Goal: Contribute content: Contribute content

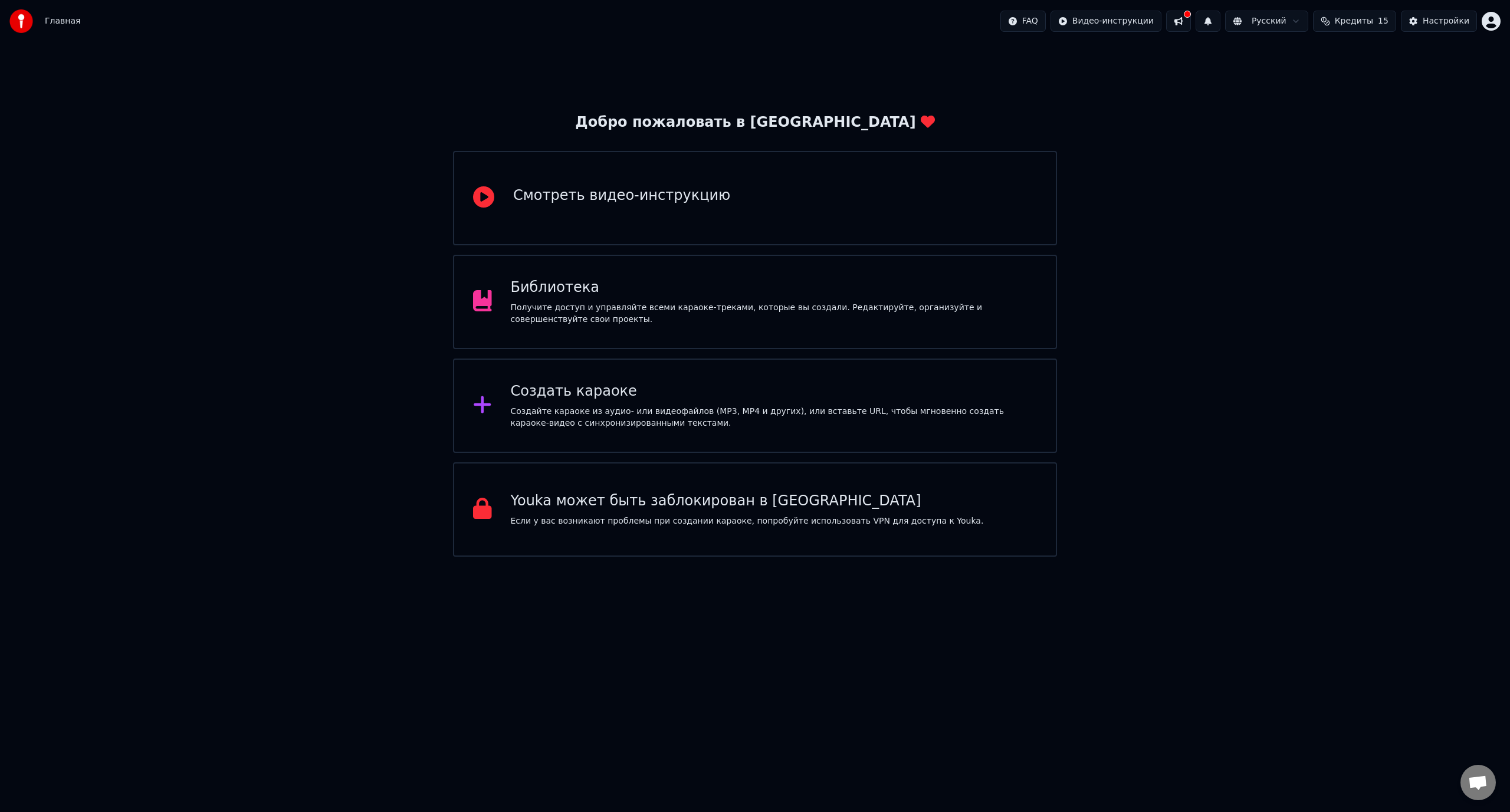
click at [576, 313] on div "Получите доступ и управляйте всеми караоке-треками, которые вы создали. Редакти…" at bounding box center [774, 314] width 527 height 24
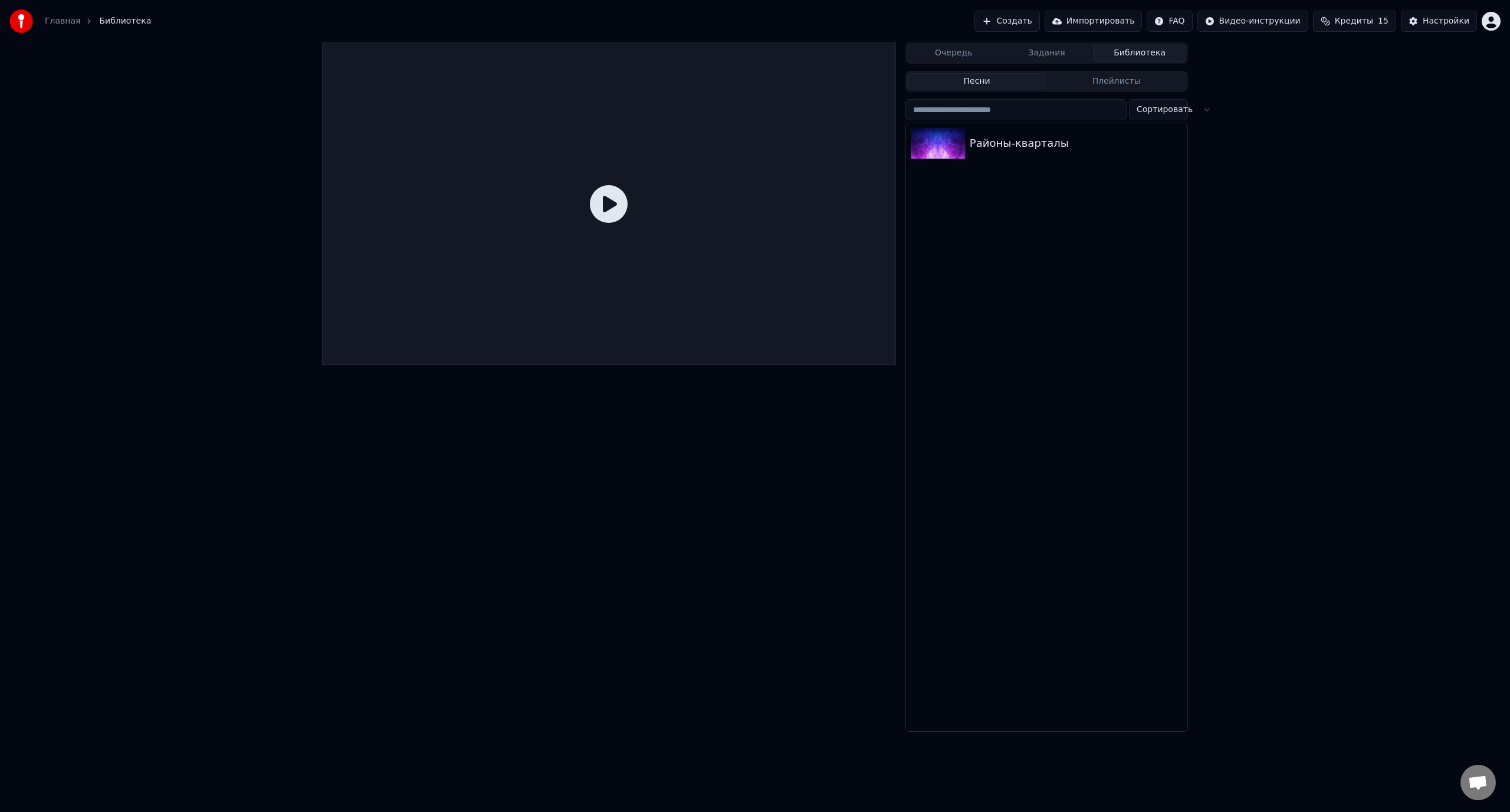
click at [1039, 24] on button "Создать" at bounding box center [1007, 21] width 65 height 21
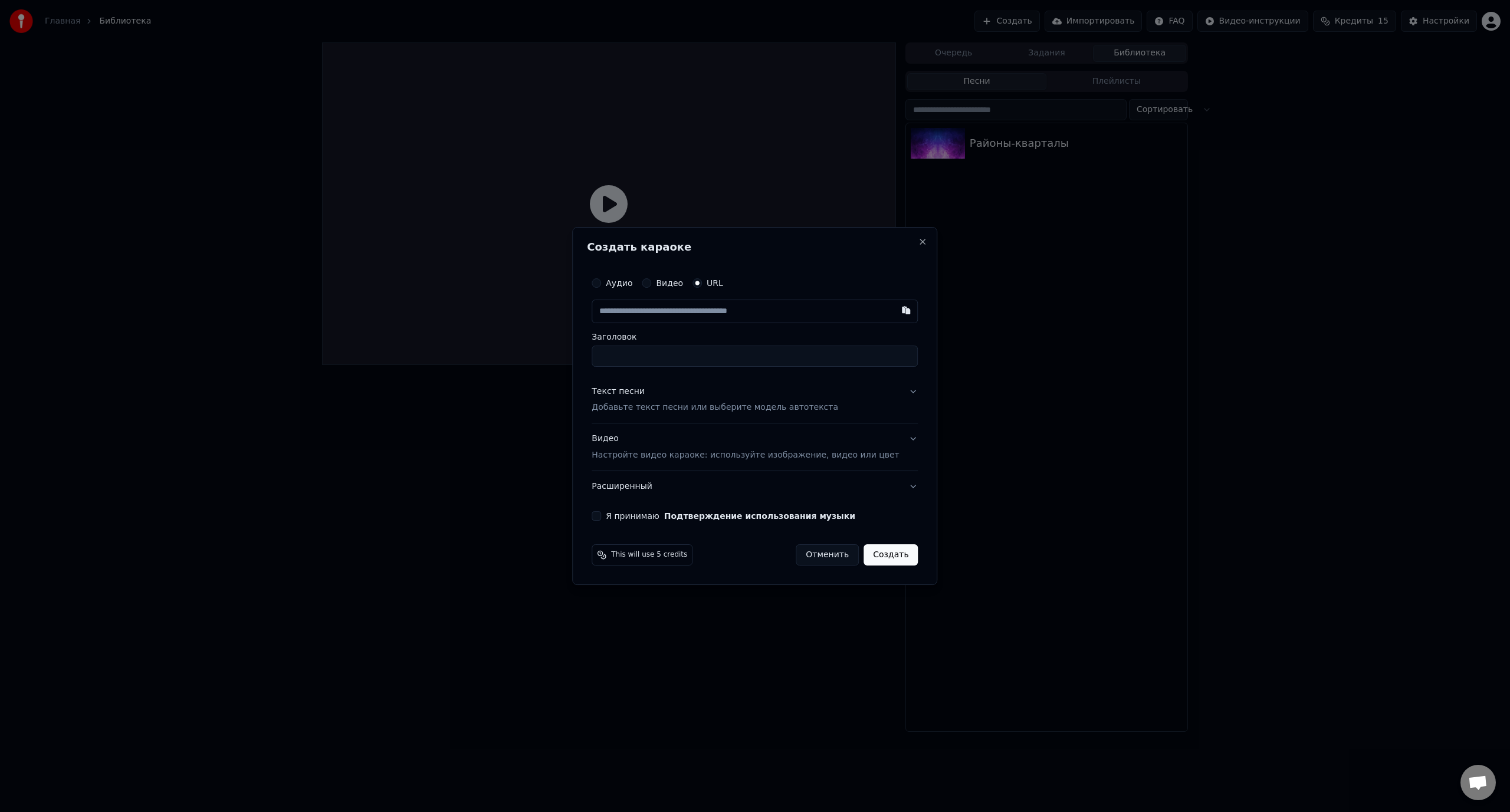
paste input "**********"
type input "**********"
drag, startPoint x: 680, startPoint y: 357, endPoint x: 771, endPoint y: 354, distance: 91.0
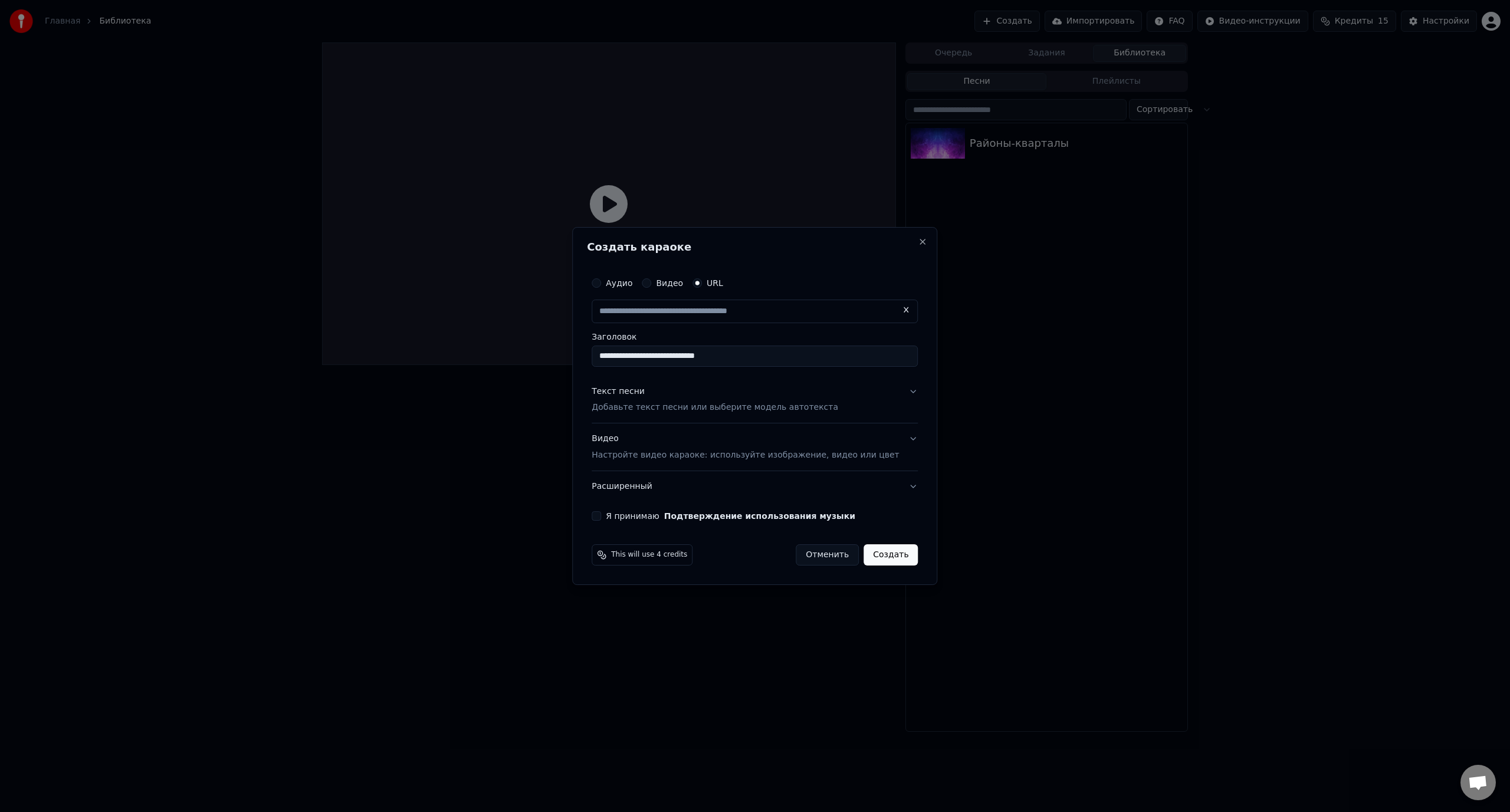
click at [771, 354] on input "**********" at bounding box center [754, 355] width 326 height 21
type input "**********"
click at [698, 406] on p "Добавьте текст песни или выберите модель автотекста" at bounding box center [715, 407] width 247 height 12
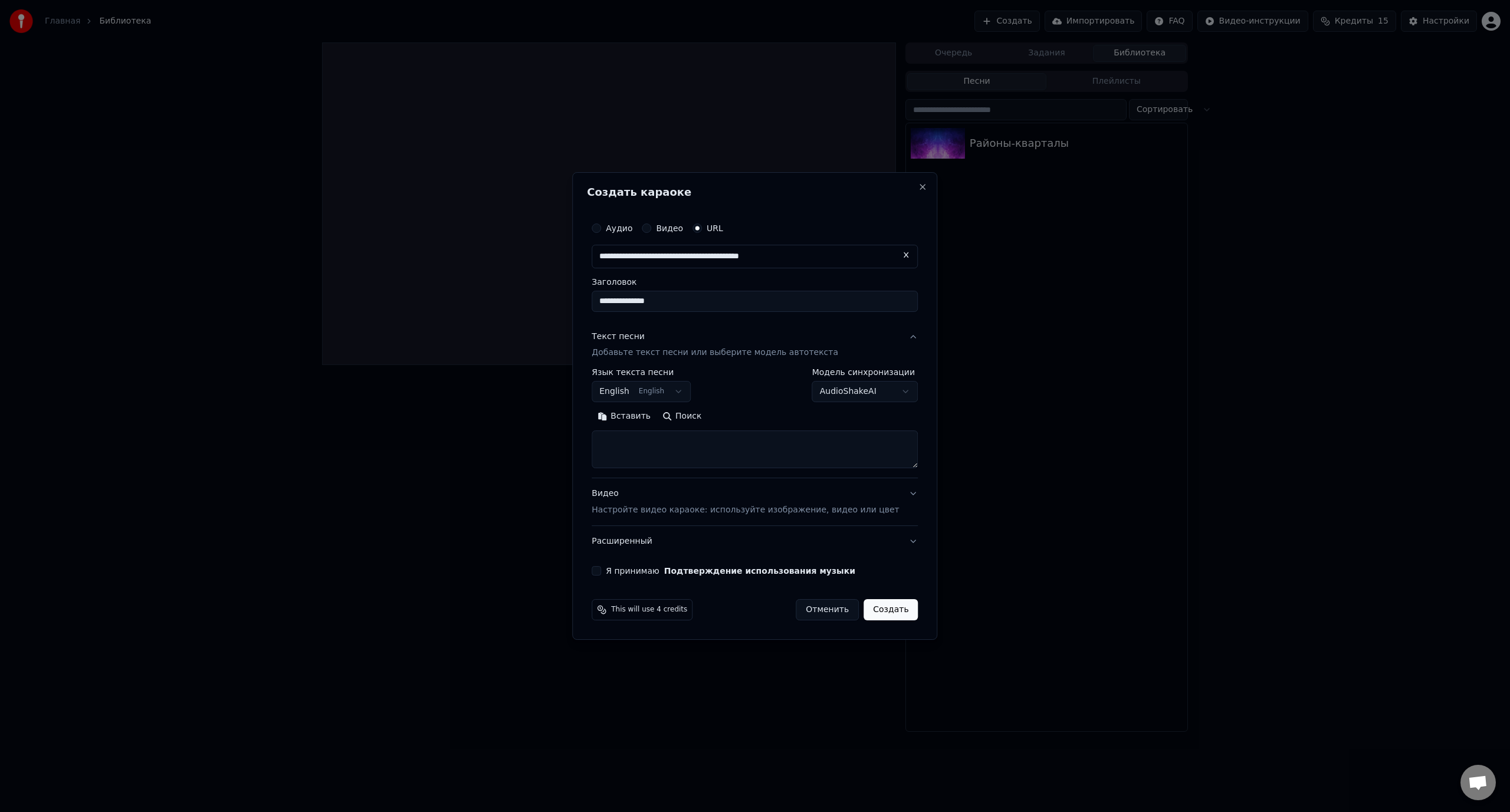
click at [671, 393] on body "**********" at bounding box center [755, 406] width 1510 height 812
select select "**"
click at [801, 395] on body "**********" at bounding box center [755, 406] width 1510 height 812
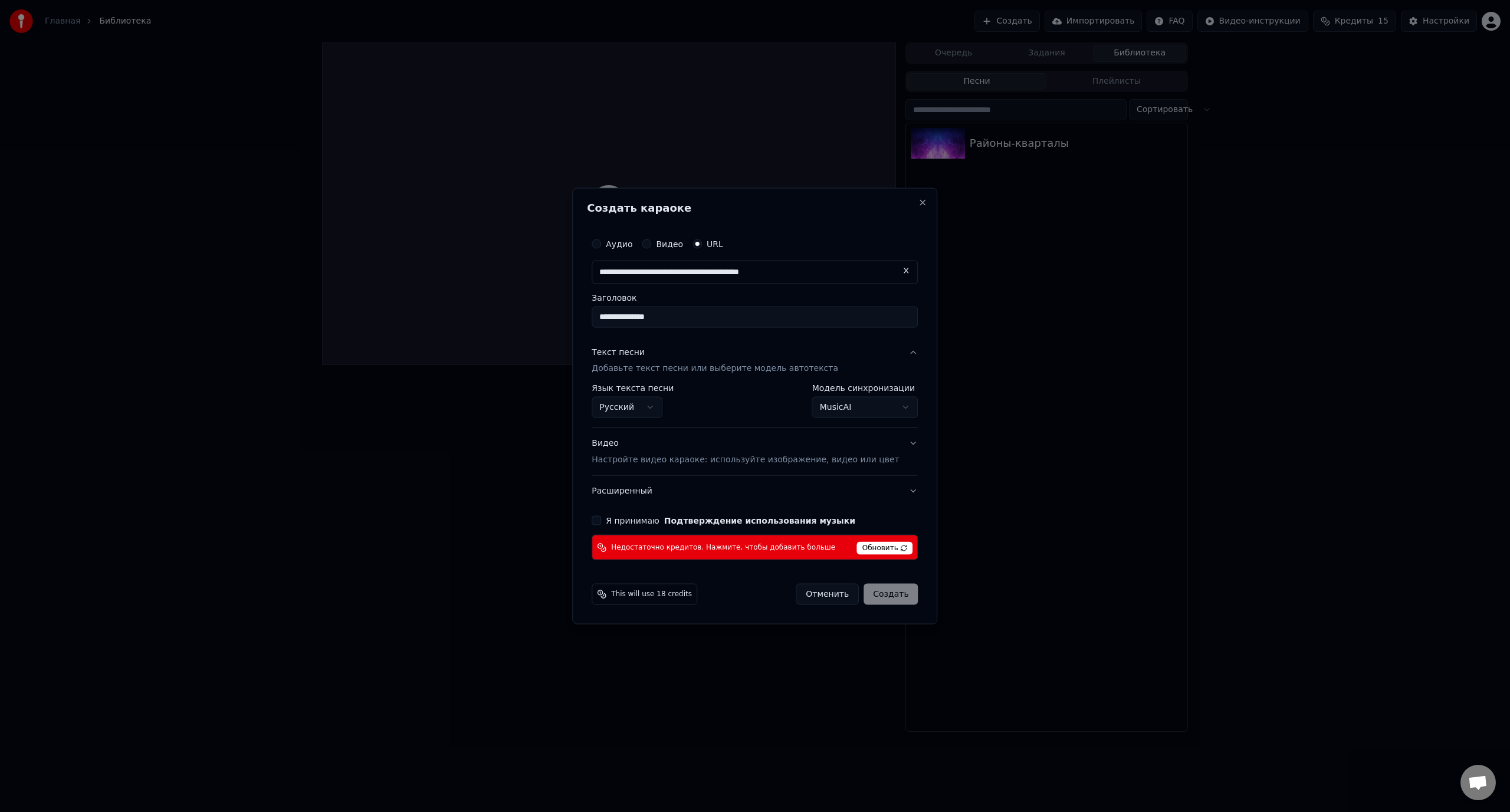
click at [828, 413] on body "**********" at bounding box center [755, 406] width 1510 height 812
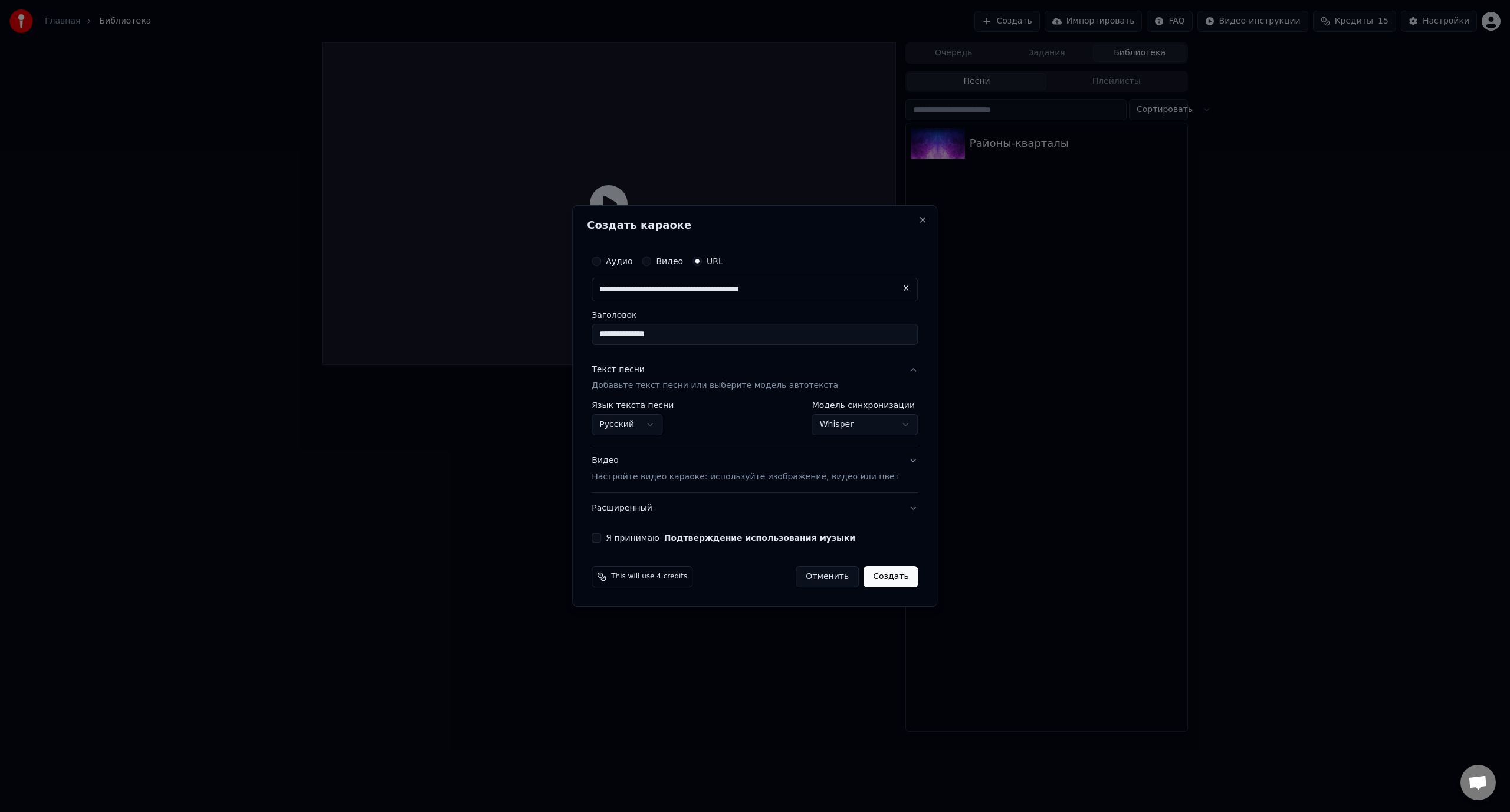
click at [848, 425] on body "**********" at bounding box center [755, 406] width 1510 height 812
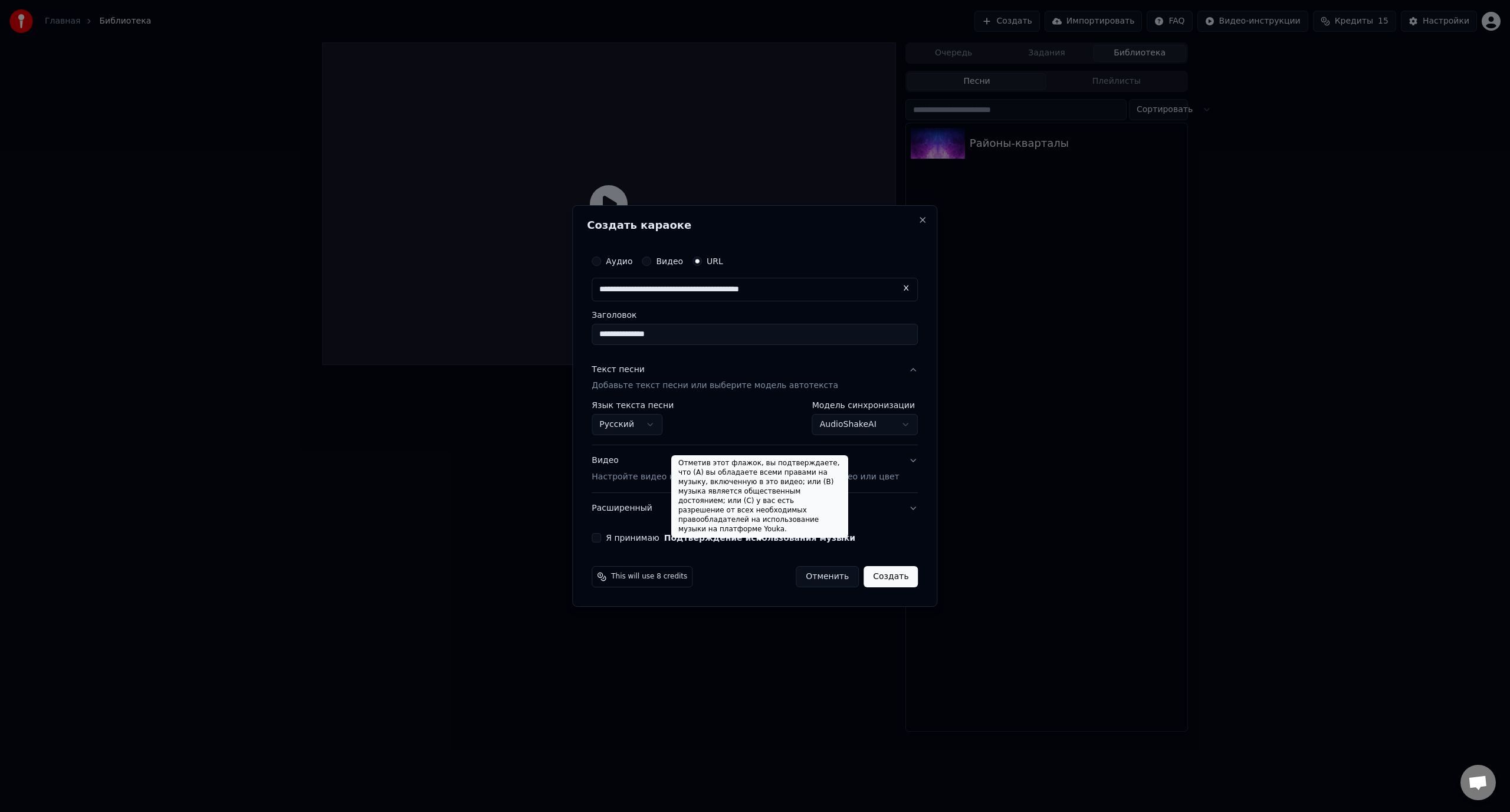
click at [839, 420] on body "**********" at bounding box center [755, 406] width 1510 height 812
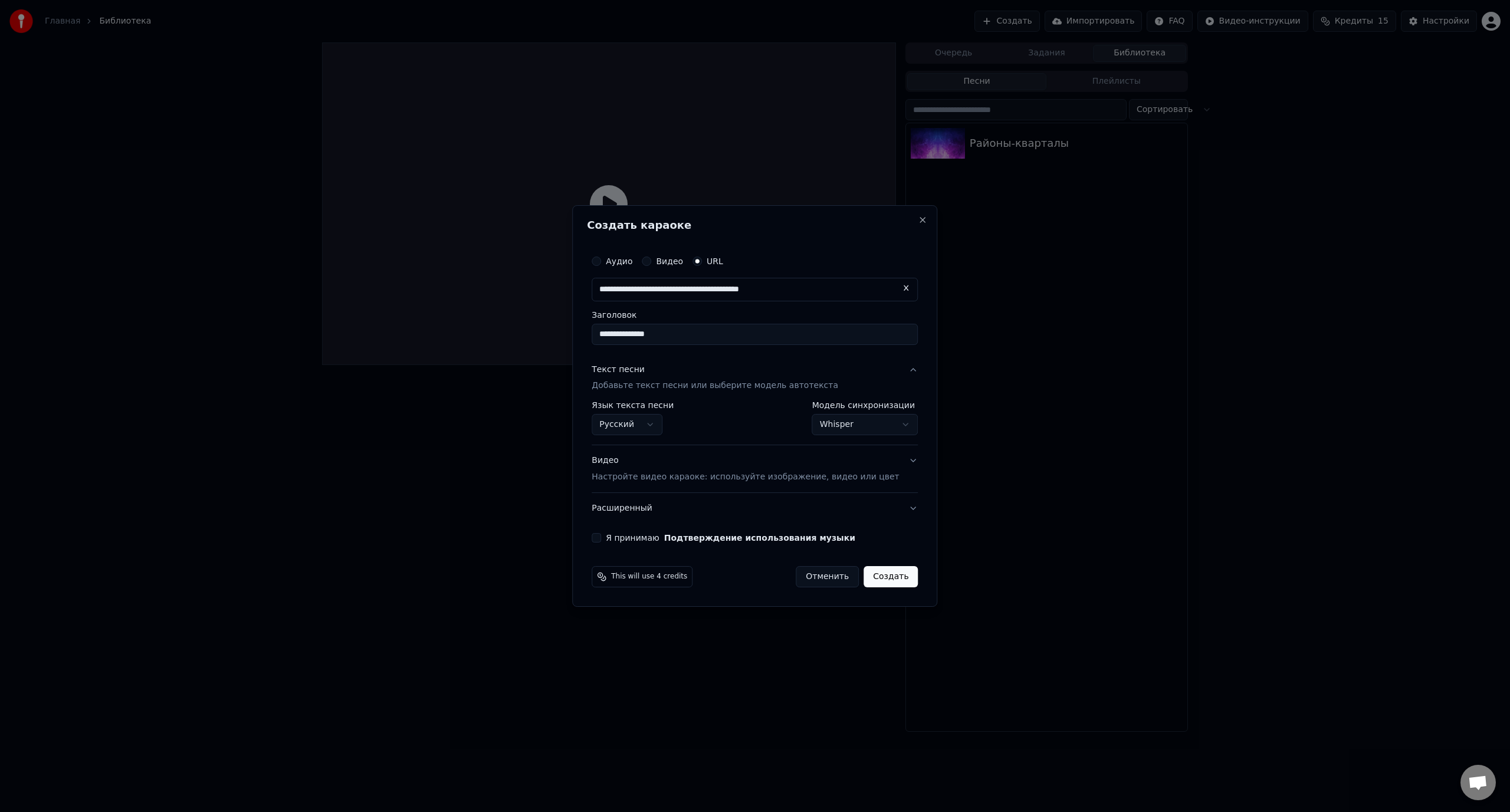
click at [635, 539] on label "Я принимаю Подтверждение использования музыки" at bounding box center [730, 538] width 250 height 8
click at [601, 539] on button "Я принимаю Подтверждение использования музыки" at bounding box center [596, 538] width 10 height 10
click at [866, 573] on button "Создать" at bounding box center [890, 576] width 54 height 21
select select "**********"
select select
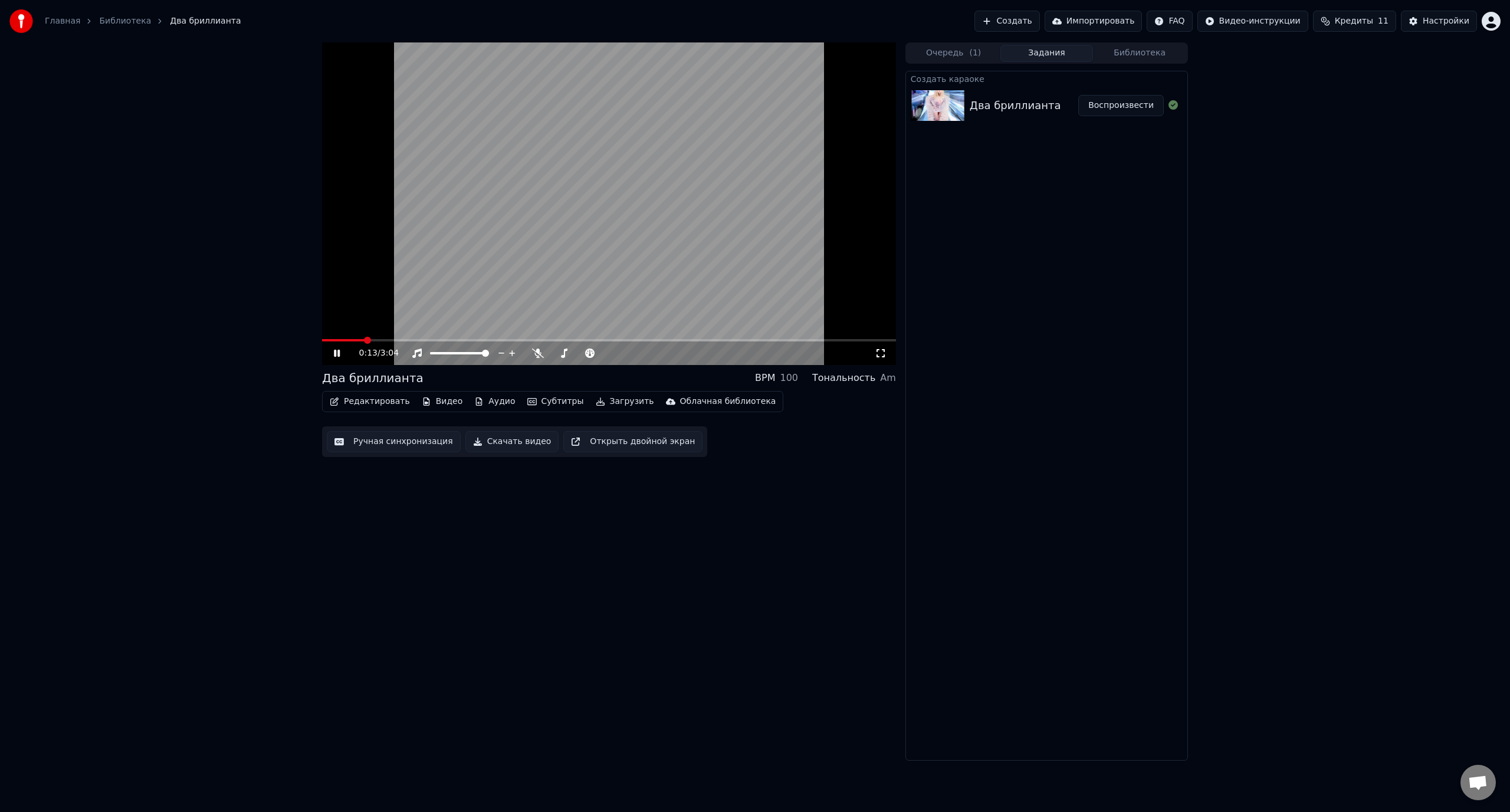
click at [395, 338] on video at bounding box center [609, 204] width 574 height 323
click at [347, 348] on div "0:13 / 3:04" at bounding box center [609, 353] width 565 height 12
drag, startPoint x: 337, startPoint y: 351, endPoint x: 358, endPoint y: 347, distance: 21.4
click at [338, 351] on icon at bounding box center [336, 353] width 7 height 8
click at [397, 340] on span at bounding box center [609, 340] width 574 height 2
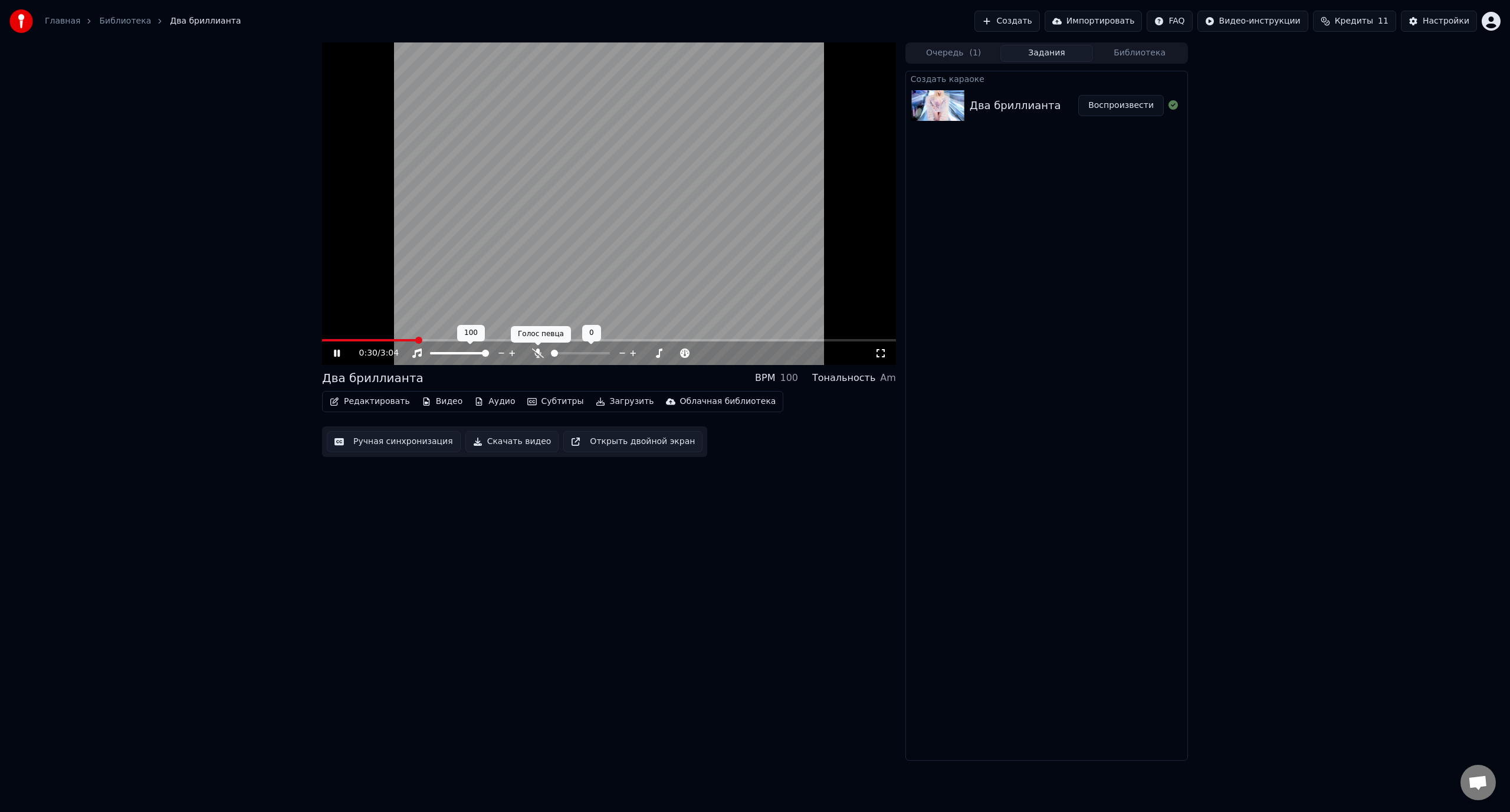
click at [536, 351] on icon at bounding box center [538, 353] width 12 height 10
click at [559, 356] on div at bounding box center [591, 353] width 95 height 12
click at [557, 354] on span at bounding box center [554, 353] width 6 height 2
click at [563, 352] on span at bounding box center [564, 353] width 7 height 7
click at [529, 247] on video at bounding box center [609, 204] width 574 height 323
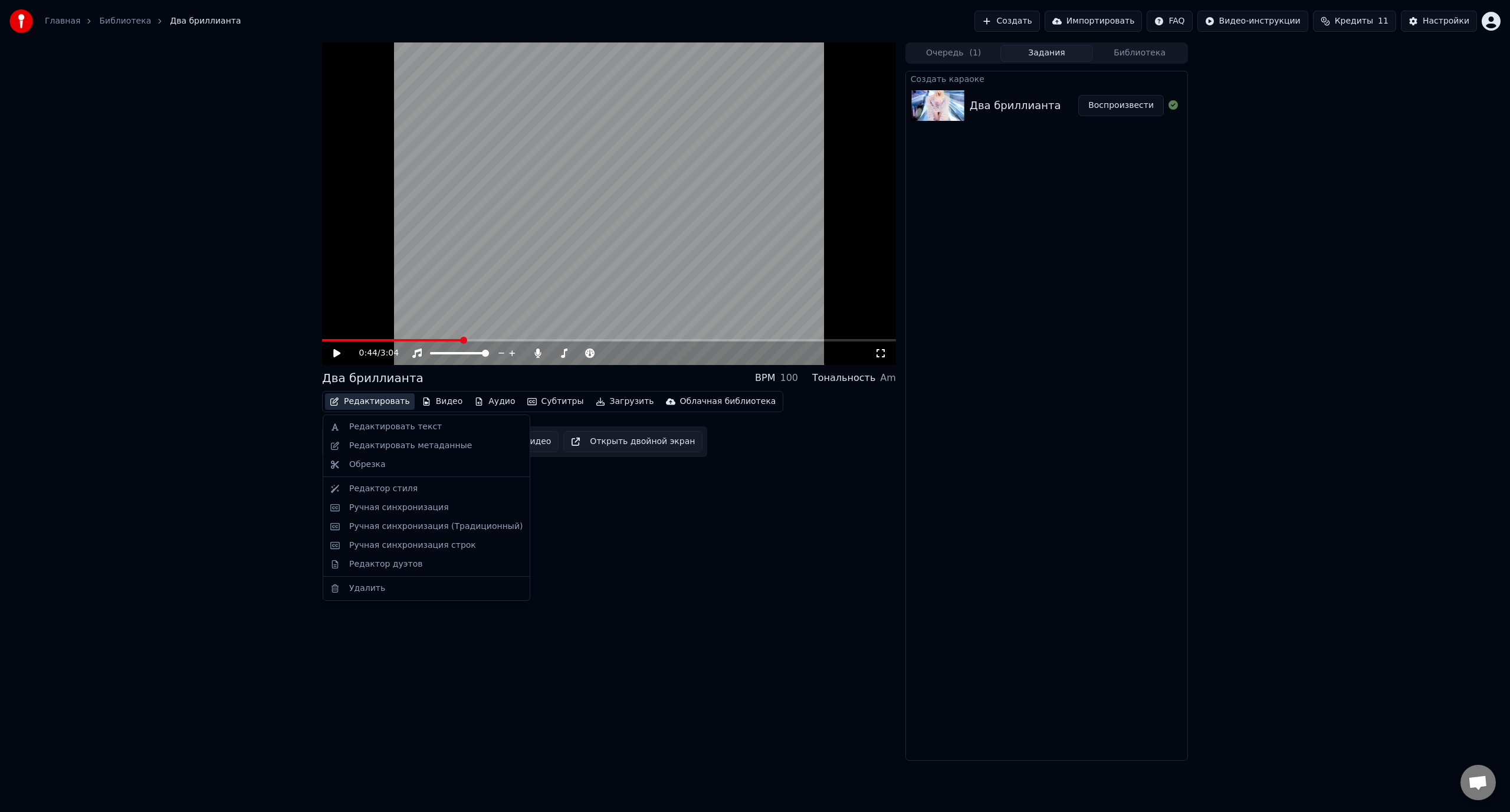
click at [380, 398] on button "Редактировать" at bounding box center [369, 401] width 90 height 16
click at [384, 418] on div "Редактировать текст" at bounding box center [426, 427] width 202 height 19
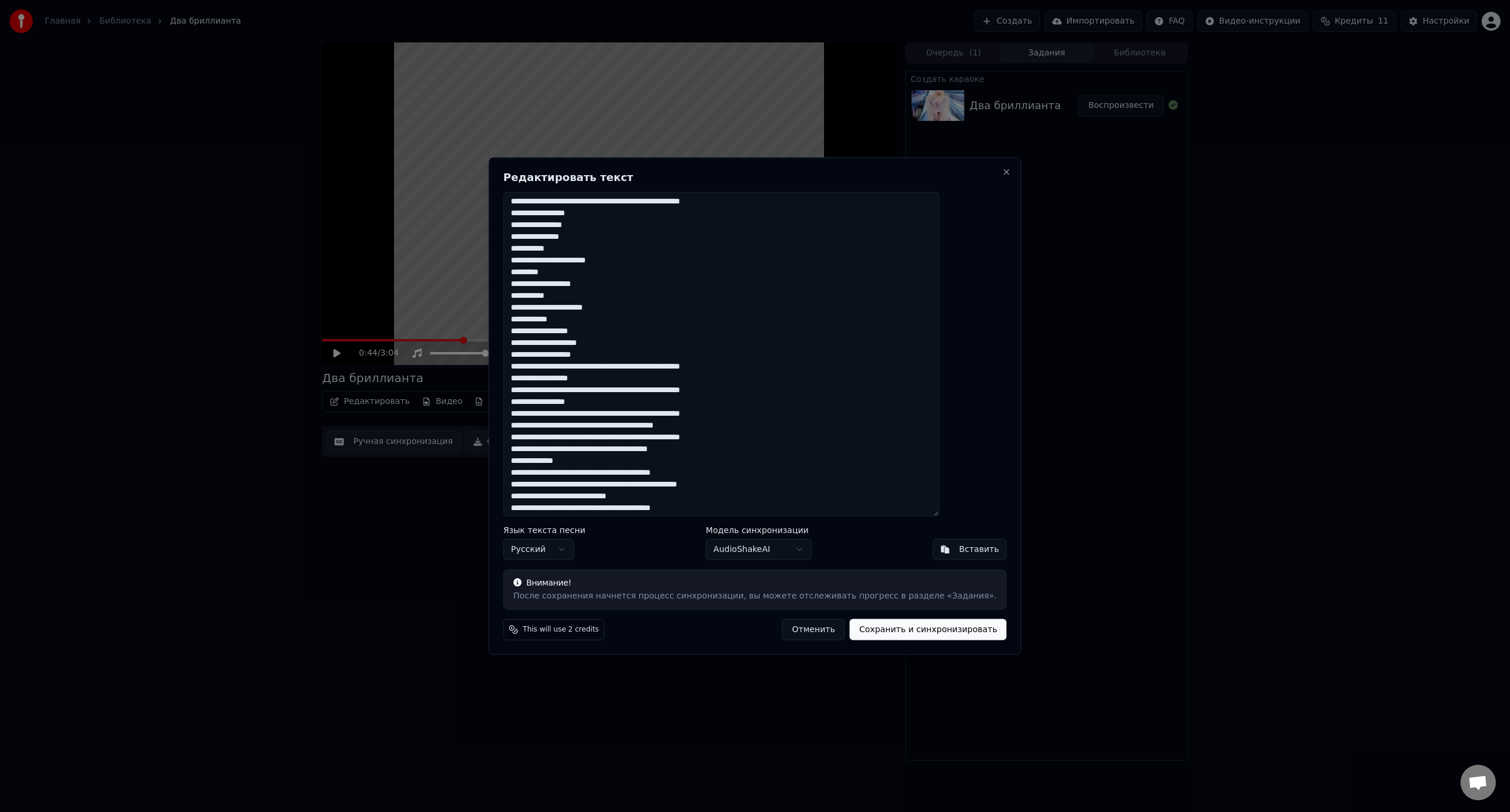
scroll to position [0, 0]
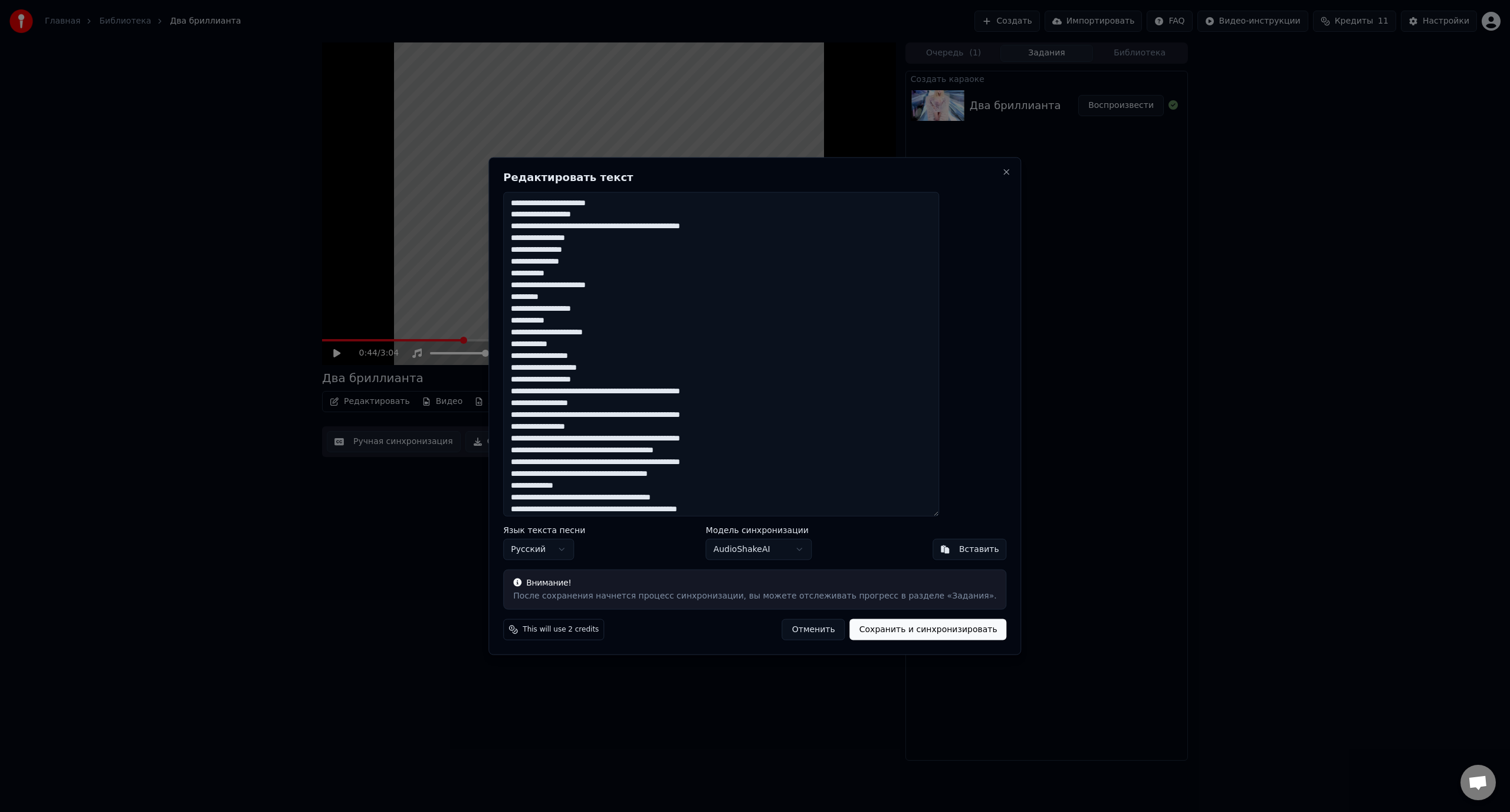
click at [758, 545] on body "Главная Библиотека Два бриллианта Создать Импортировать FAQ Видео-инструкции Кр…" at bounding box center [755, 406] width 1510 height 812
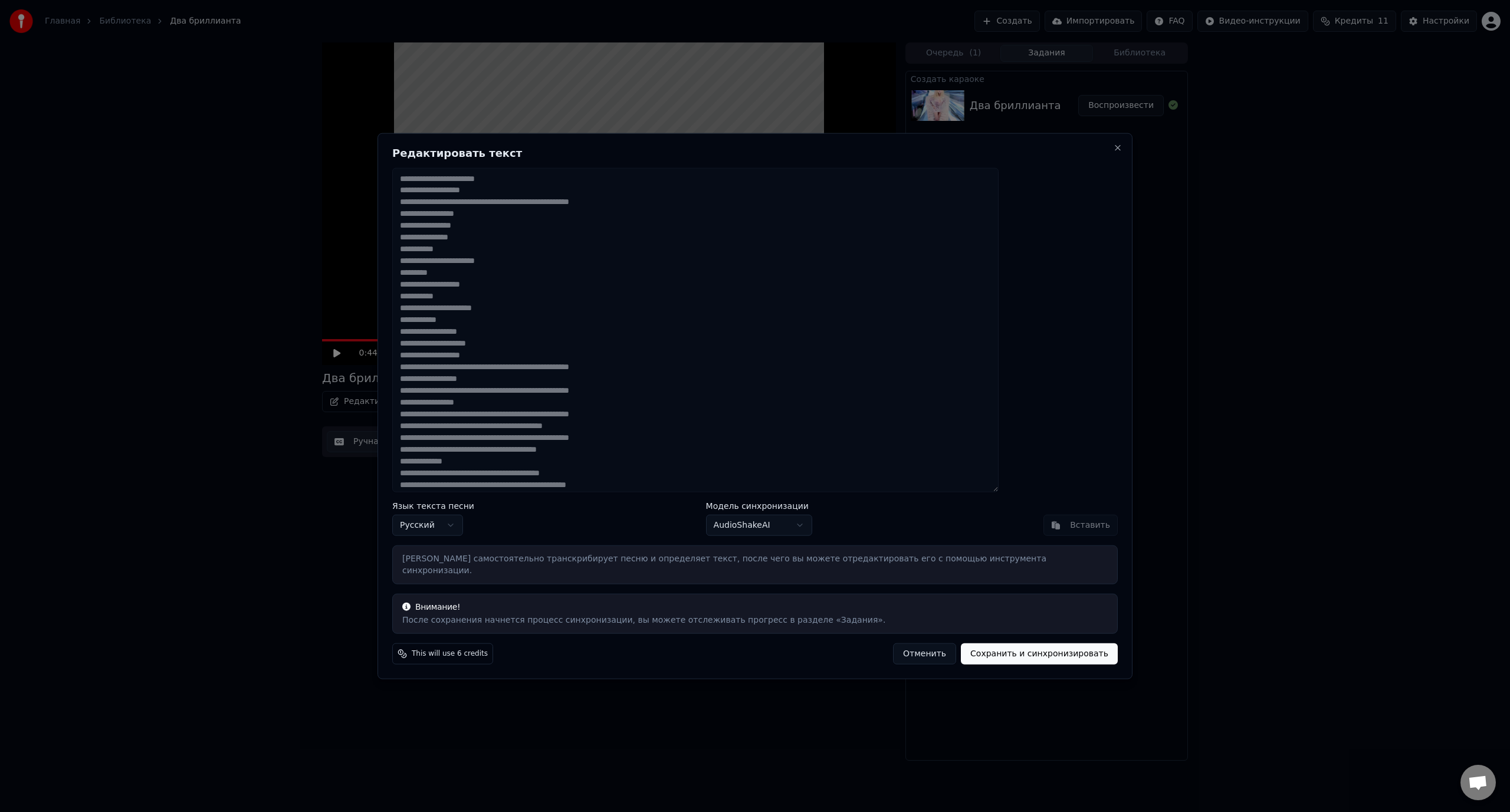
click at [742, 526] on body "Главная Библиотека Два бриллианта Создать Импортировать FAQ Видео-инструкции Кр…" at bounding box center [755, 406] width 1510 height 812
click at [745, 528] on body "Главная Библиотека Два бриллианта Создать Импортировать FAQ Видео-инструкции Кр…" at bounding box center [755, 406] width 1510 height 812
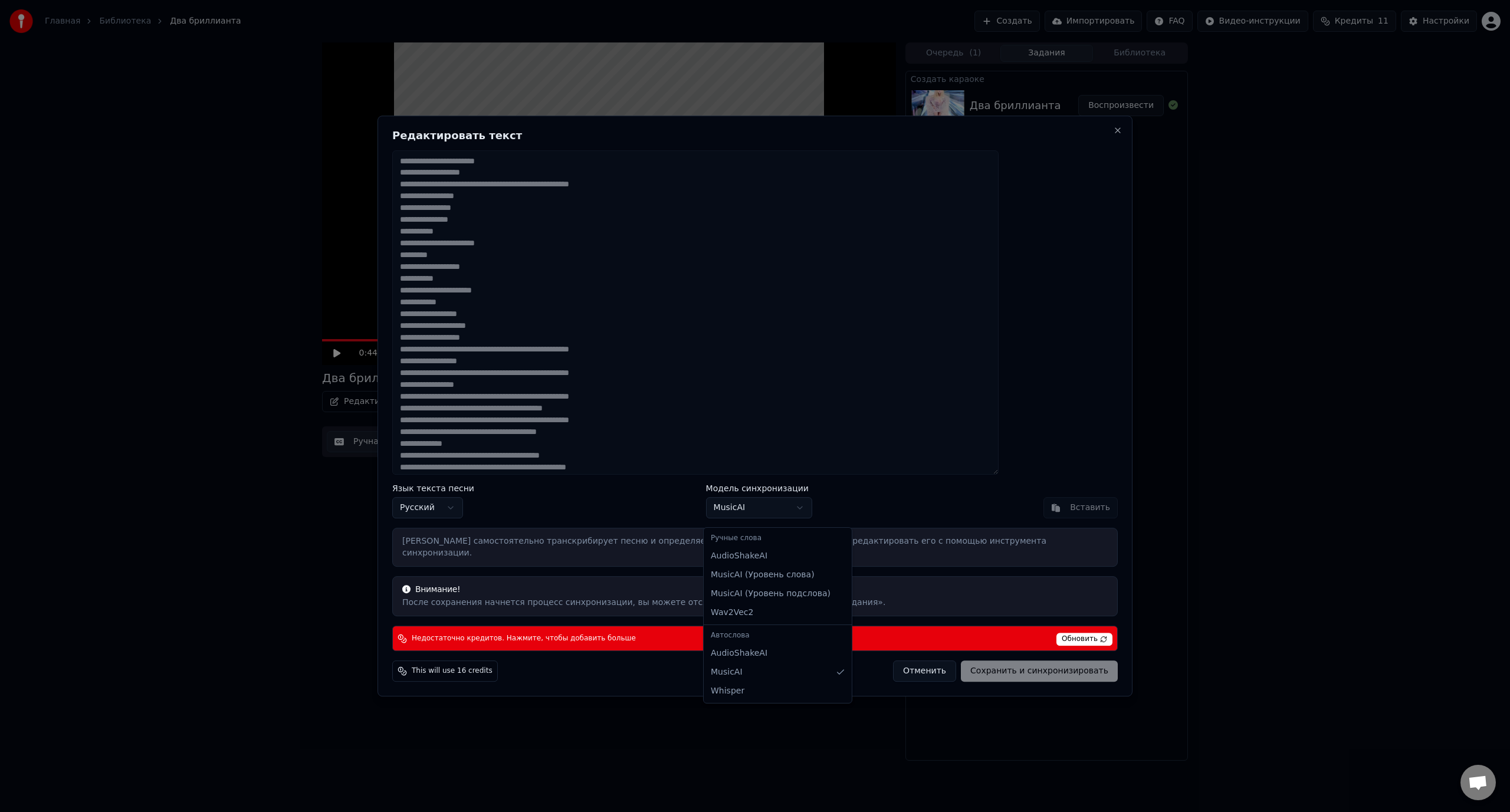
click at [752, 513] on body "Главная Библиотека Два бриллианта Создать Импортировать FAQ Видео-инструкции Кр…" at bounding box center [755, 406] width 1510 height 812
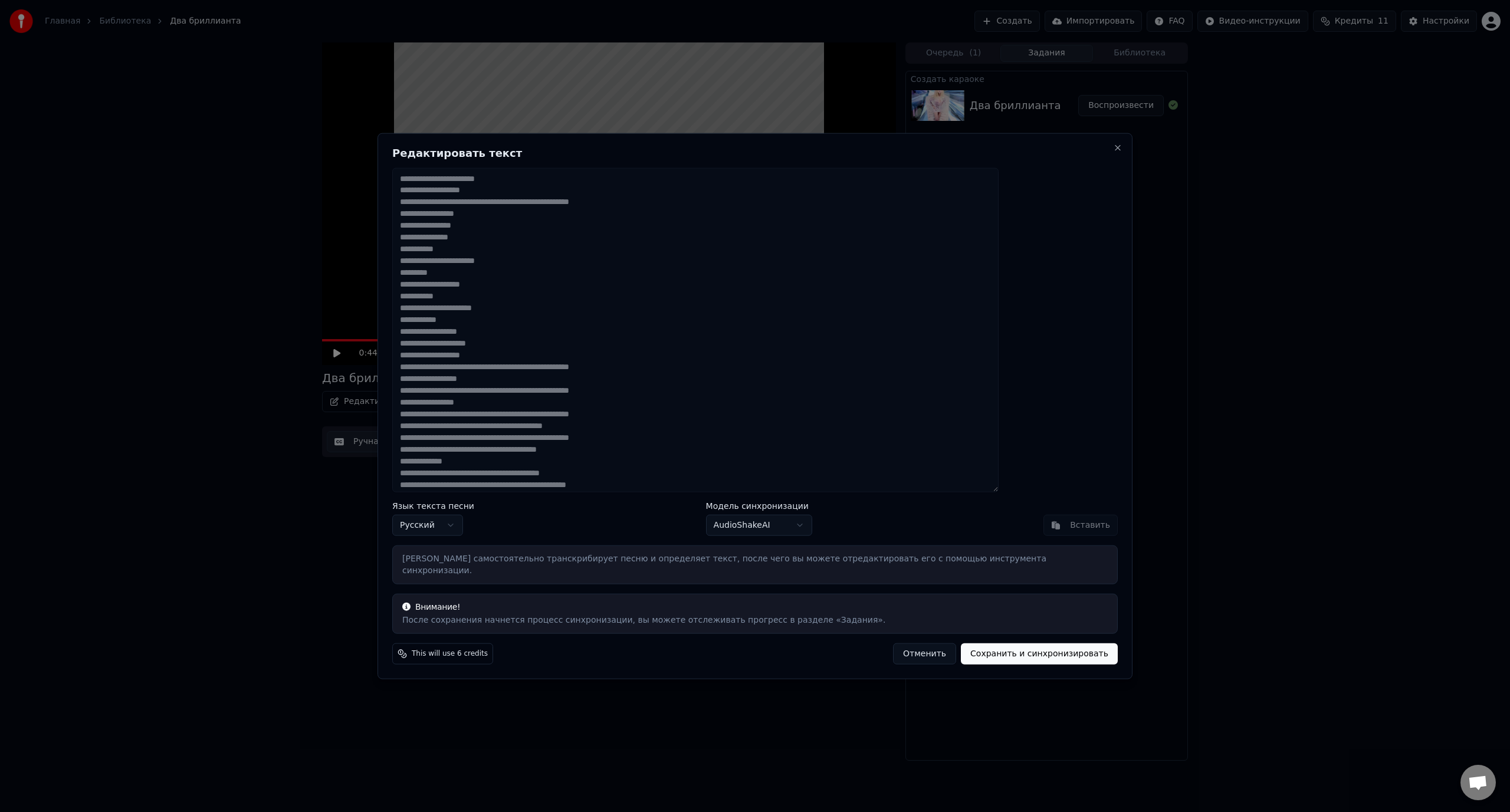
click at [493, 539] on body "Главная Библиотека Два бриллианта Создать Импортировать FAQ Видео-инструкции Кр…" at bounding box center [755, 406] width 1510 height 812
click at [496, 538] on body "Главная Библиотека Два бриллианта Создать Импортировать FAQ Видео-инструкции Кр…" at bounding box center [755, 406] width 1510 height 812
click at [962, 649] on button "Сохранить и синхронизировать" at bounding box center [1039, 653] width 157 height 21
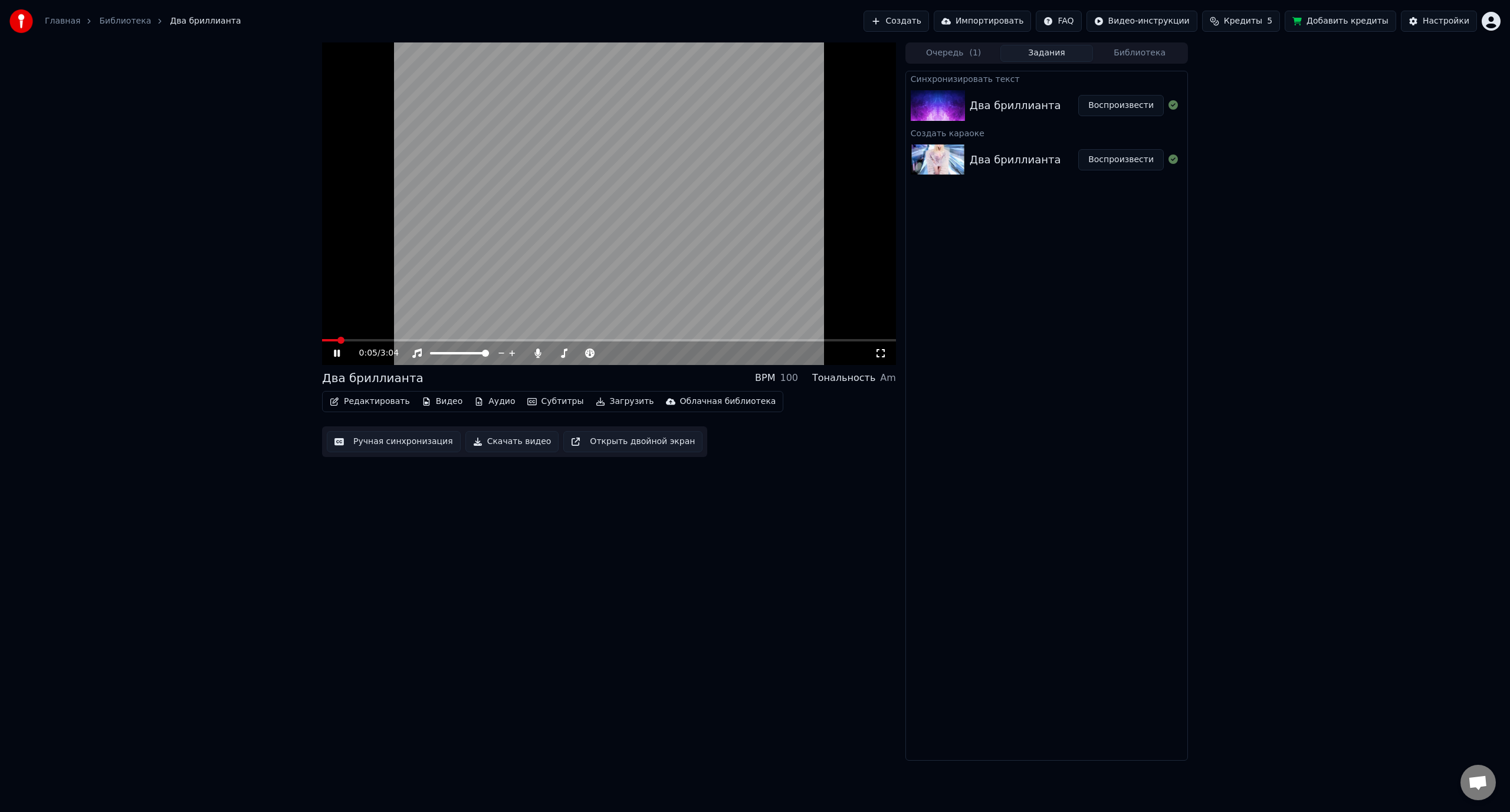
click at [337, 339] on span at bounding box center [330, 340] width 15 height 2
click at [366, 341] on span at bounding box center [609, 340] width 574 height 2
click at [384, 340] on span at bounding box center [609, 340] width 574 height 2
click at [331, 352] on div "0:24 / 3:04" at bounding box center [609, 353] width 565 height 12
click at [341, 352] on icon at bounding box center [345, 353] width 28 height 10
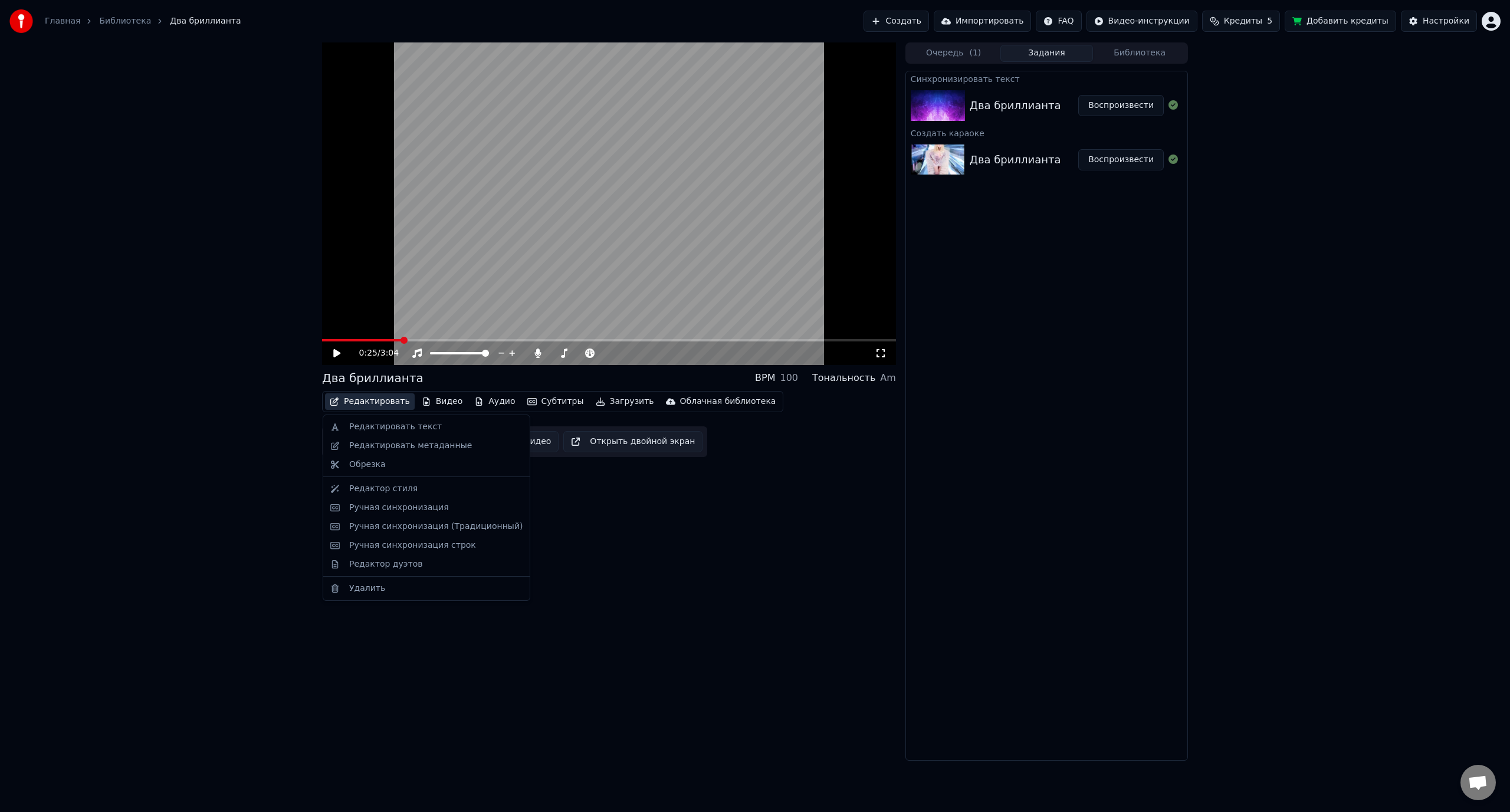
click at [380, 402] on button "Редактировать" at bounding box center [369, 401] width 90 height 16
click at [384, 419] on div "Редактировать текст" at bounding box center [426, 427] width 202 height 19
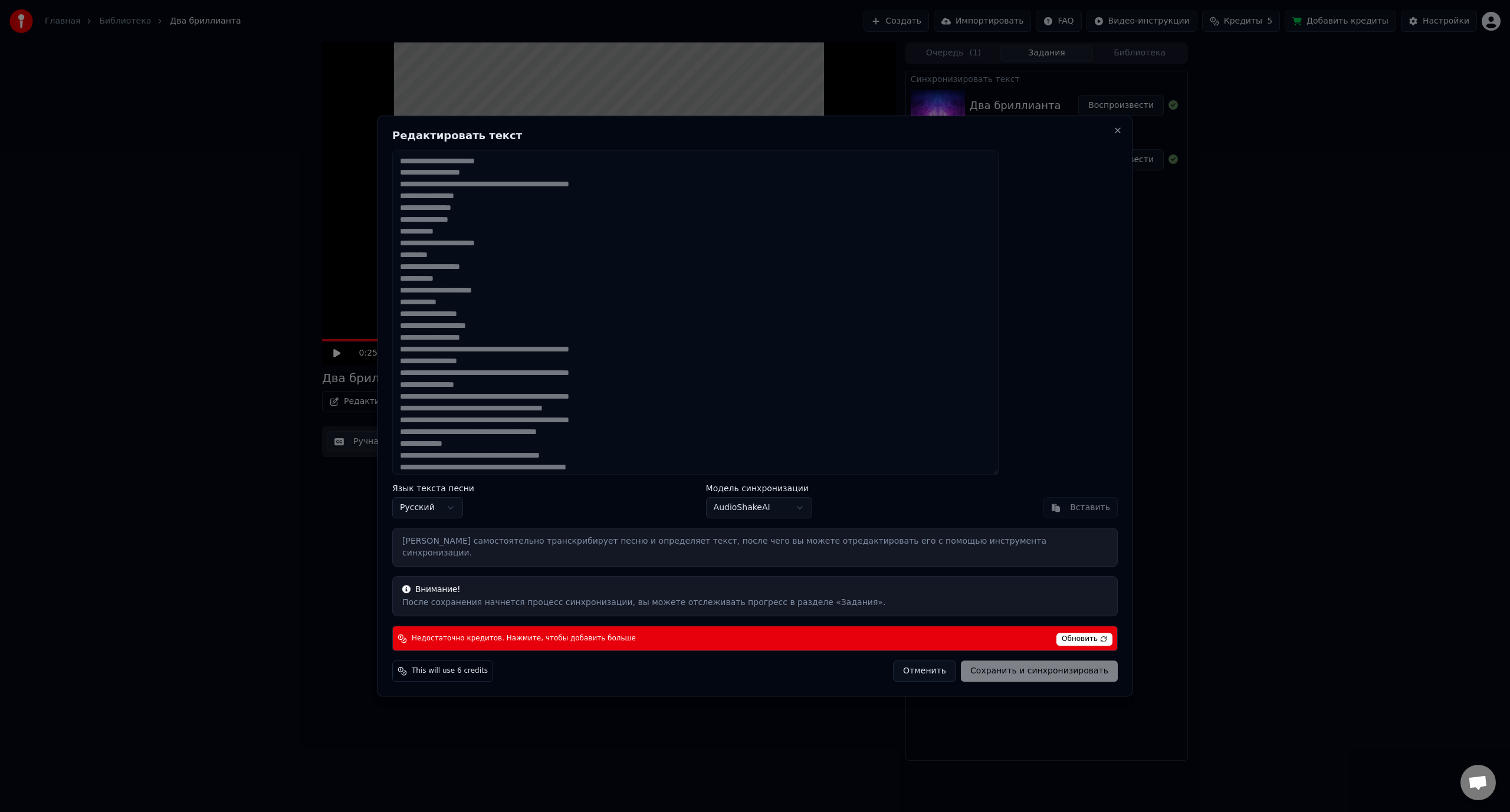
click at [768, 515] on body "Главная Библиотека Два бриллианта Создать Импортировать FAQ Видео-инструкции Кр…" at bounding box center [755, 406] width 1510 height 812
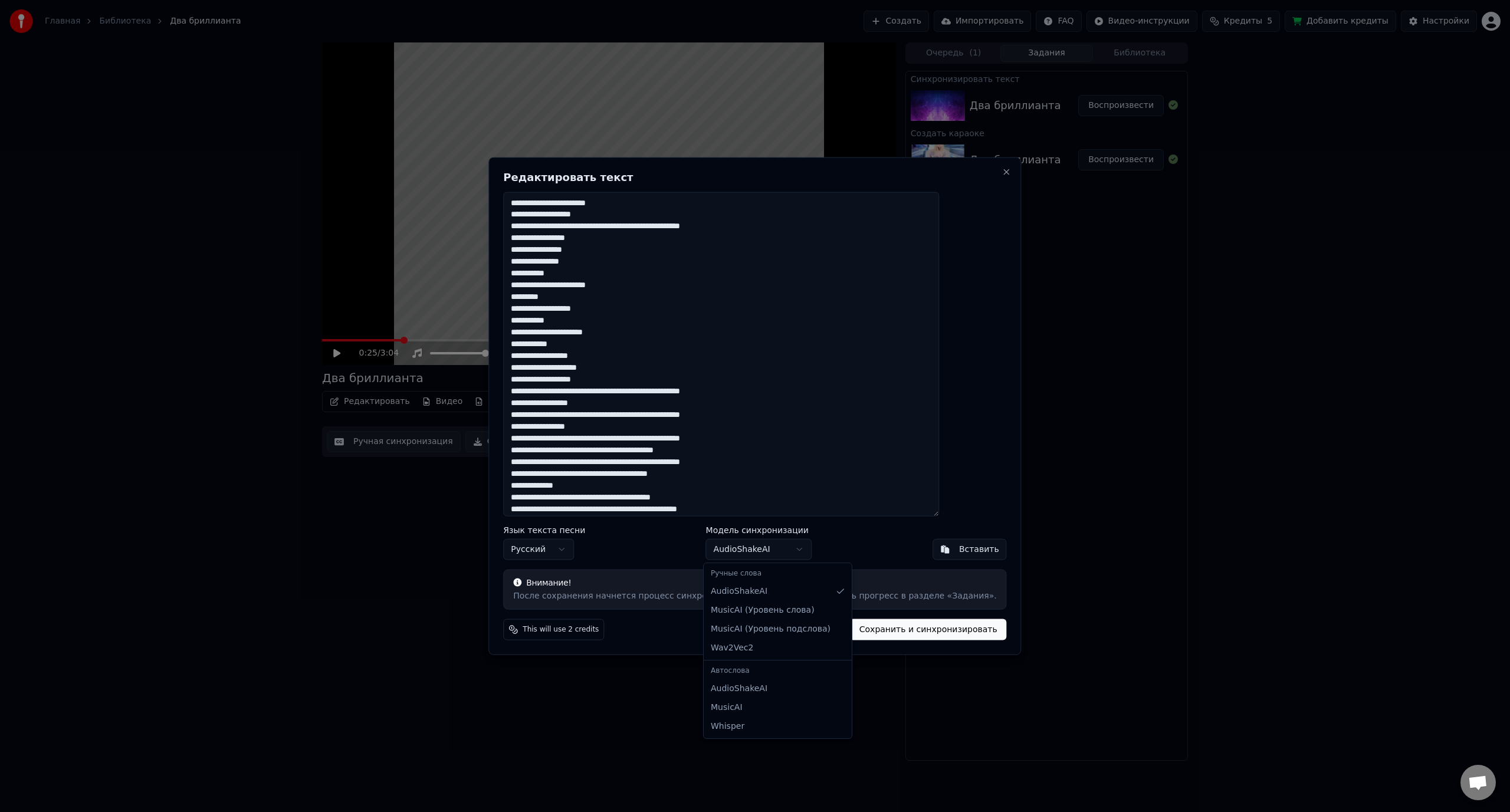
click at [756, 550] on body "Главная Библиотека Два бриллианта Создать Импортировать FAQ Видео-инструкции Кр…" at bounding box center [755, 406] width 1510 height 812
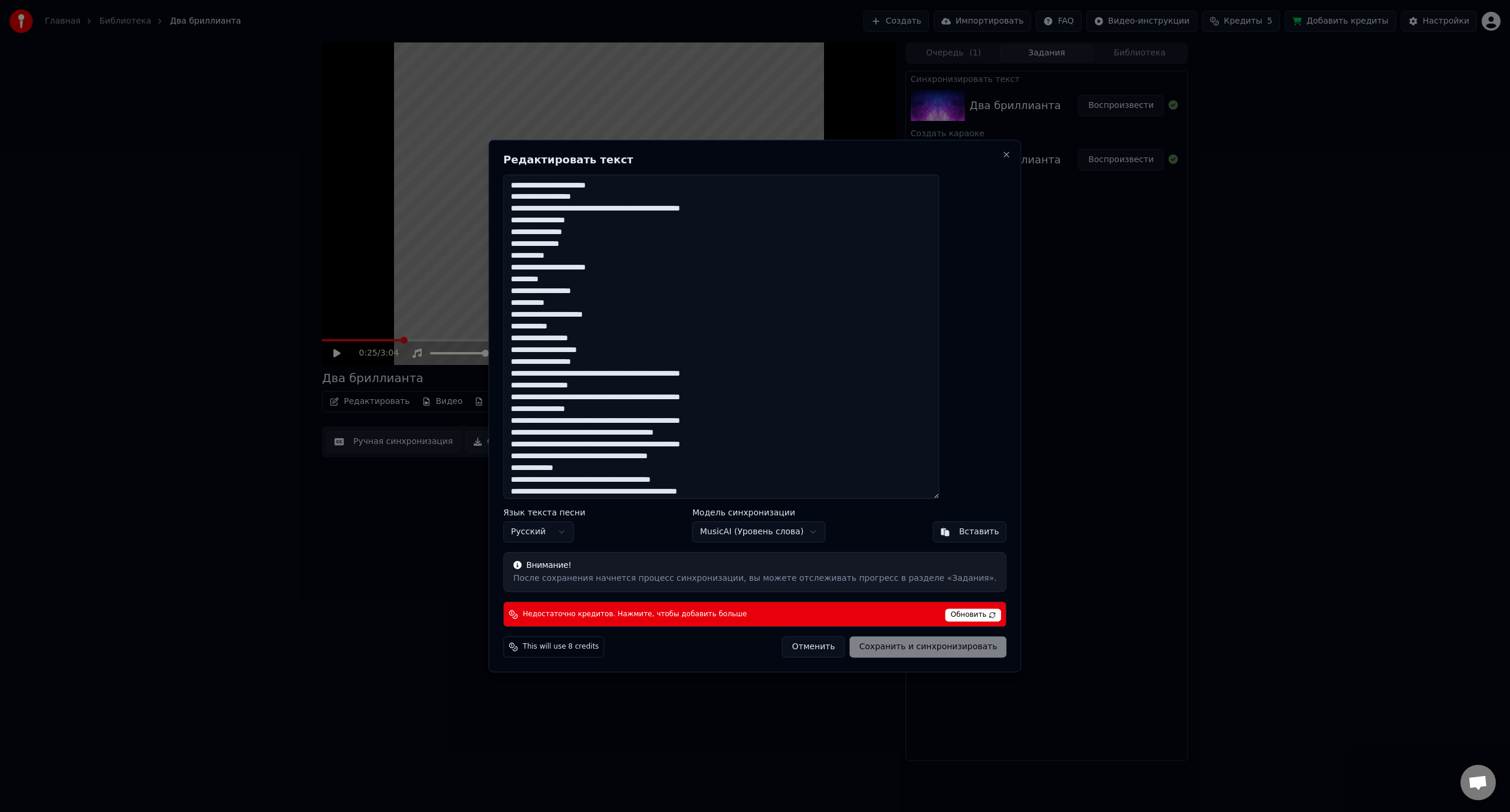
click at [763, 539] on body "Главная Библиотека Два бриллианта Создать Импортировать FAQ Видео-инструкции Кр…" at bounding box center [755, 406] width 1510 height 812
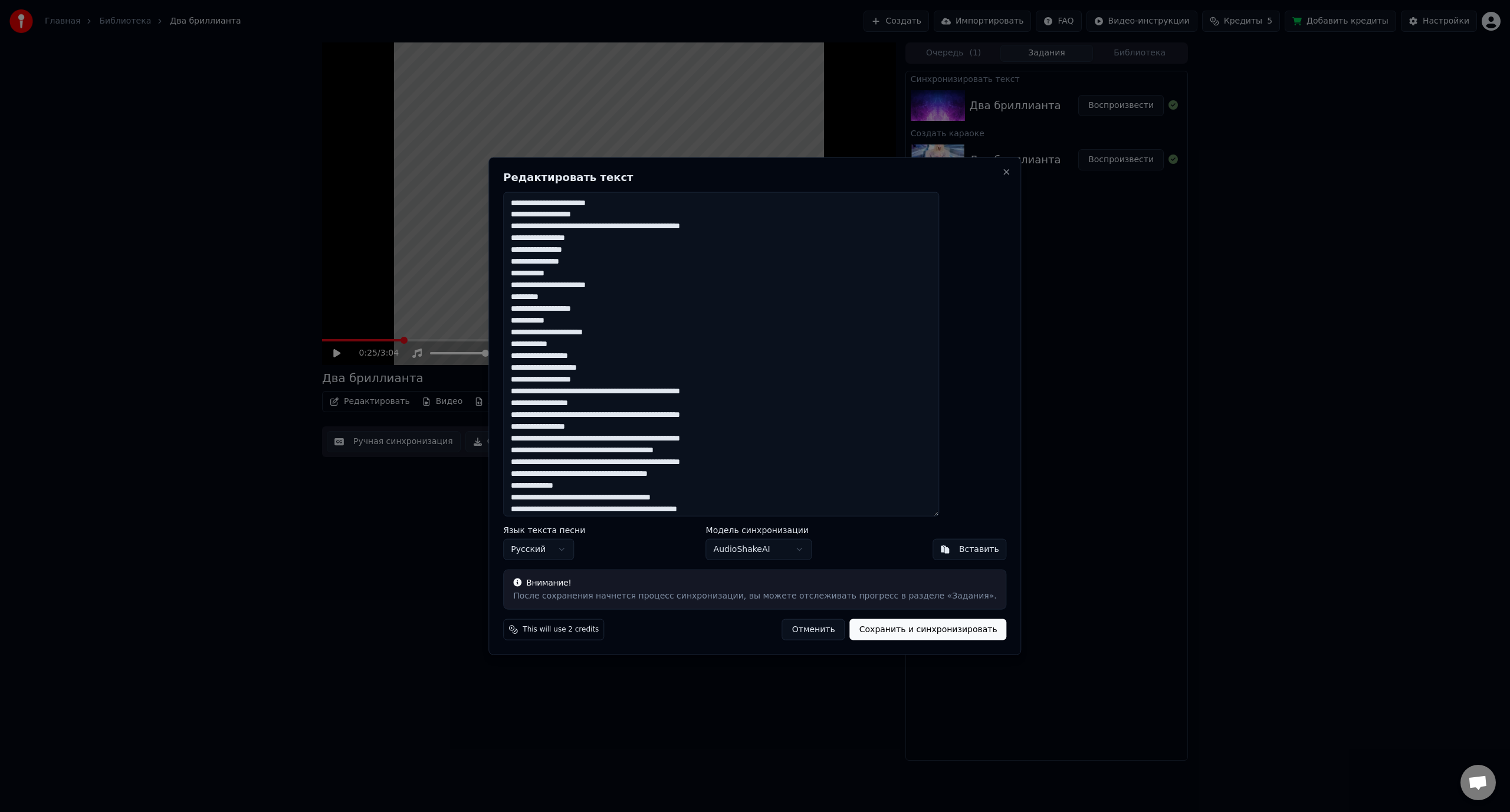
drag, startPoint x: 599, startPoint y: 214, endPoint x: 628, endPoint y: 215, distance: 29.0
click at [628, 215] on textarea "**********" at bounding box center [721, 353] width 436 height 325
click at [629, 215] on textarea "**********" at bounding box center [721, 353] width 436 height 325
drag, startPoint x: 633, startPoint y: 215, endPoint x: 602, endPoint y: 215, distance: 31.0
click at [602, 215] on textarea "**********" at bounding box center [721, 353] width 436 height 325
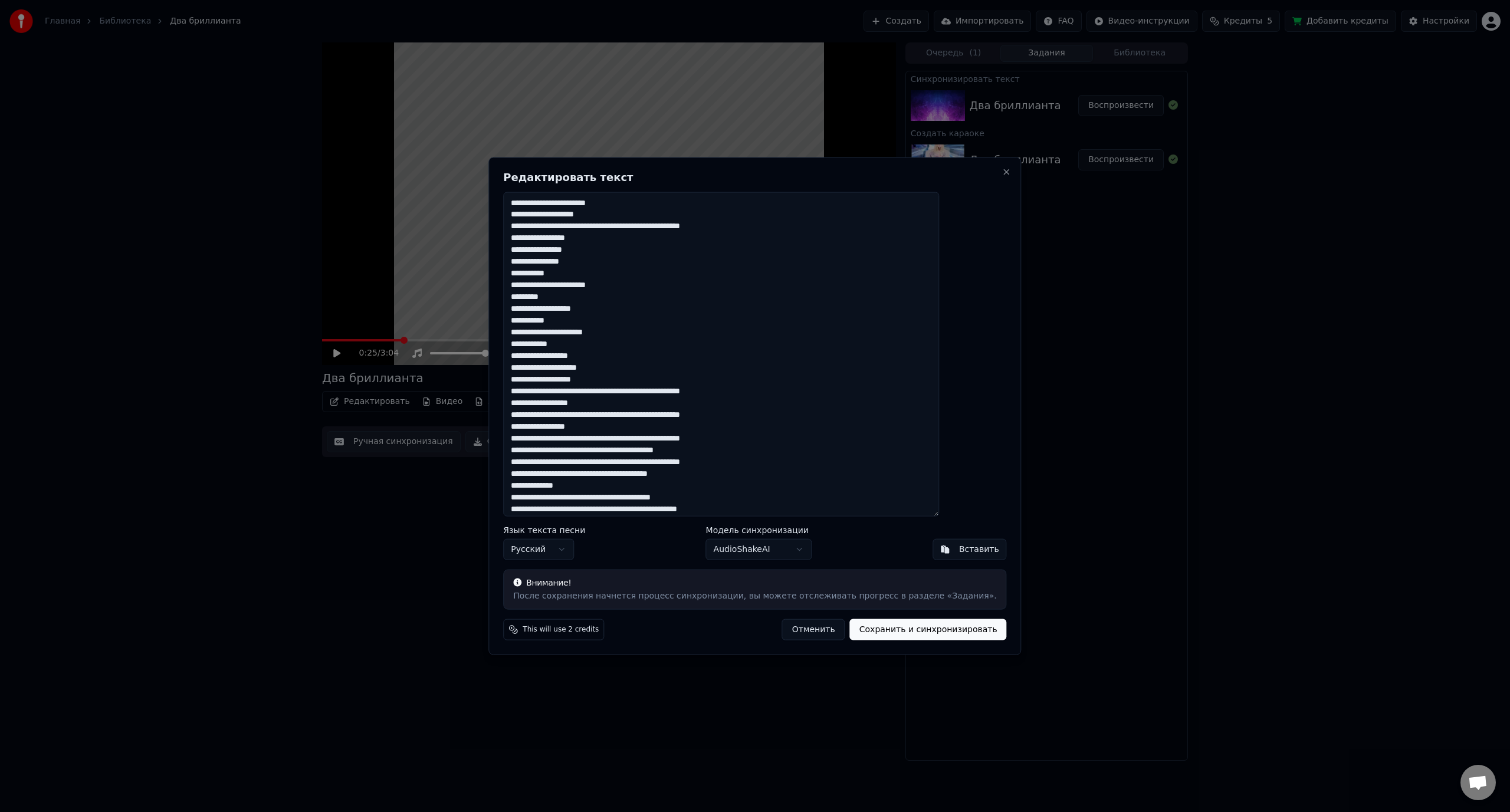
click at [701, 228] on textarea "**********" at bounding box center [721, 353] width 436 height 325
click at [603, 251] on textarea "**********" at bounding box center [721, 353] width 436 height 325
click at [634, 287] on textarea "**********" at bounding box center [721, 353] width 436 height 325
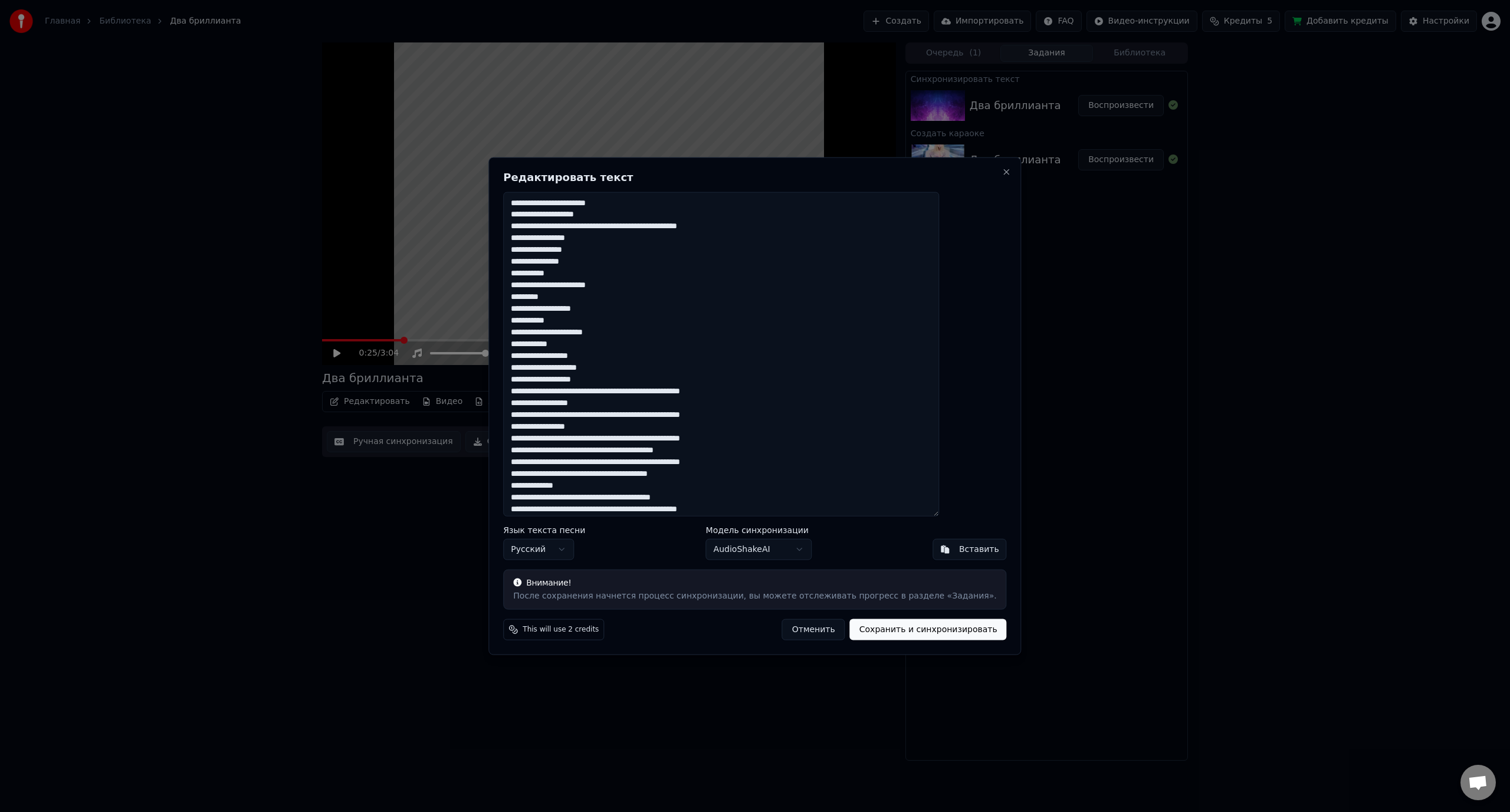
click at [634, 287] on textarea "**********" at bounding box center [721, 353] width 436 height 325
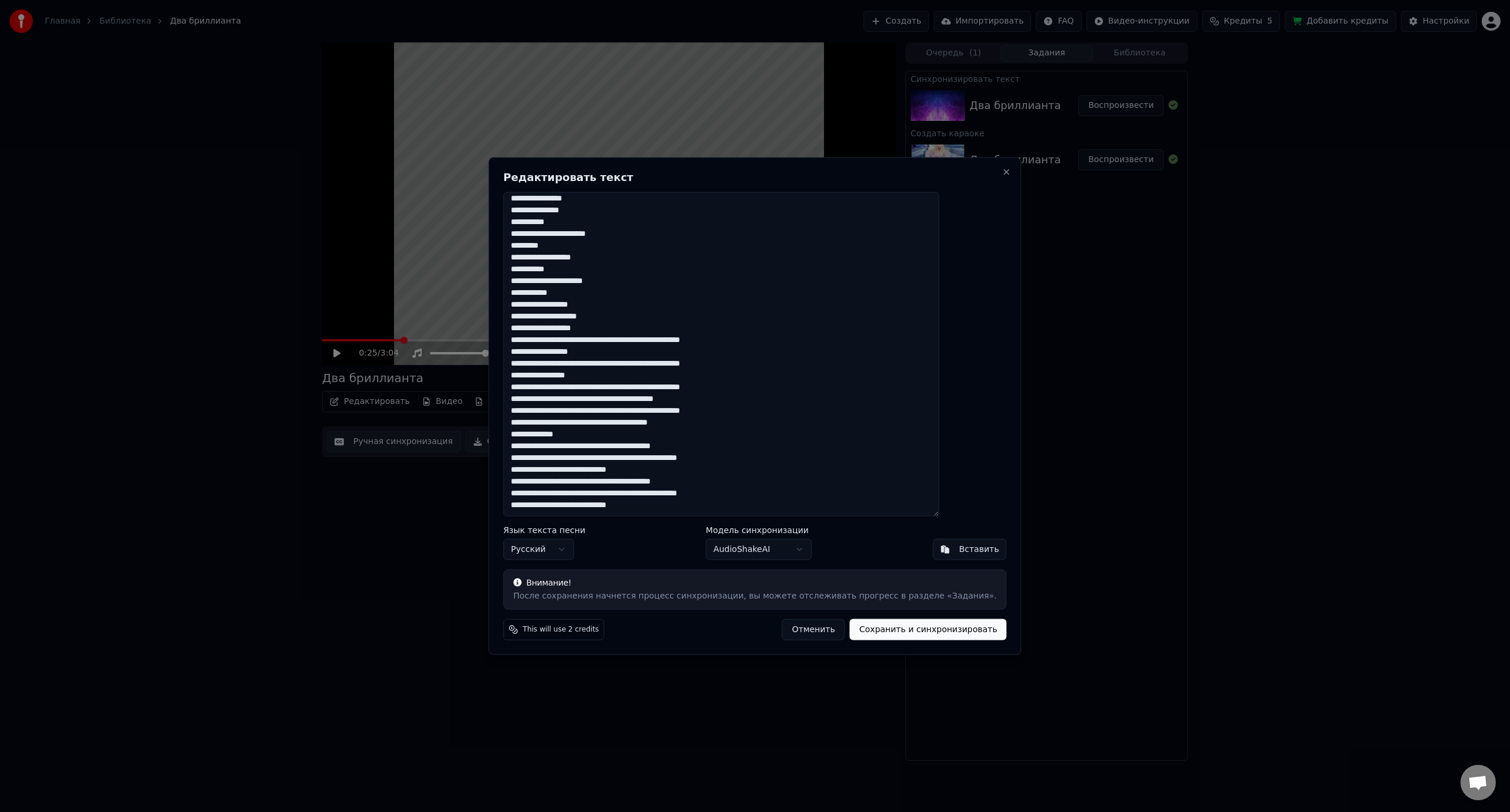
drag, startPoint x: 545, startPoint y: 201, endPoint x: 890, endPoint y: 632, distance: 552.1
click at [892, 632] on div "Редактировать текст Язык текста песни Русский Модель синхронизации AudioShakeAI…" at bounding box center [754, 405] width 533 height 498
paste textarea "**********"
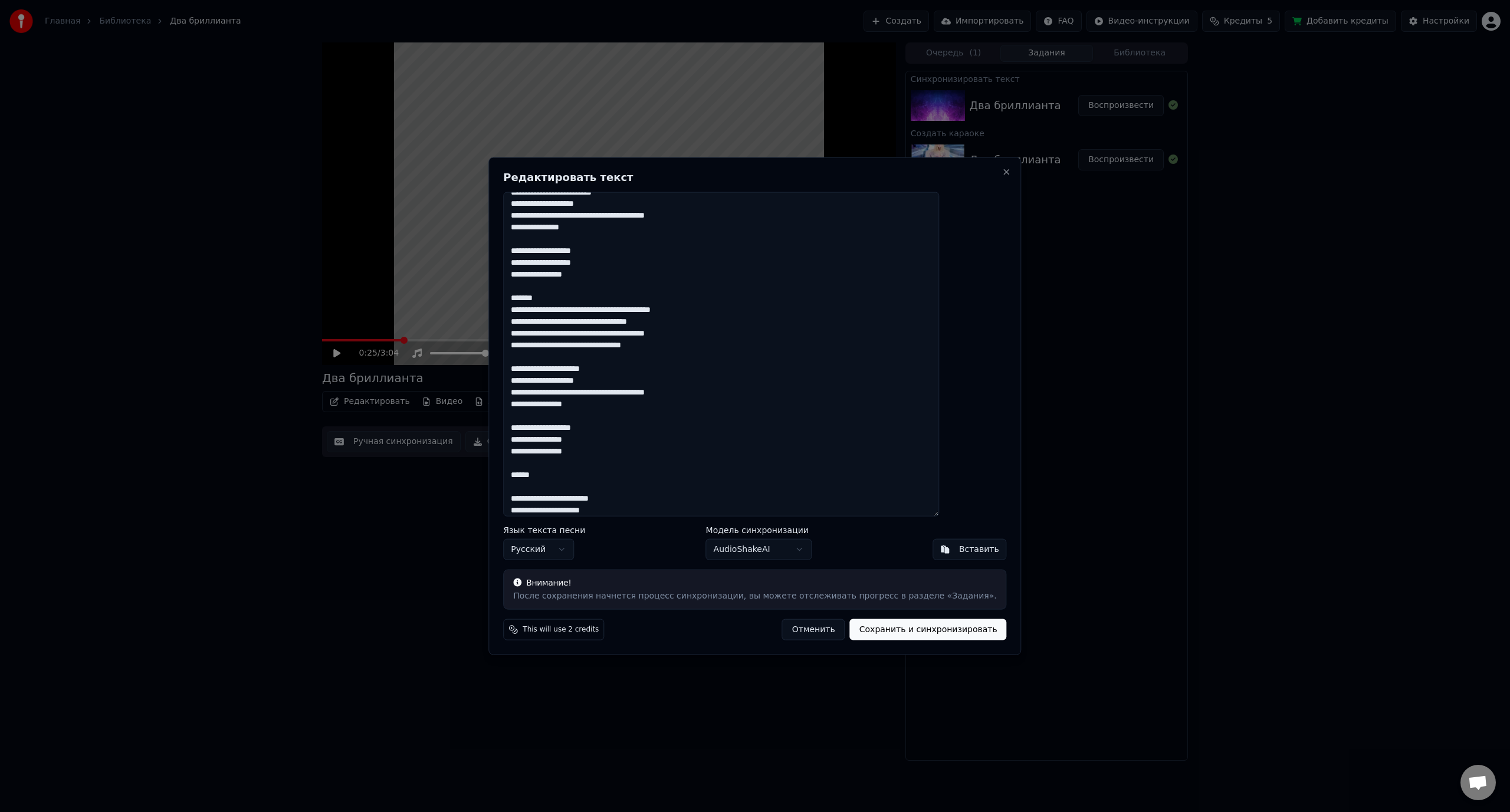
scroll to position [0, 0]
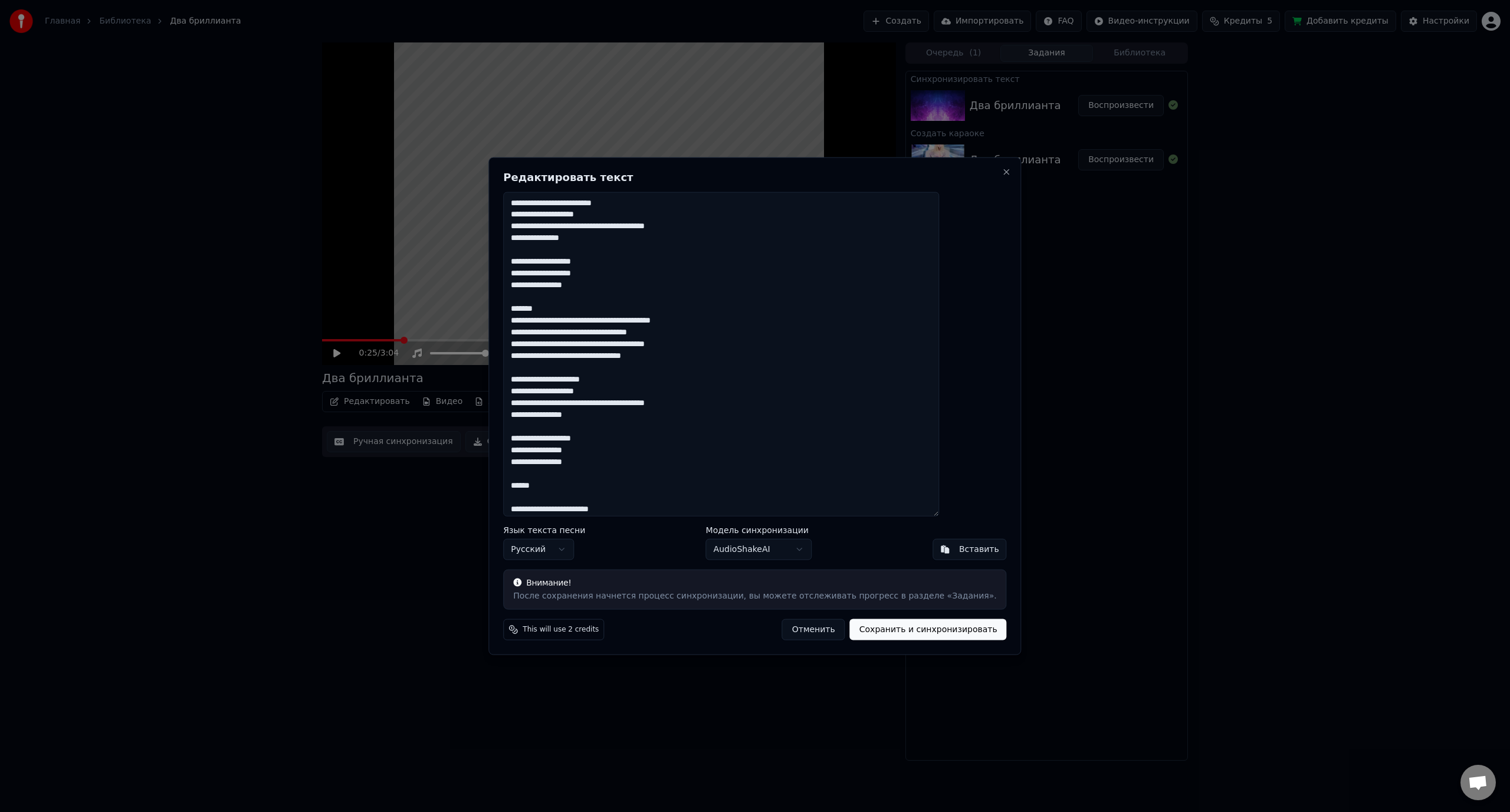
drag, startPoint x: 545, startPoint y: 310, endPoint x: 574, endPoint y: 308, distance: 29.1
click at [574, 308] on textarea "**********" at bounding box center [721, 353] width 436 height 325
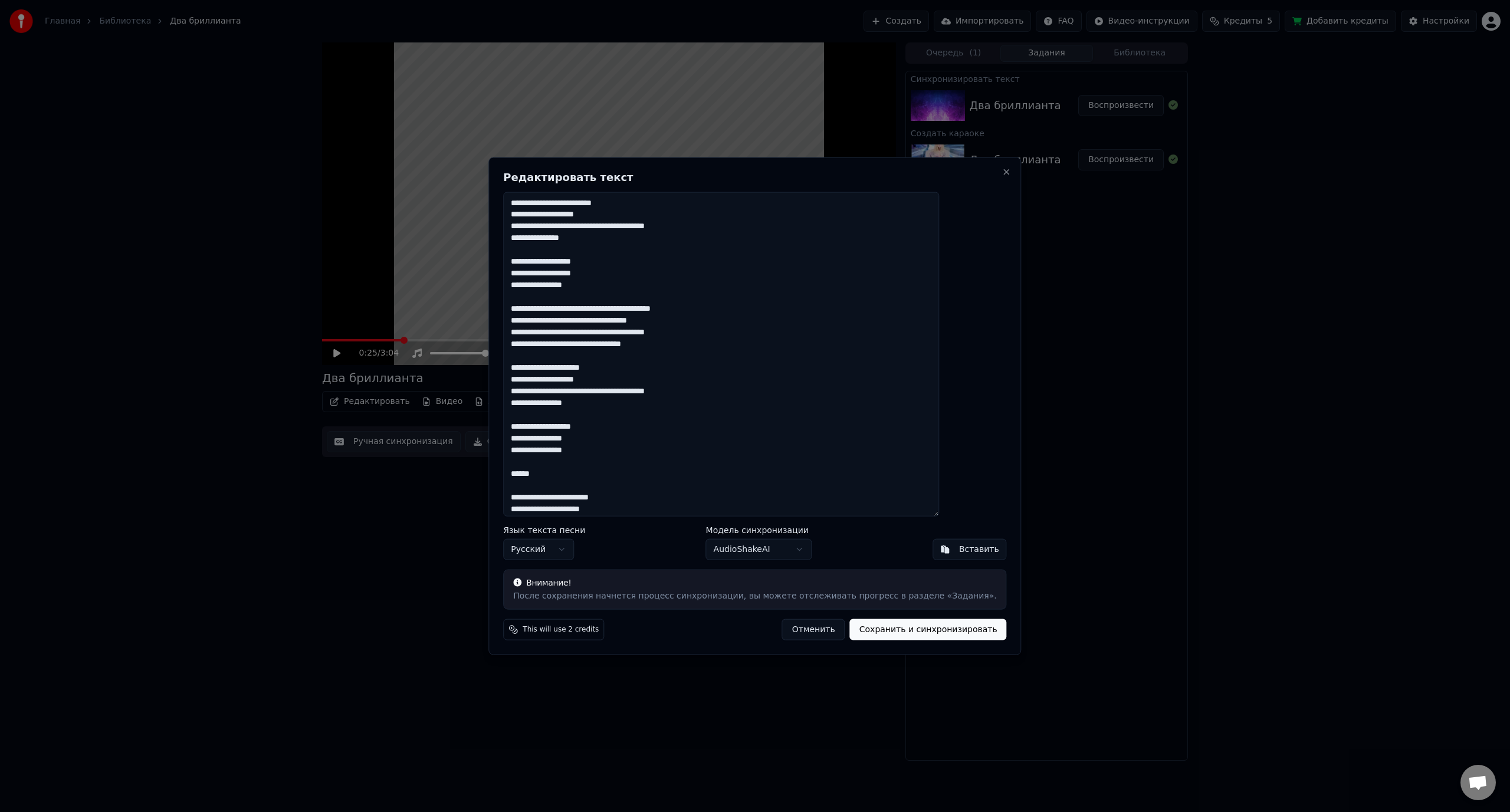
drag, startPoint x: 556, startPoint y: 307, endPoint x: 725, endPoint y: 341, distance: 172.4
click at [724, 341] on textarea "**********" at bounding box center [721, 353] width 436 height 325
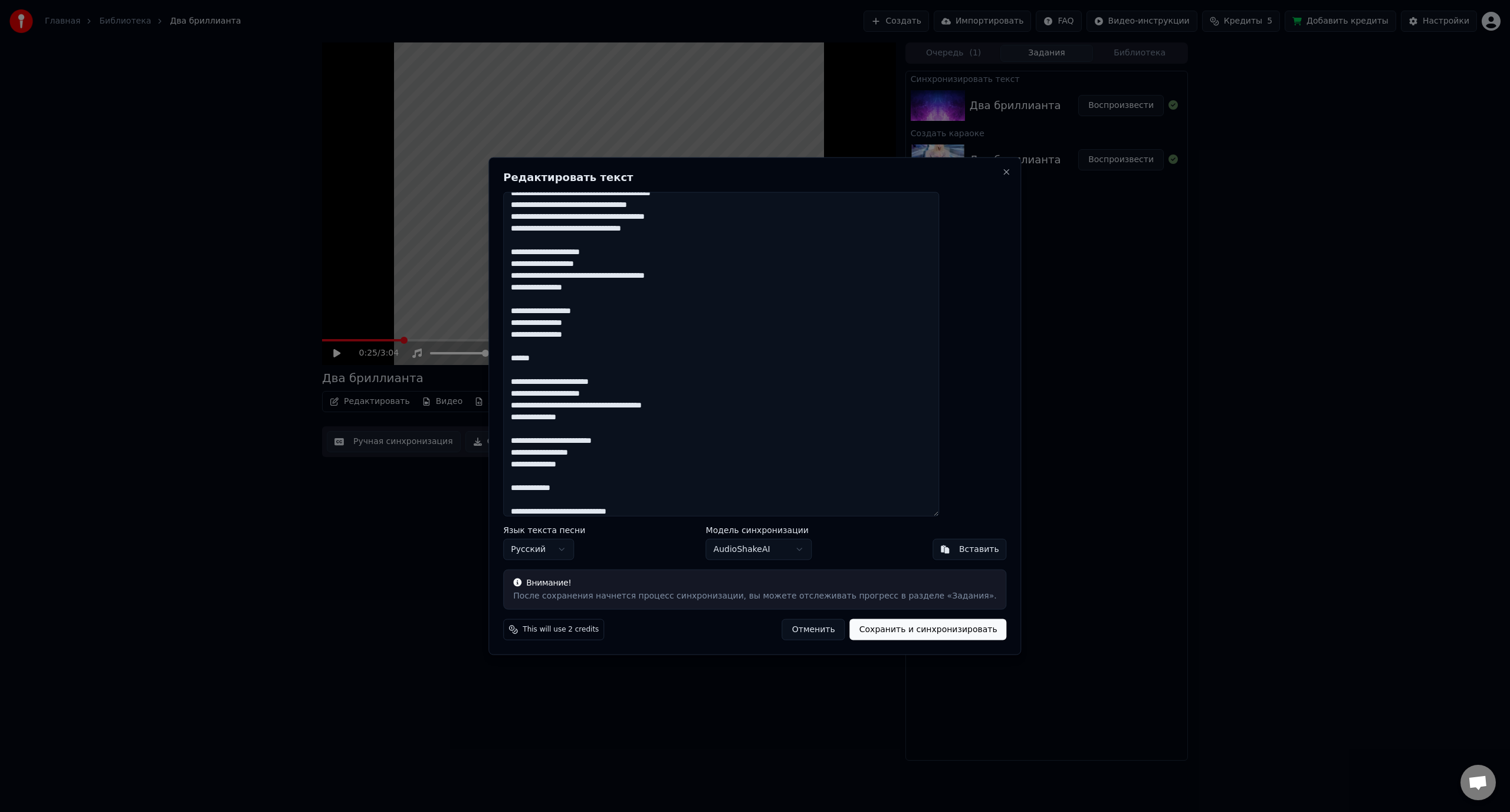
scroll to position [118, 0]
drag, startPoint x: 546, startPoint y: 354, endPoint x: 579, endPoint y: 353, distance: 33.0
click at [579, 353] on textarea "**********" at bounding box center [721, 353] width 436 height 325
paste textarea "**********"
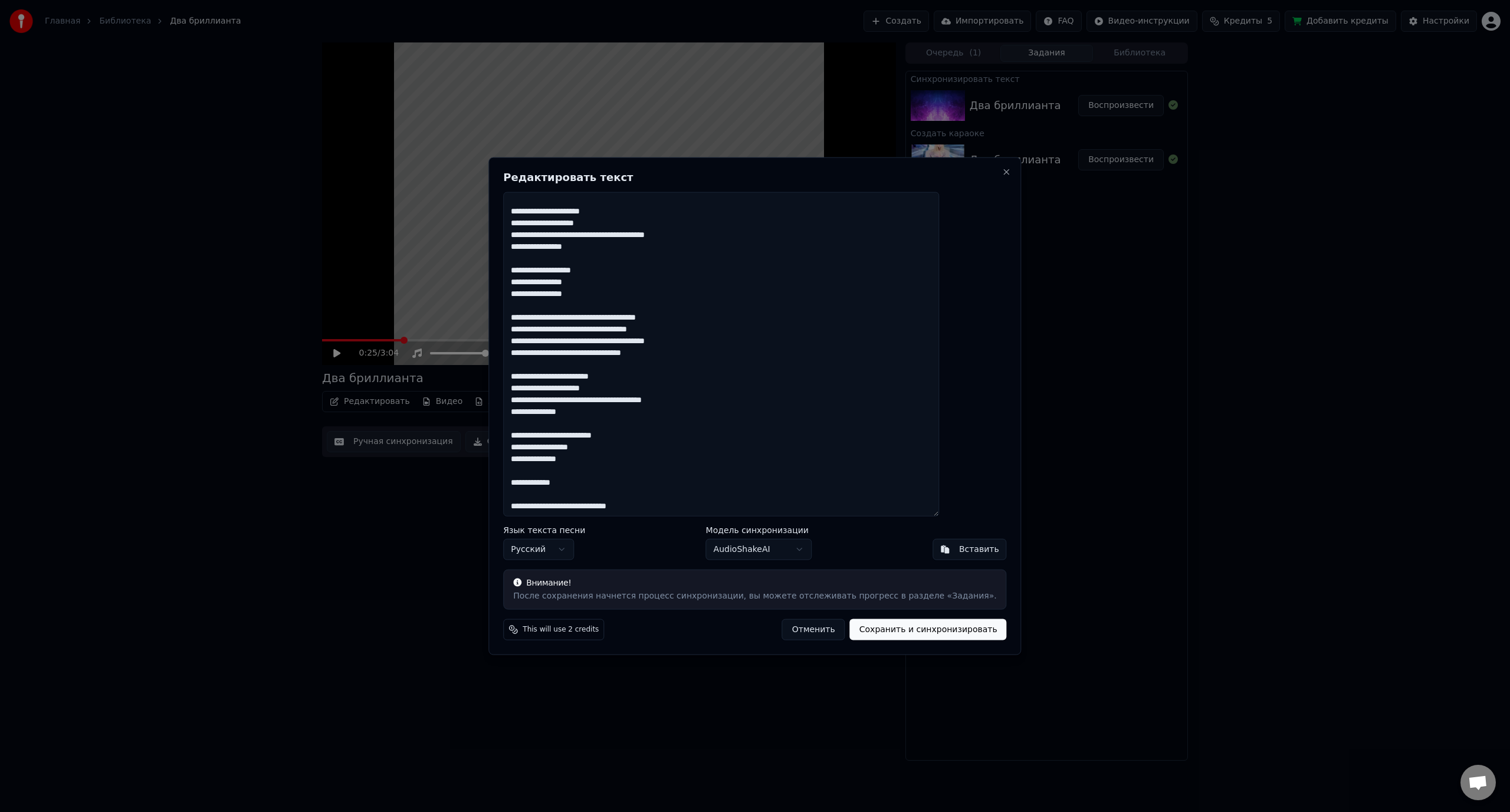
scroll to position [157, 0]
drag, startPoint x: 543, startPoint y: 483, endPoint x: 609, endPoint y: 478, distance: 66.2
click at [609, 478] on textarea "**********" at bounding box center [721, 353] width 436 height 325
paste textarea "**********"
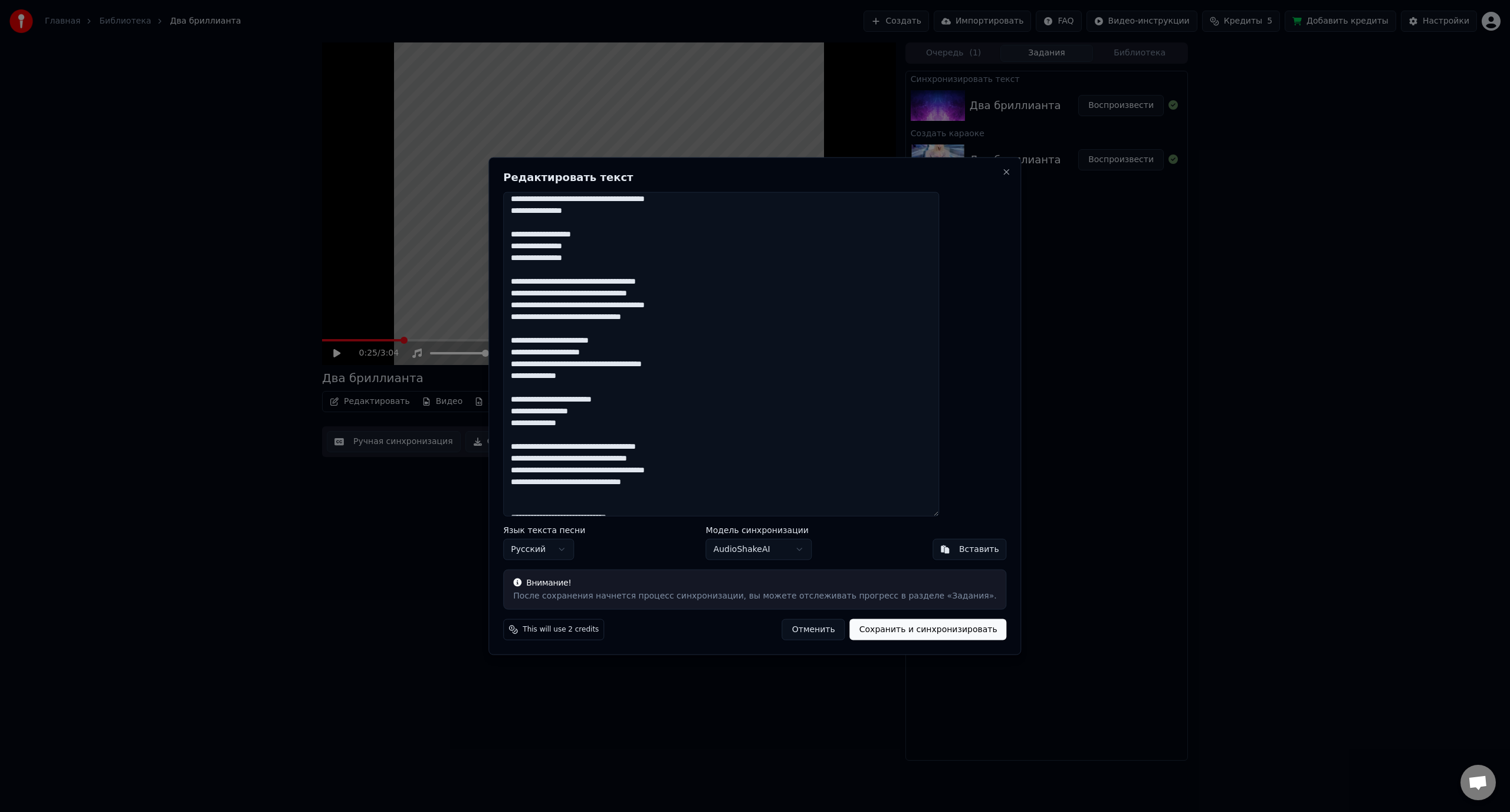
scroll to position [204, 0]
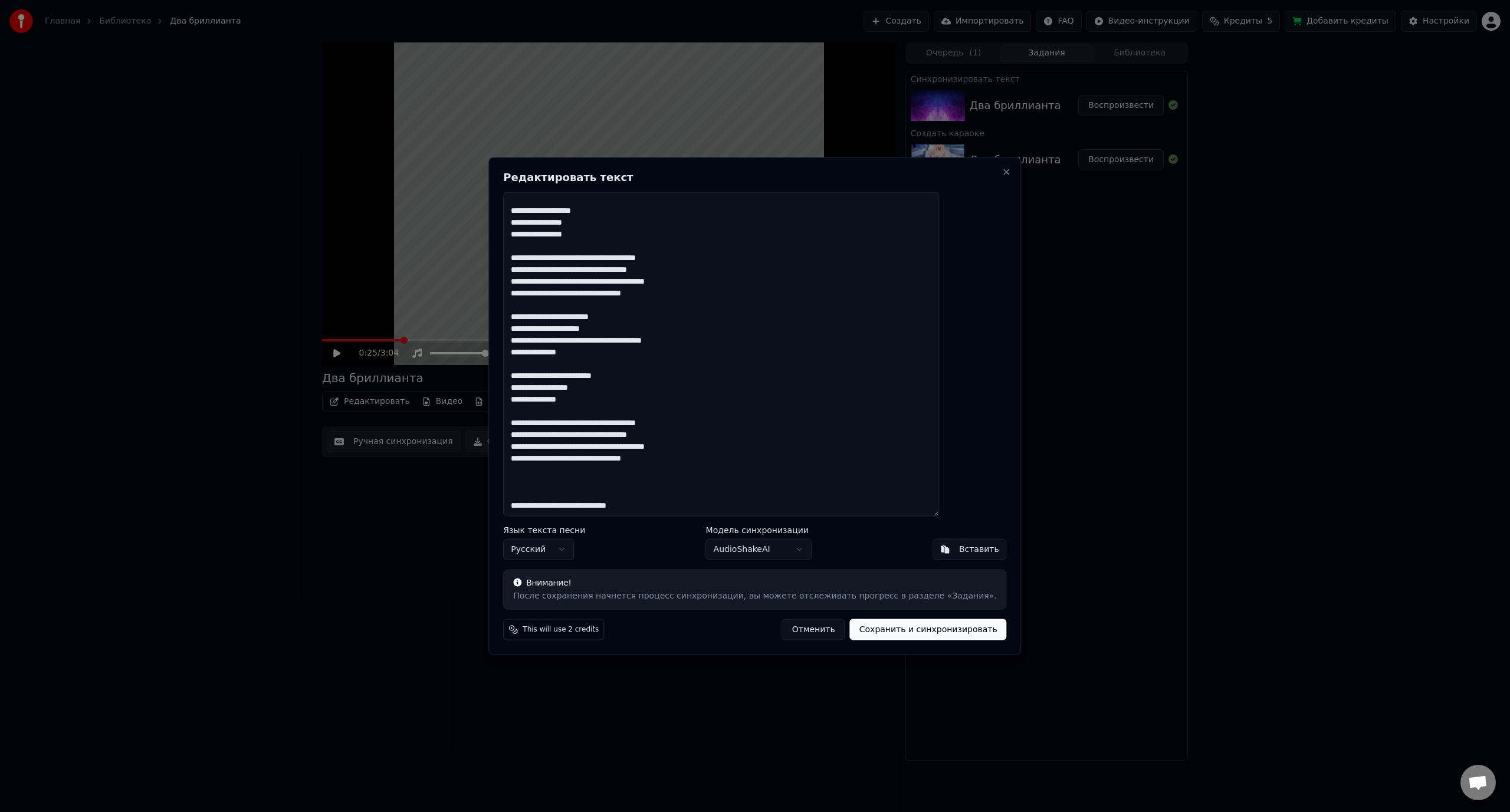
paste textarea "**********"
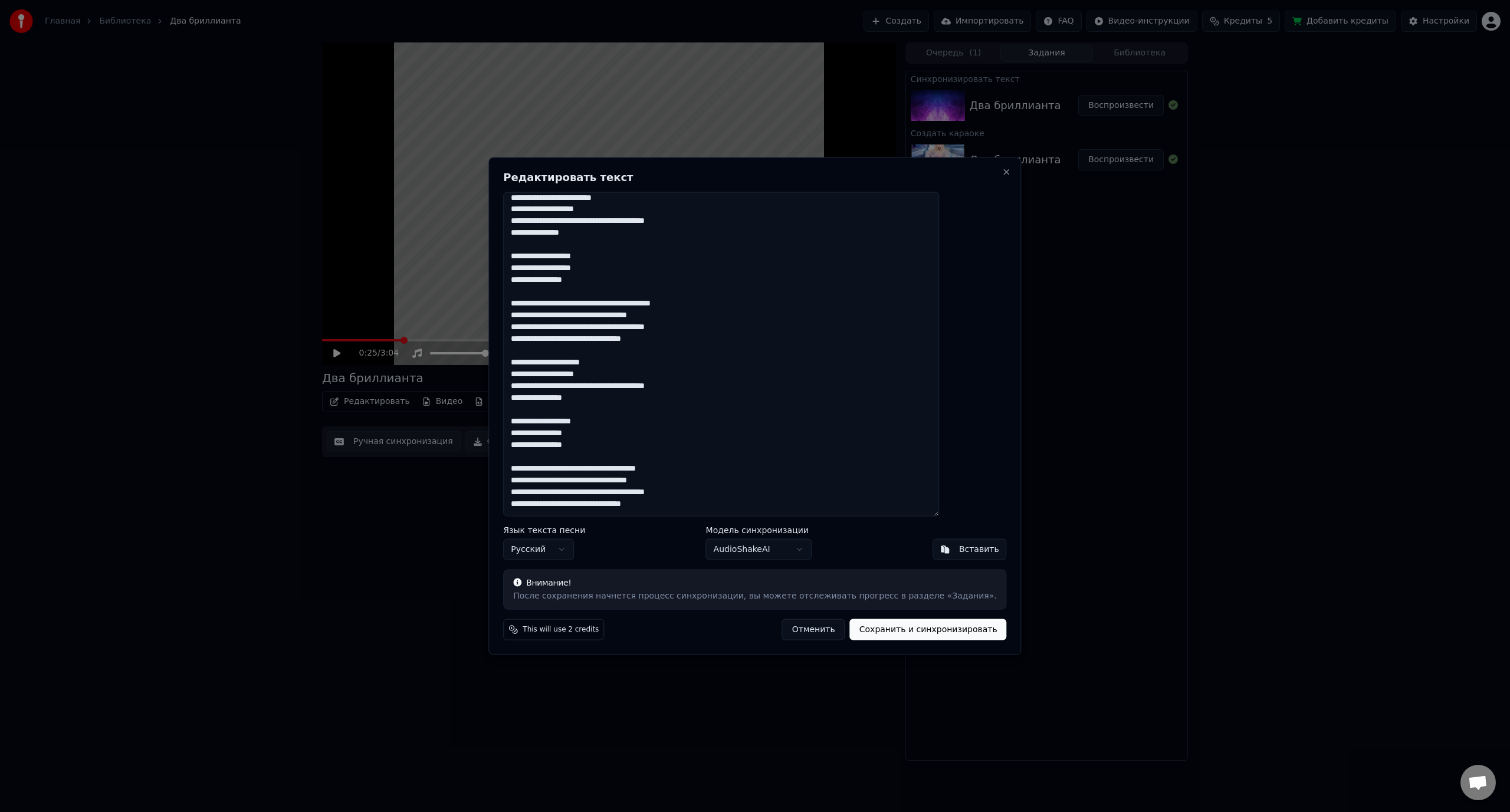
scroll to position [0, 0]
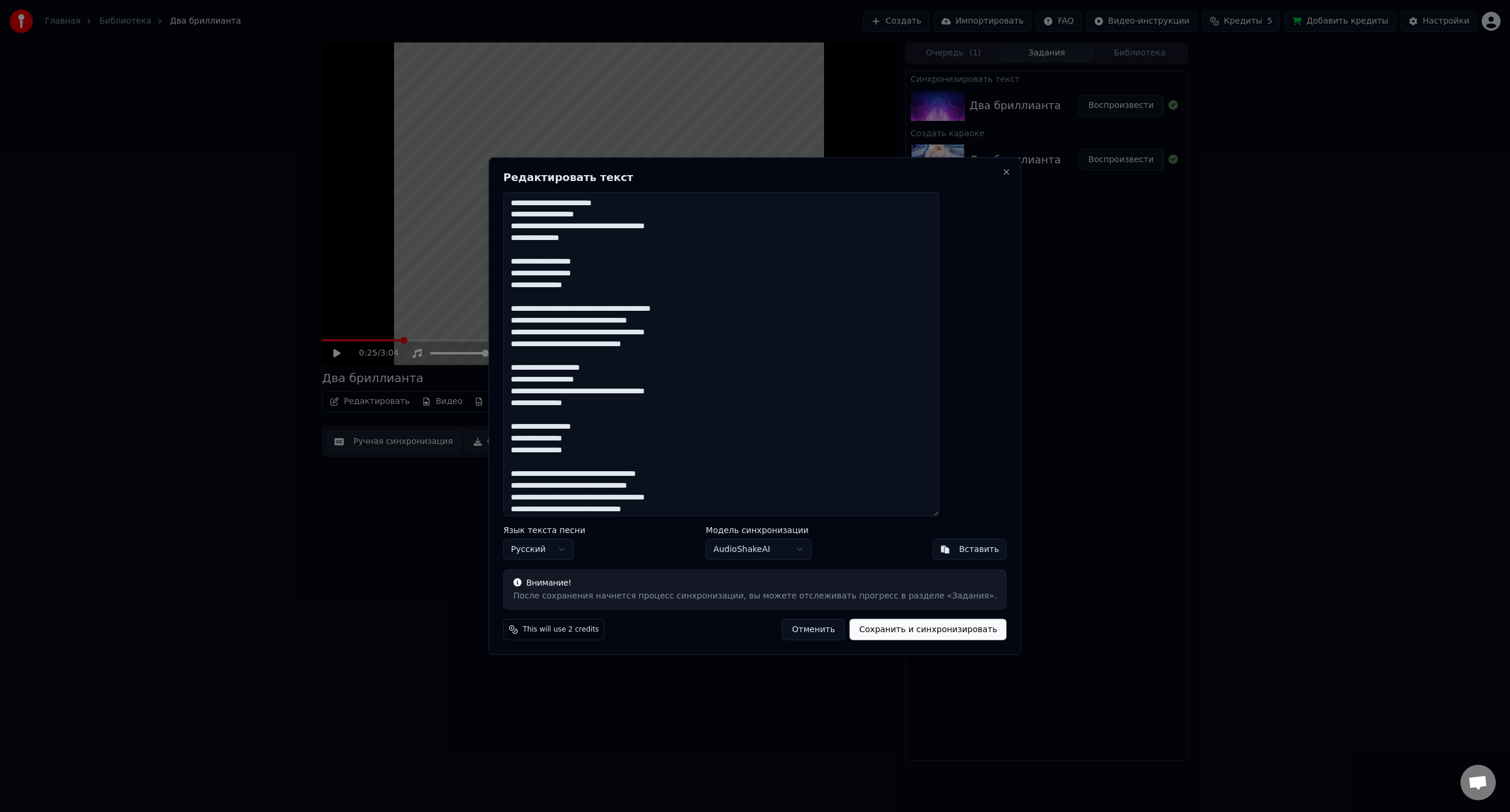
click at [607, 213] on textarea at bounding box center [721, 353] width 436 height 325
drag, startPoint x: 599, startPoint y: 215, endPoint x: 629, endPoint y: 213, distance: 30.1
click at [629, 213] on textarea at bounding box center [721, 353] width 436 height 325
click at [611, 221] on textarea at bounding box center [721, 353] width 436 height 325
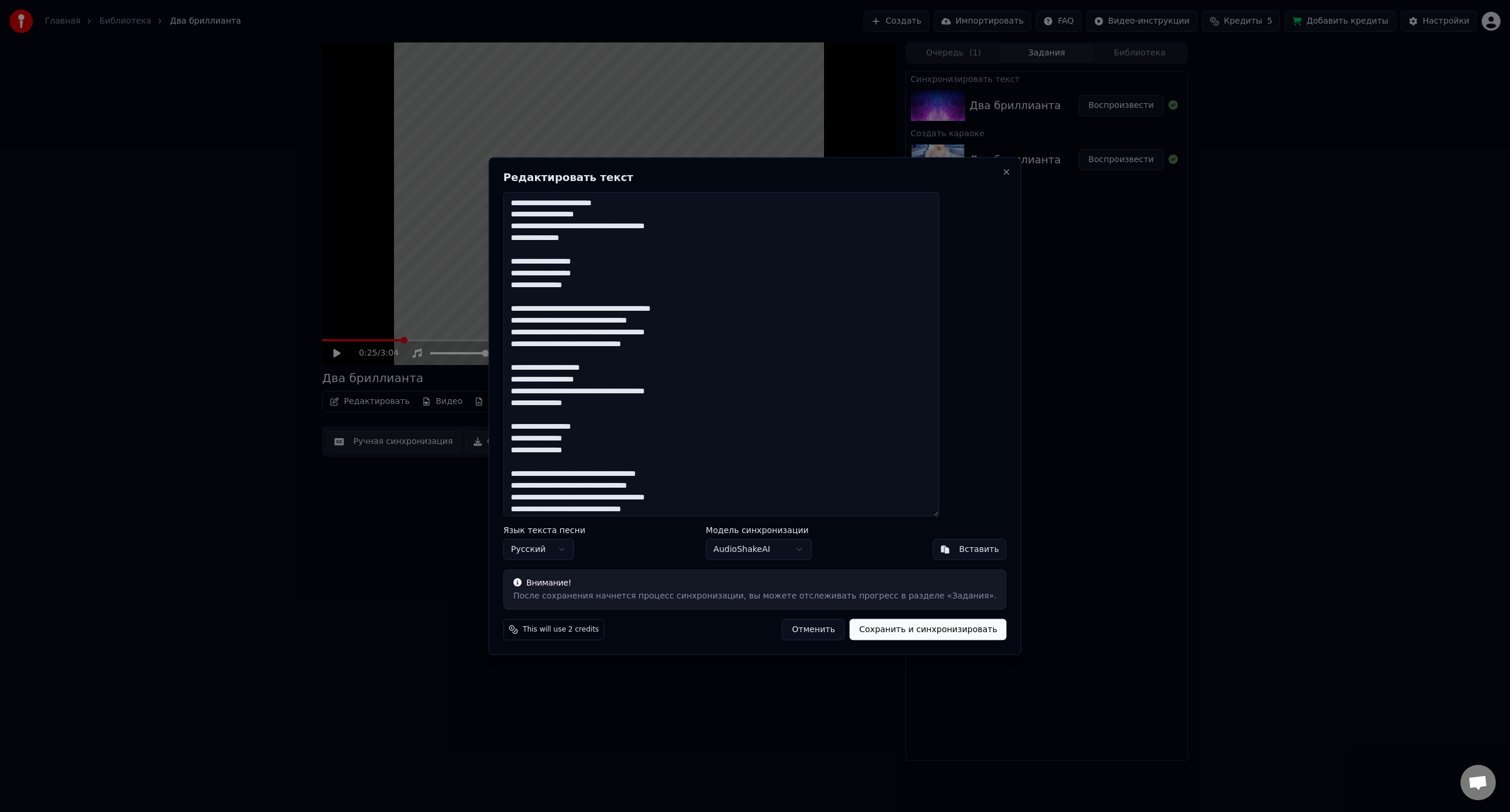
drag, startPoint x: 601, startPoint y: 213, endPoint x: 631, endPoint y: 210, distance: 30.1
click at [631, 210] on textarea at bounding box center [721, 353] width 436 height 325
drag, startPoint x: 632, startPoint y: 202, endPoint x: 648, endPoint y: 200, distance: 16.1
click at [648, 200] on textarea at bounding box center [721, 353] width 436 height 325
drag, startPoint x: 693, startPoint y: 228, endPoint x: 724, endPoint y: 227, distance: 31.0
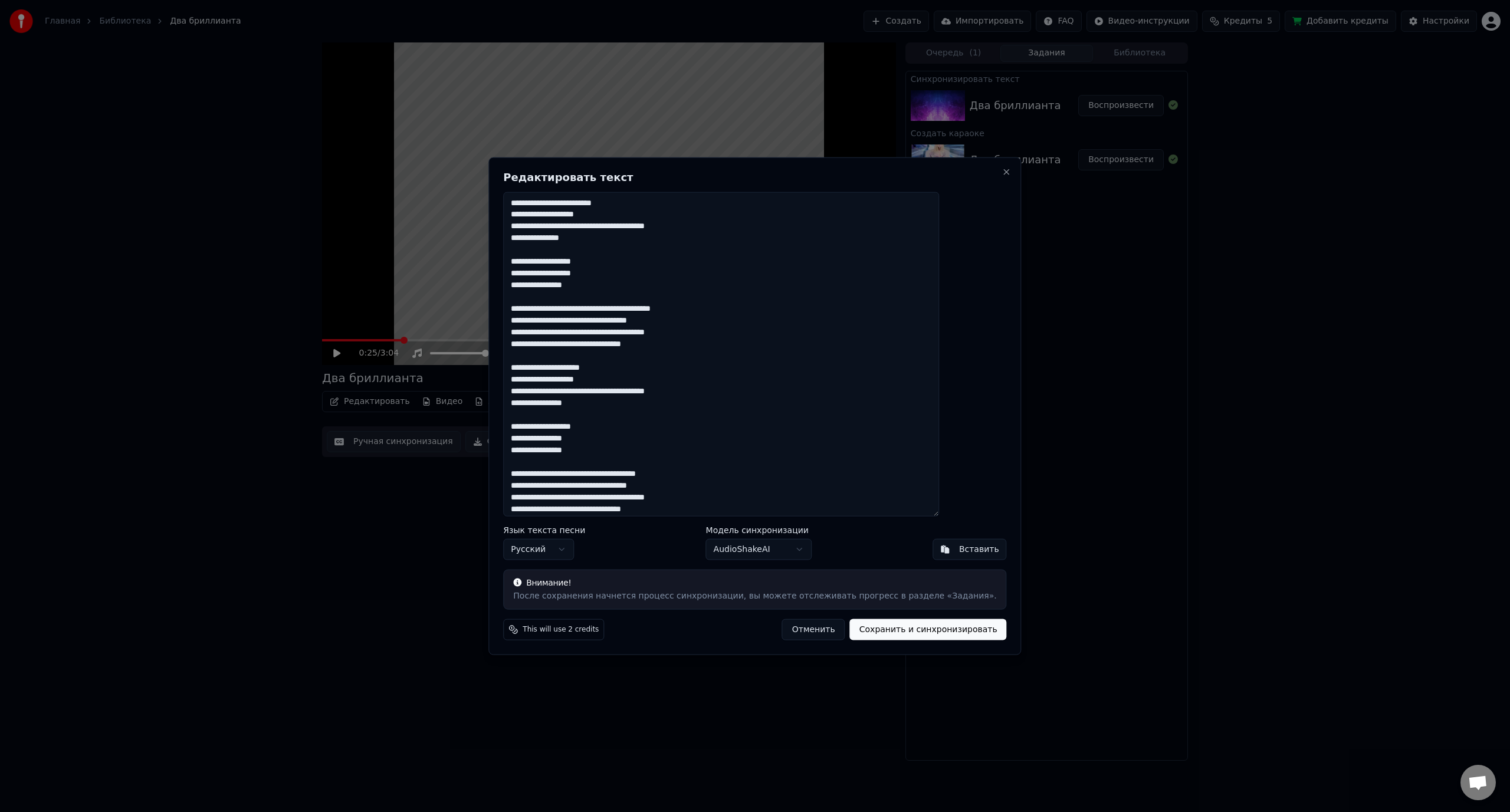
click at [724, 227] on textarea at bounding box center [721, 353] width 436 height 325
drag, startPoint x: 597, startPoint y: 273, endPoint x: 622, endPoint y: 271, distance: 25.1
click at [622, 271] on textarea at bounding box center [721, 353] width 436 height 325
drag, startPoint x: 579, startPoint y: 310, endPoint x: 596, endPoint y: 308, distance: 17.1
click at [596, 308] on textarea at bounding box center [721, 353] width 436 height 325
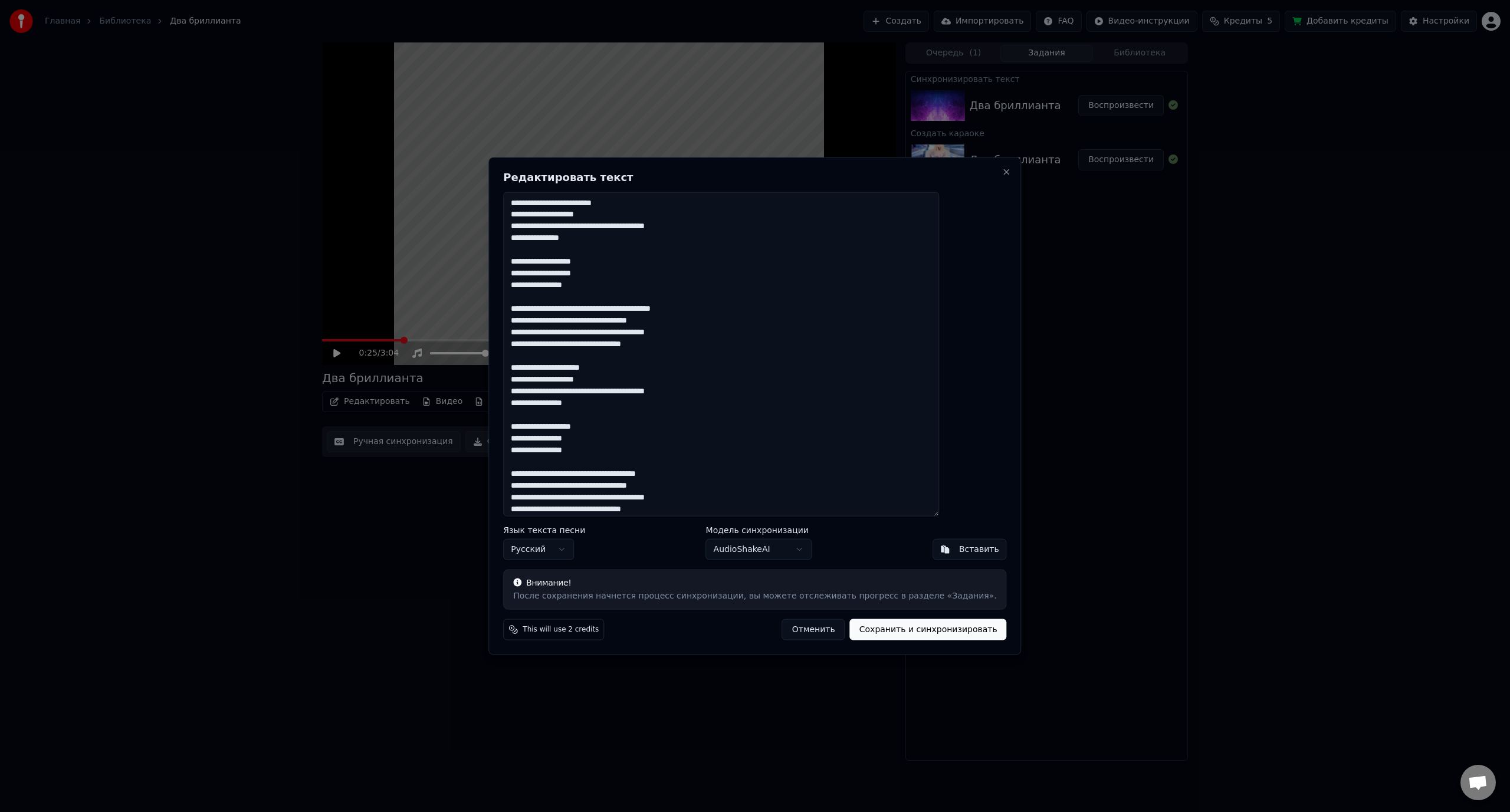
drag, startPoint x: 687, startPoint y: 308, endPoint x: 711, endPoint y: 306, distance: 24.1
click at [711, 306] on textarea at bounding box center [721, 353] width 436 height 325
drag, startPoint x: 612, startPoint y: 319, endPoint x: 633, endPoint y: 316, distance: 21.2
click at [633, 316] on textarea at bounding box center [721, 353] width 436 height 325
drag, startPoint x: 607, startPoint y: 331, endPoint x: 637, endPoint y: 329, distance: 30.1
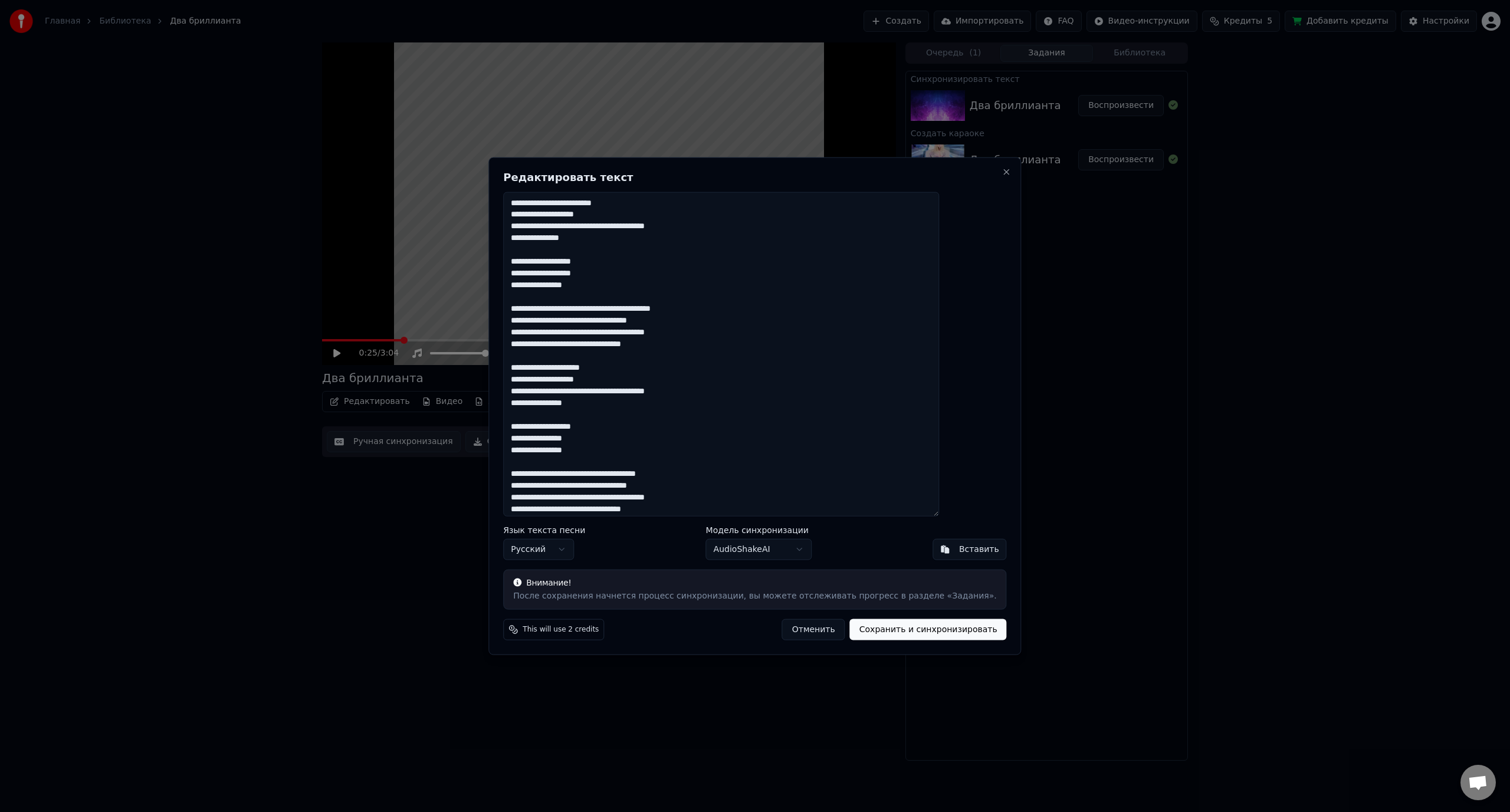
click at [637, 329] on textarea at bounding box center [721, 353] width 436 height 325
drag, startPoint x: 651, startPoint y: 343, endPoint x: 683, endPoint y: 344, distance: 32.0
click at [683, 344] on textarea at bounding box center [721, 353] width 436 height 325
drag, startPoint x: 689, startPoint y: 344, endPoint x: 554, endPoint y: 304, distance: 140.8
click at [554, 304] on textarea at bounding box center [721, 353] width 436 height 325
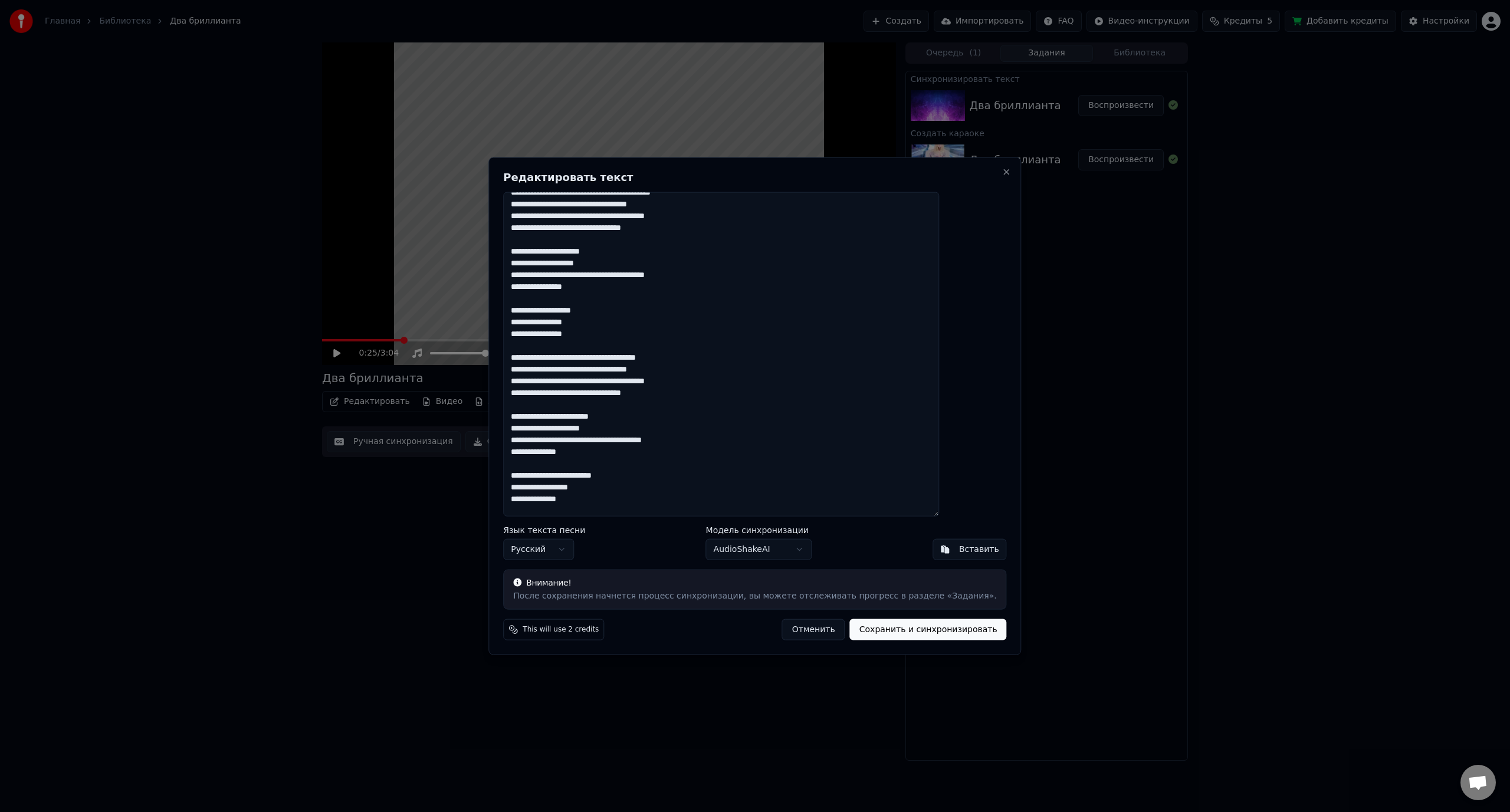
scroll to position [177, 0]
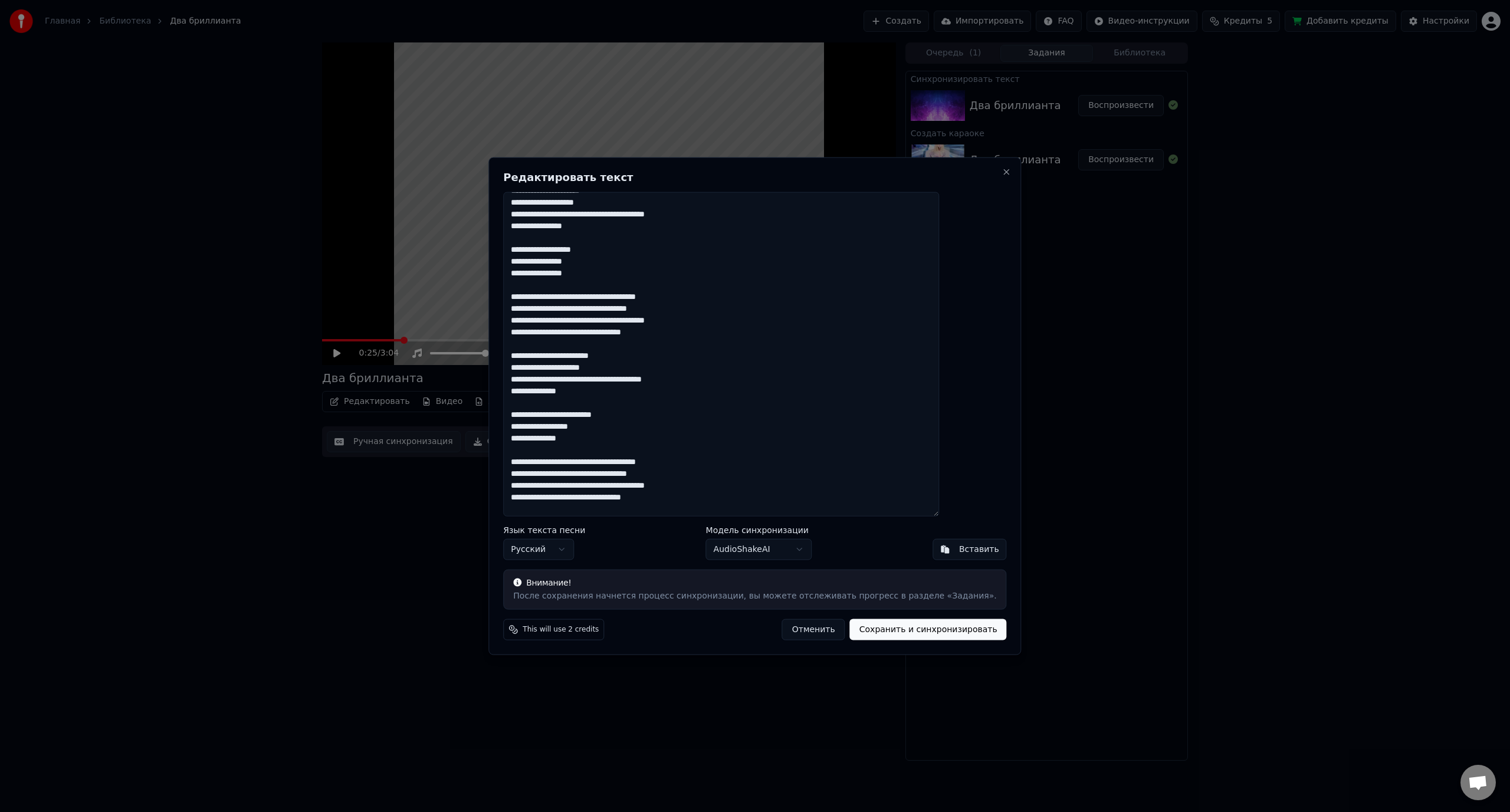
drag, startPoint x: 545, startPoint y: 291, endPoint x: 702, endPoint y: 333, distance: 162.5
click at [702, 333] on textarea at bounding box center [721, 353] width 436 height 325
paste textarea "*"
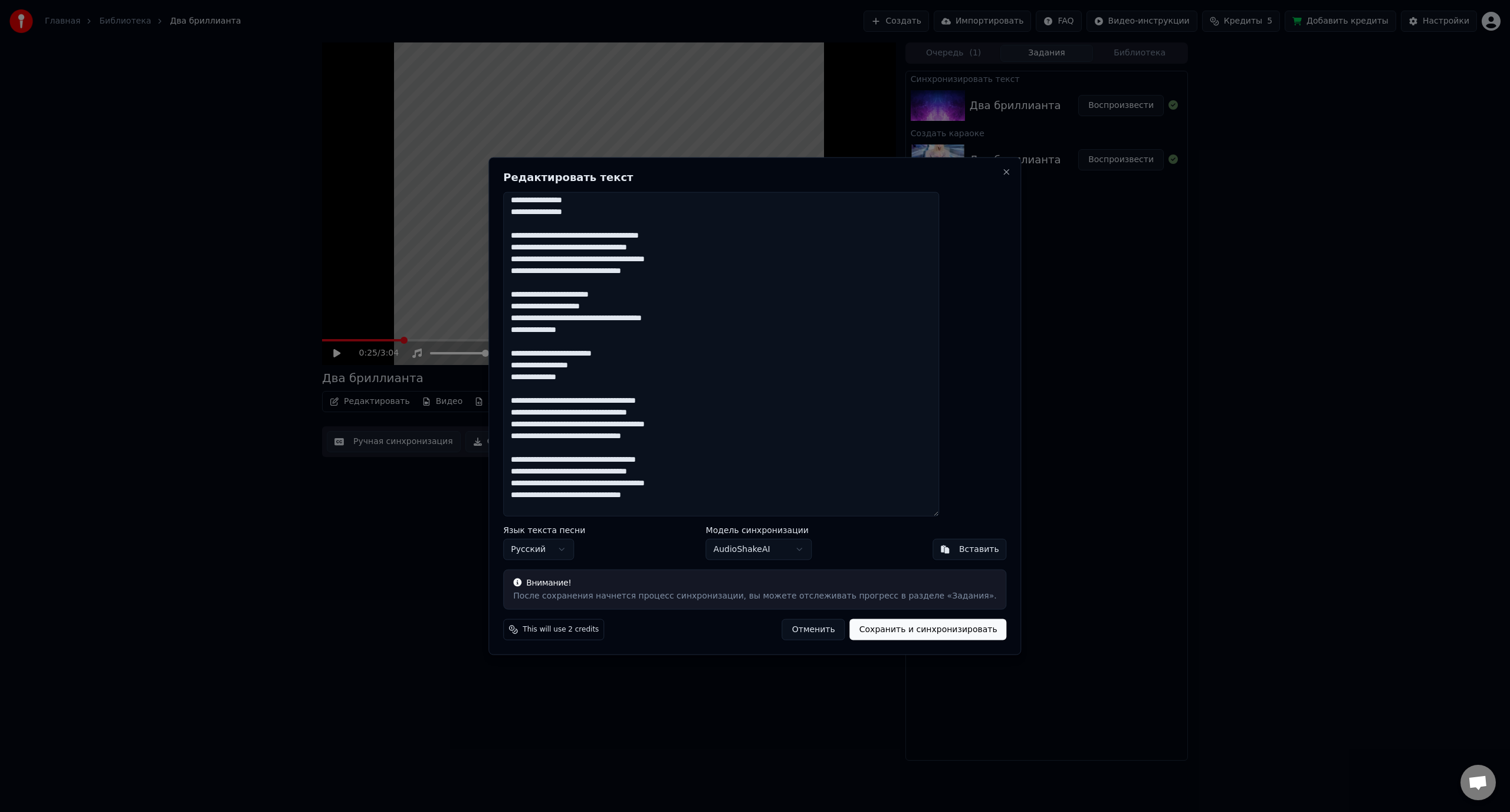
scroll to position [251, 0]
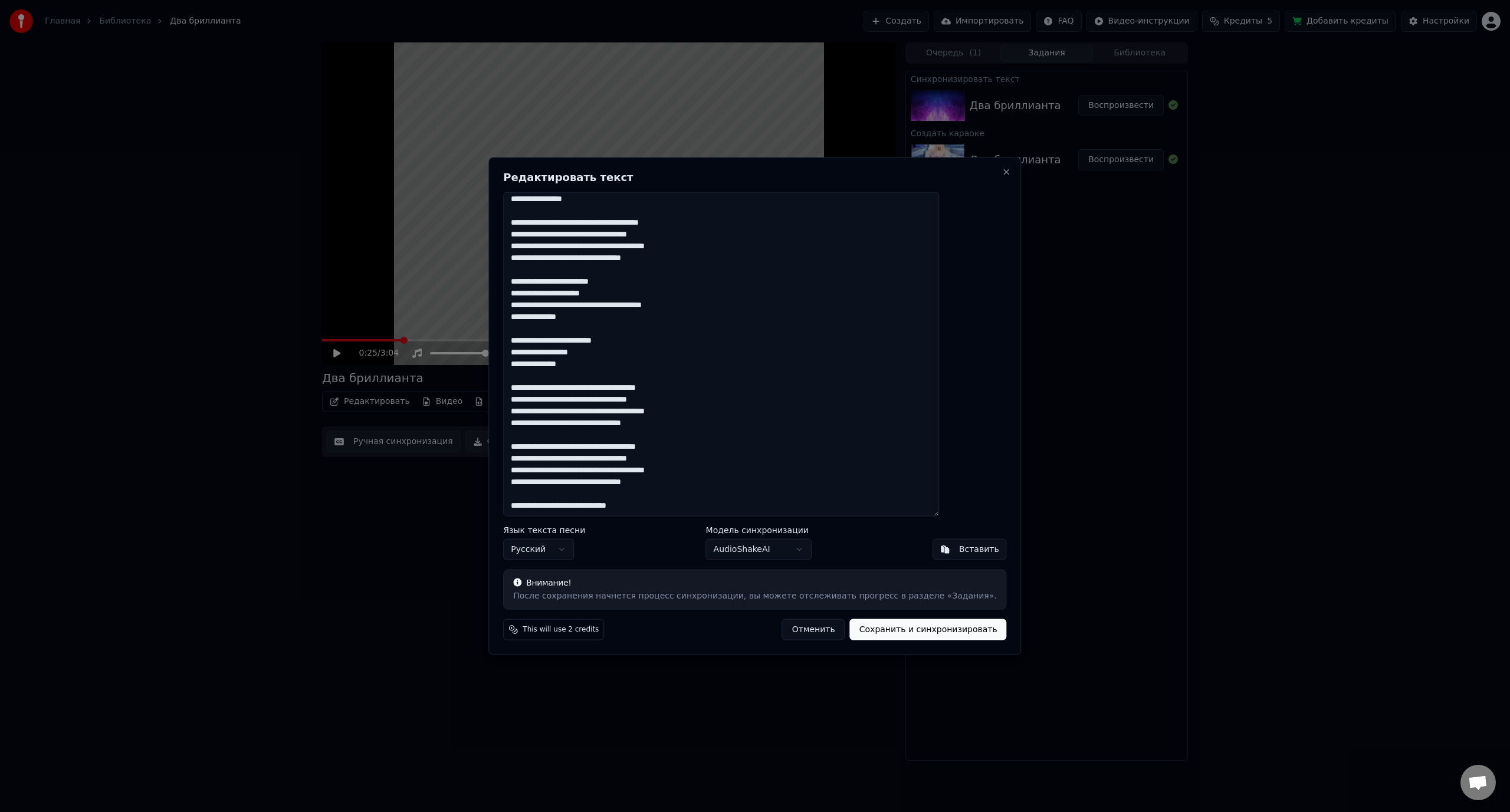
drag, startPoint x: 544, startPoint y: 389, endPoint x: 689, endPoint y: 422, distance: 148.7
click at [689, 422] on textarea at bounding box center [721, 353] width 436 height 325
paste textarea "*"
drag, startPoint x: 545, startPoint y: 444, endPoint x: 698, endPoint y: 478, distance: 156.7
click at [698, 478] on textarea at bounding box center [721, 353] width 436 height 325
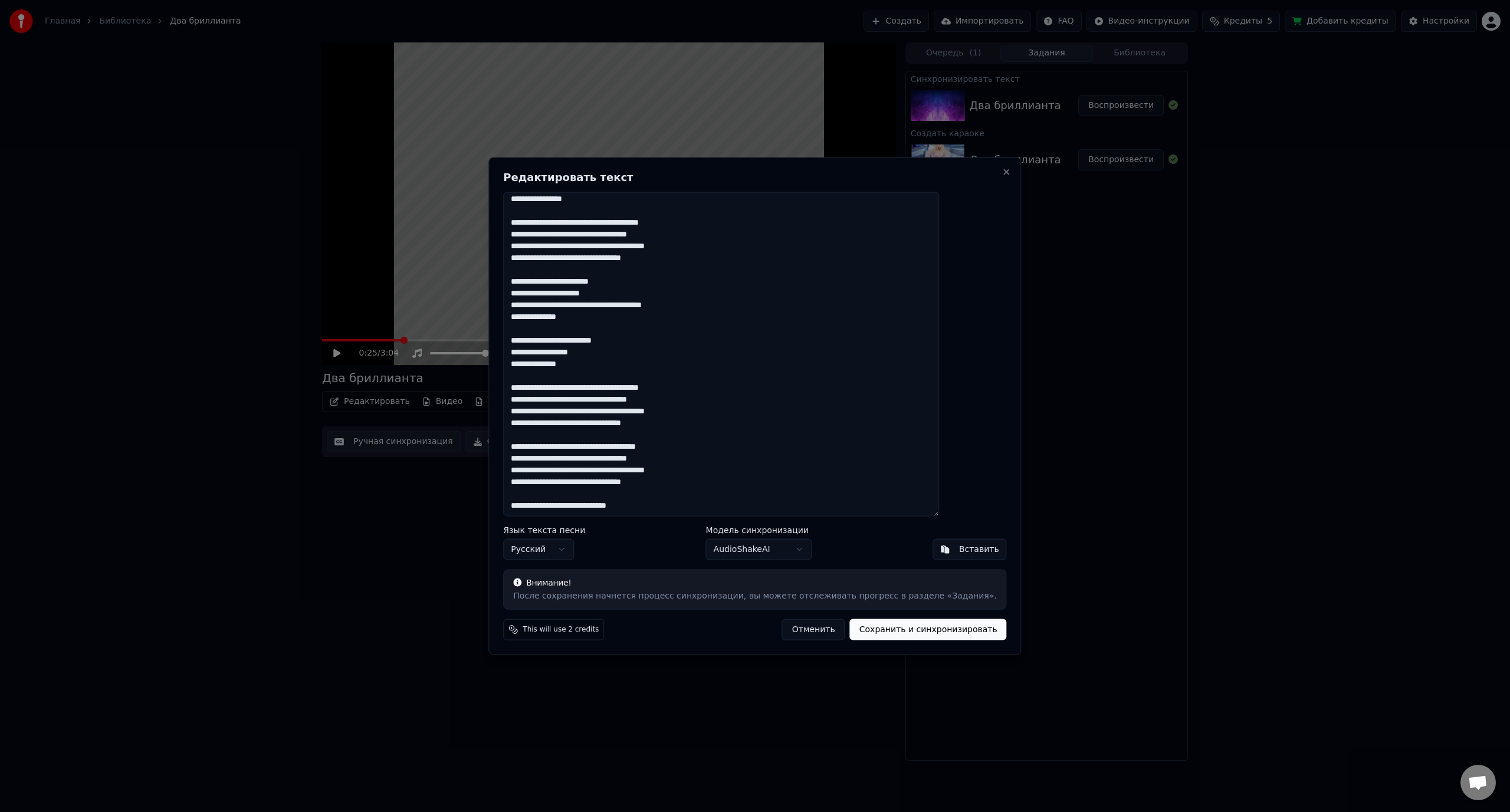
paste textarea "*"
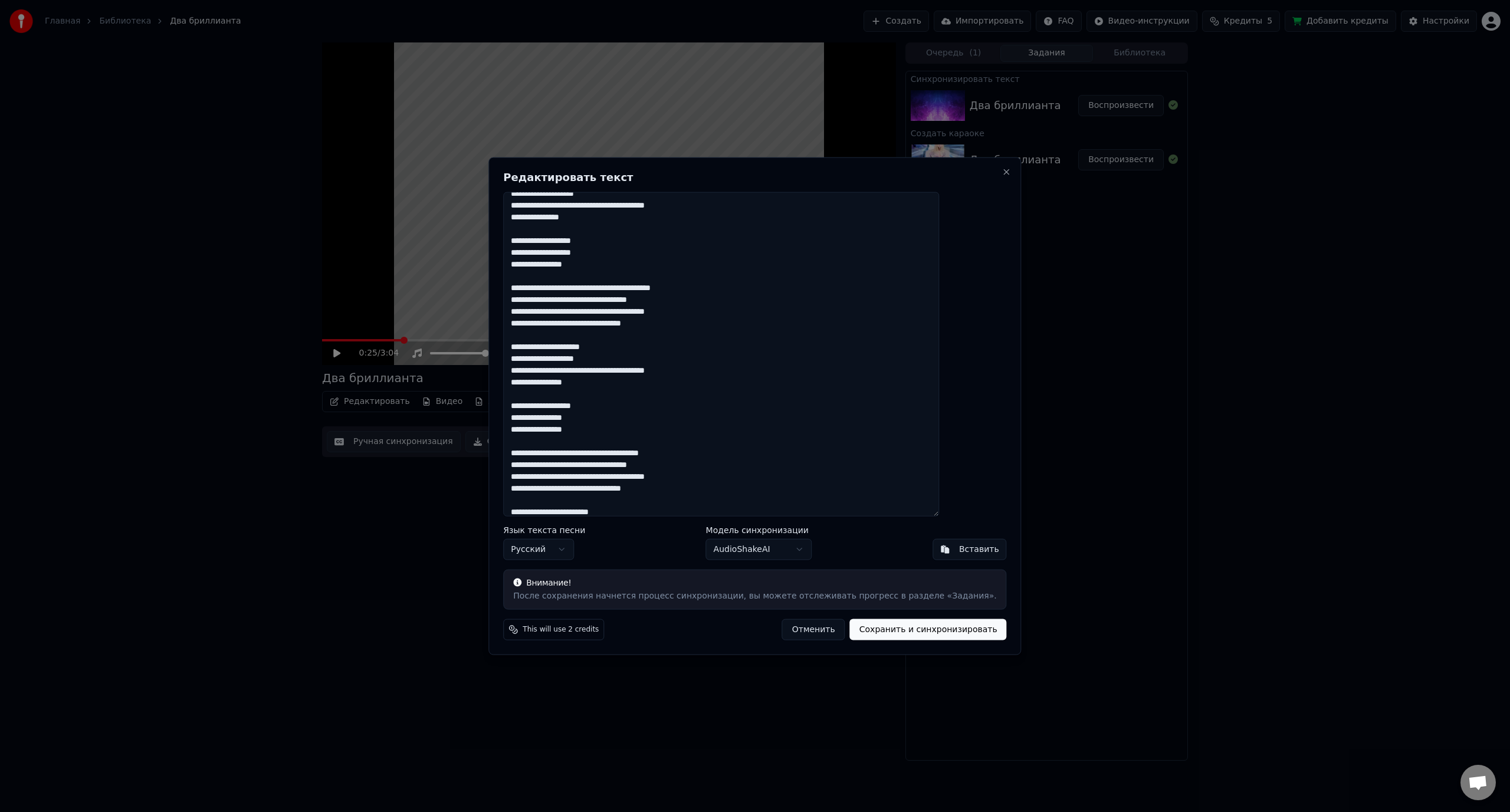
scroll to position [0, 0]
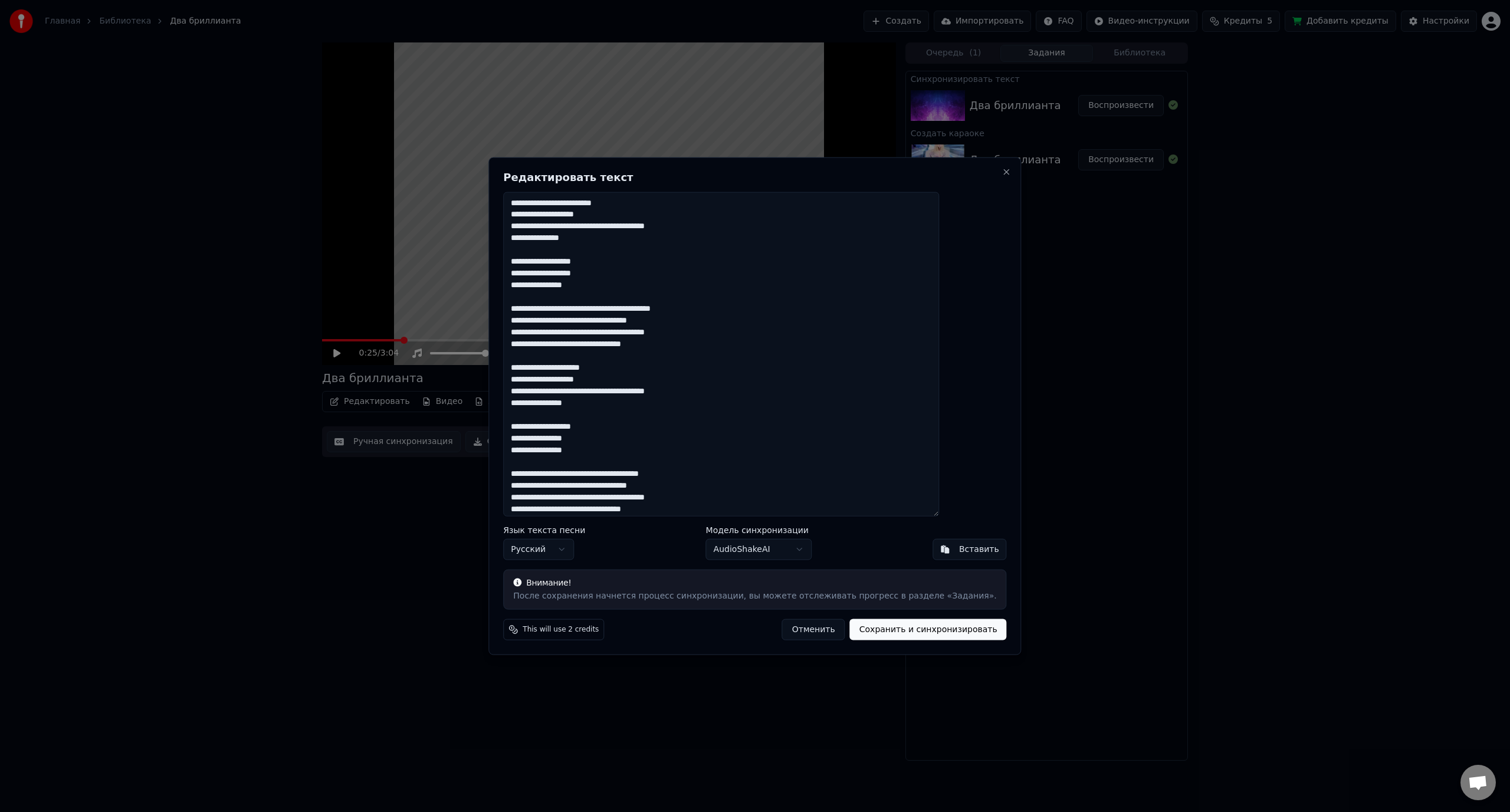
drag, startPoint x: 609, startPoint y: 367, endPoint x: 639, endPoint y: 370, distance: 30.1
click at [637, 367] on textarea at bounding box center [721, 353] width 436 height 325
drag, startPoint x: 612, startPoint y: 381, endPoint x: 620, endPoint y: 386, distance: 9.4
click at [626, 380] on textarea at bounding box center [721, 353] width 436 height 325
drag, startPoint x: 585, startPoint y: 404, endPoint x: 611, endPoint y: 403, distance: 26.0
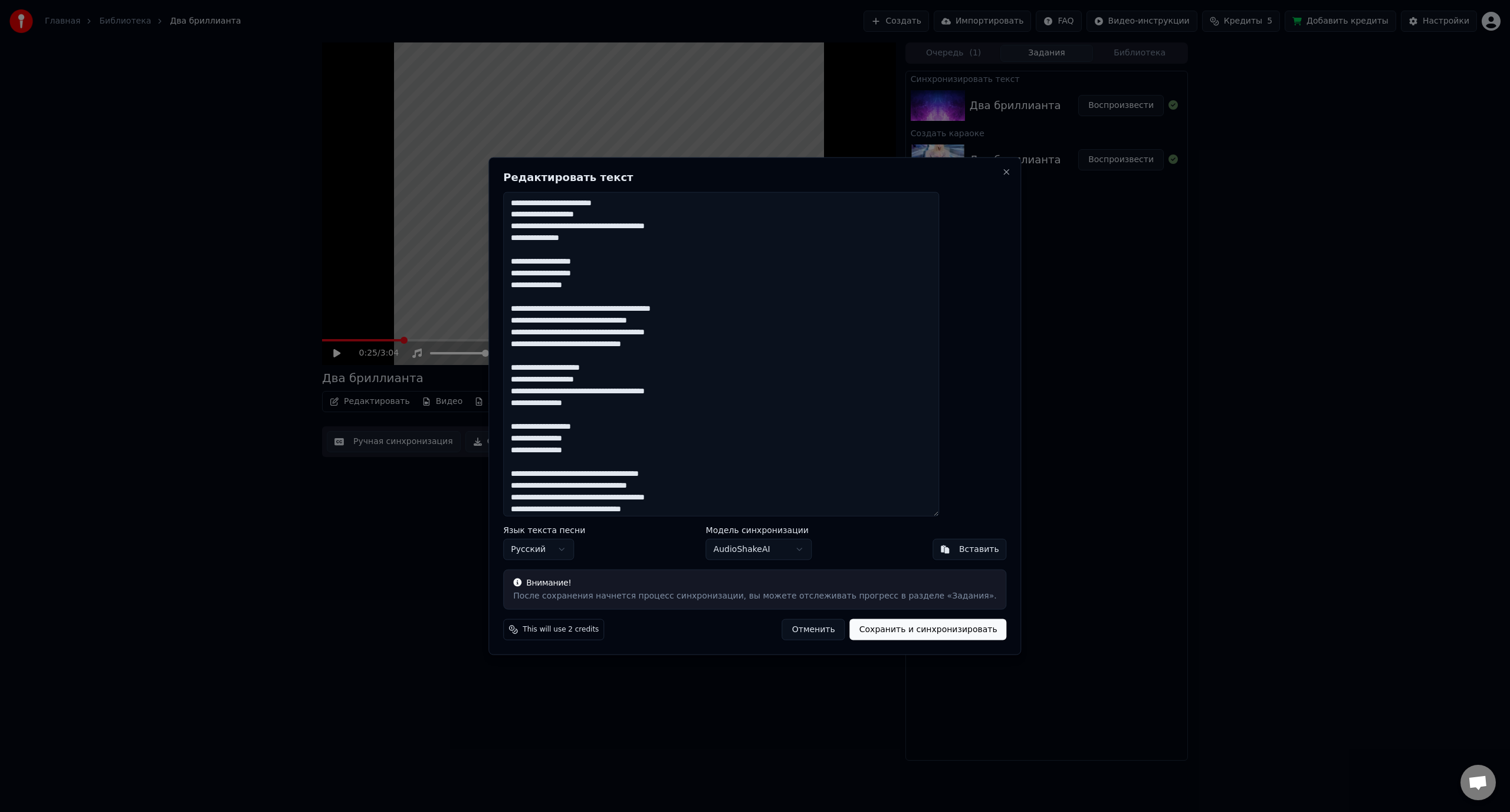
click at [611, 403] on textarea at bounding box center [721, 353] width 436 height 325
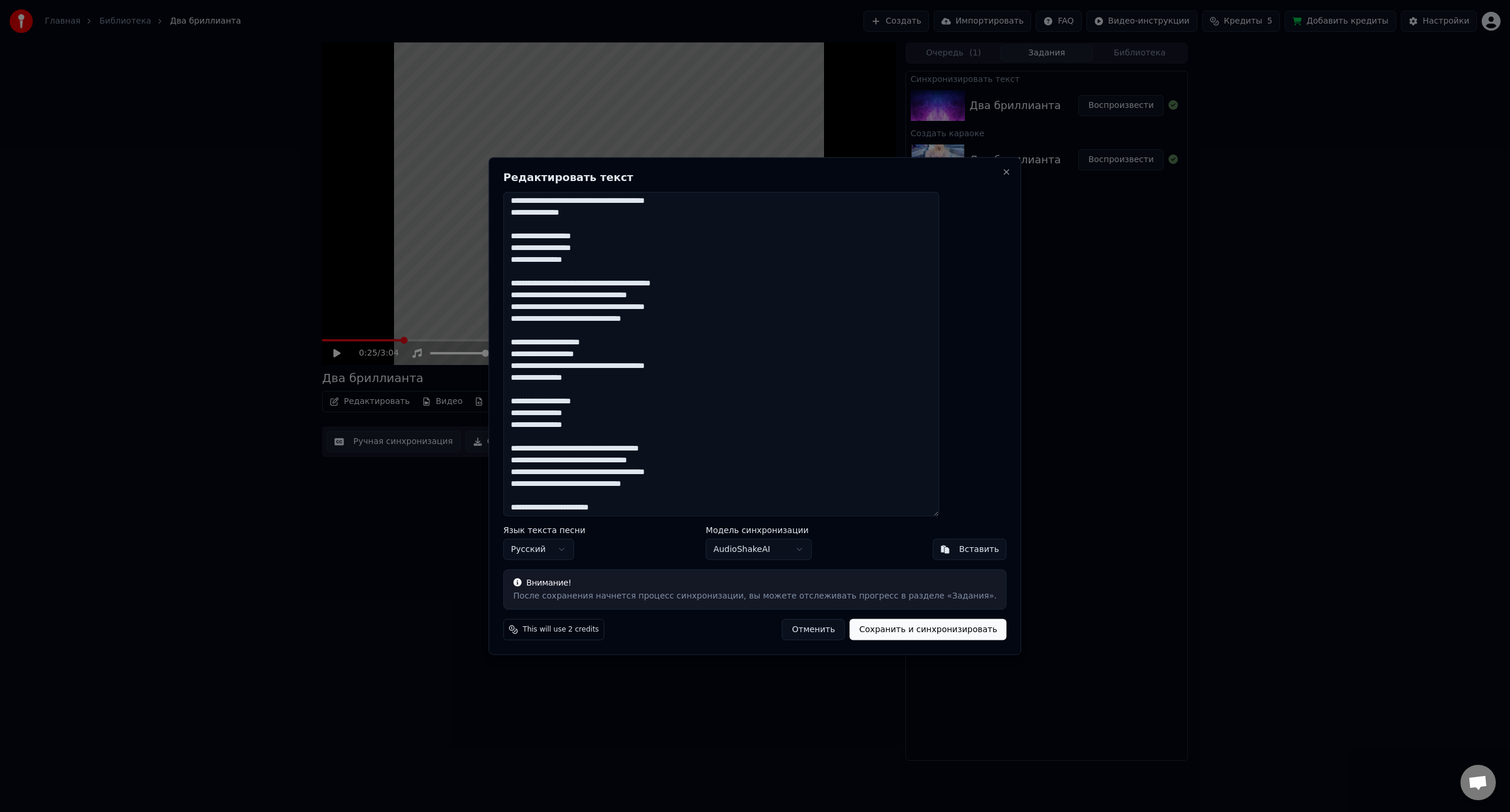
scroll to position [59, 0]
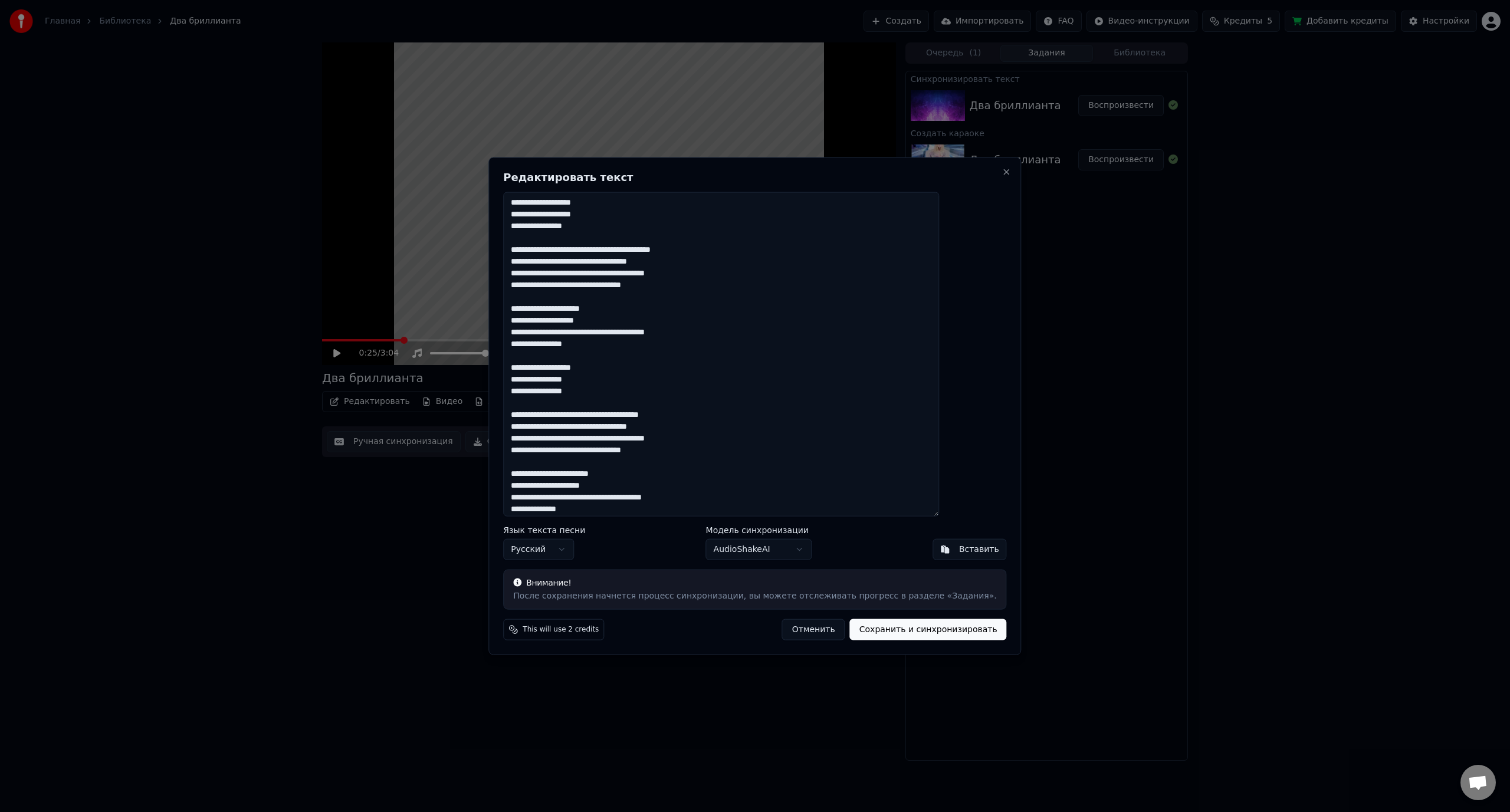
drag, startPoint x: 555, startPoint y: 377, endPoint x: 578, endPoint y: 377, distance: 23.0
click at [578, 377] on textarea at bounding box center [721, 353] width 436 height 325
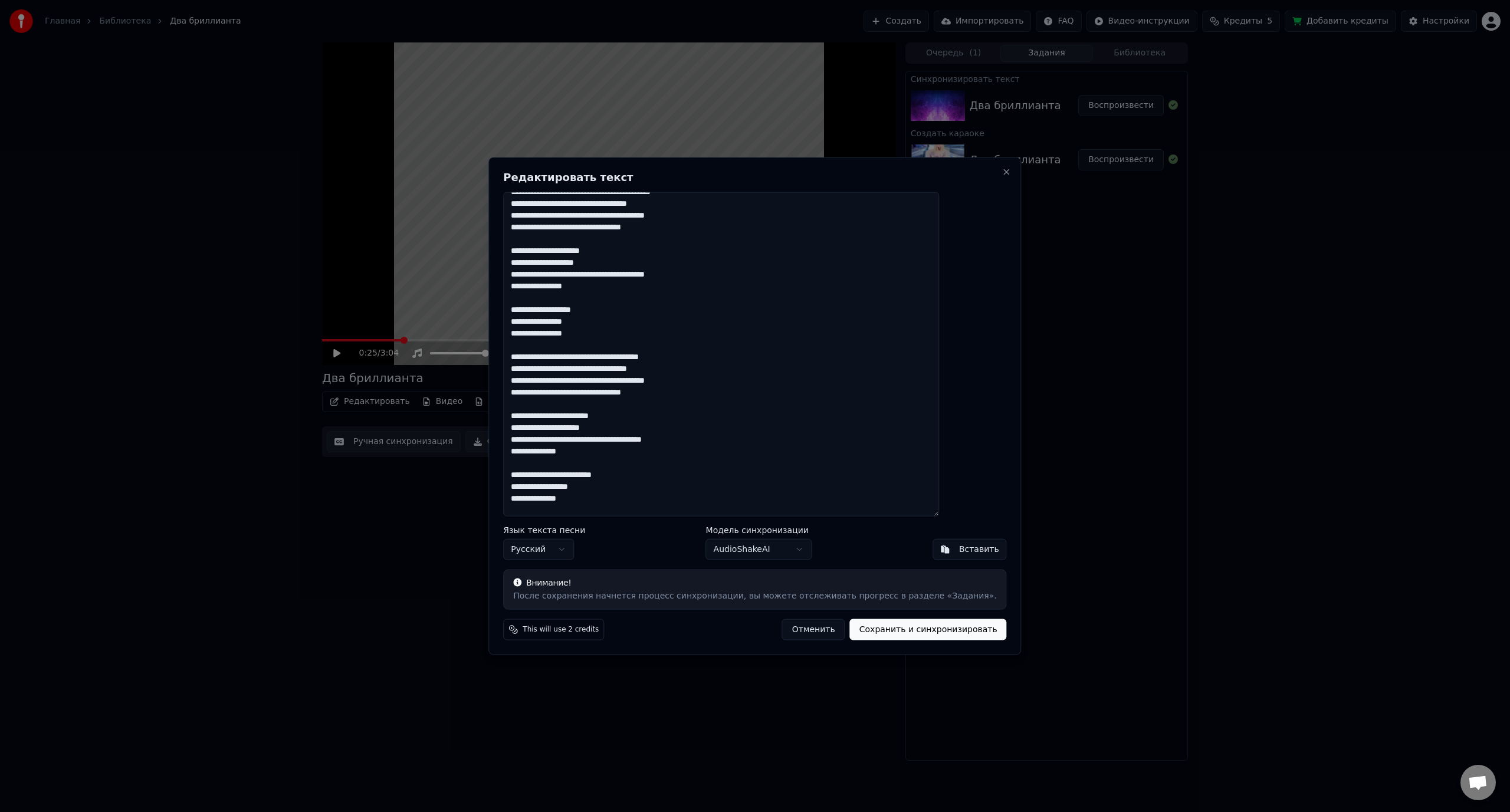
scroll to position [118, 0]
drag, startPoint x: 573, startPoint y: 415, endPoint x: 589, endPoint y: 416, distance: 16.0
click at [589, 416] on textarea at bounding box center [721, 353] width 436 height 325
click at [575, 414] on textarea at bounding box center [721, 353] width 436 height 325
drag, startPoint x: 574, startPoint y: 414, endPoint x: 587, endPoint y: 414, distance: 13.0
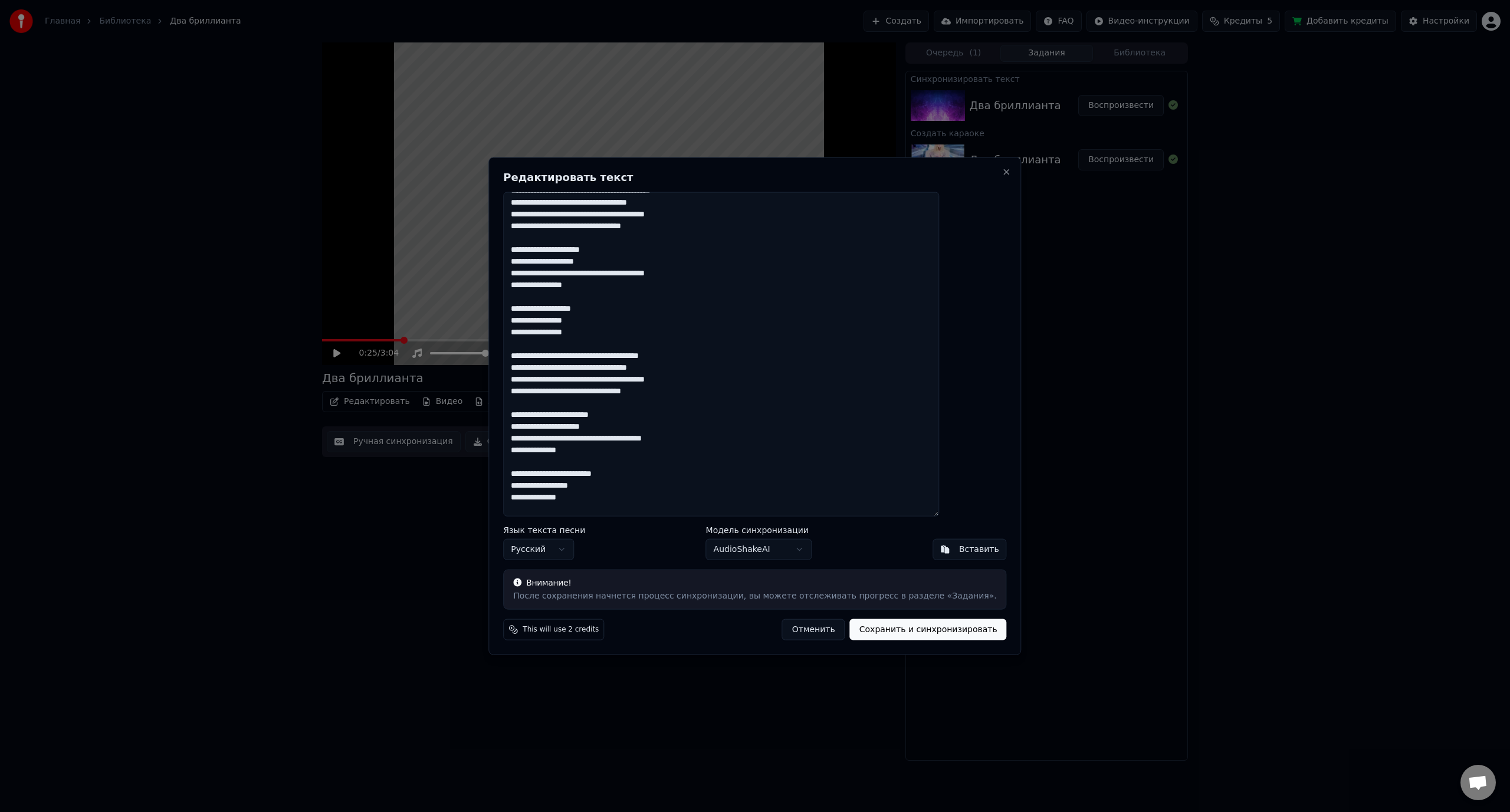
click at [587, 414] on textarea at bounding box center [721, 353] width 436 height 325
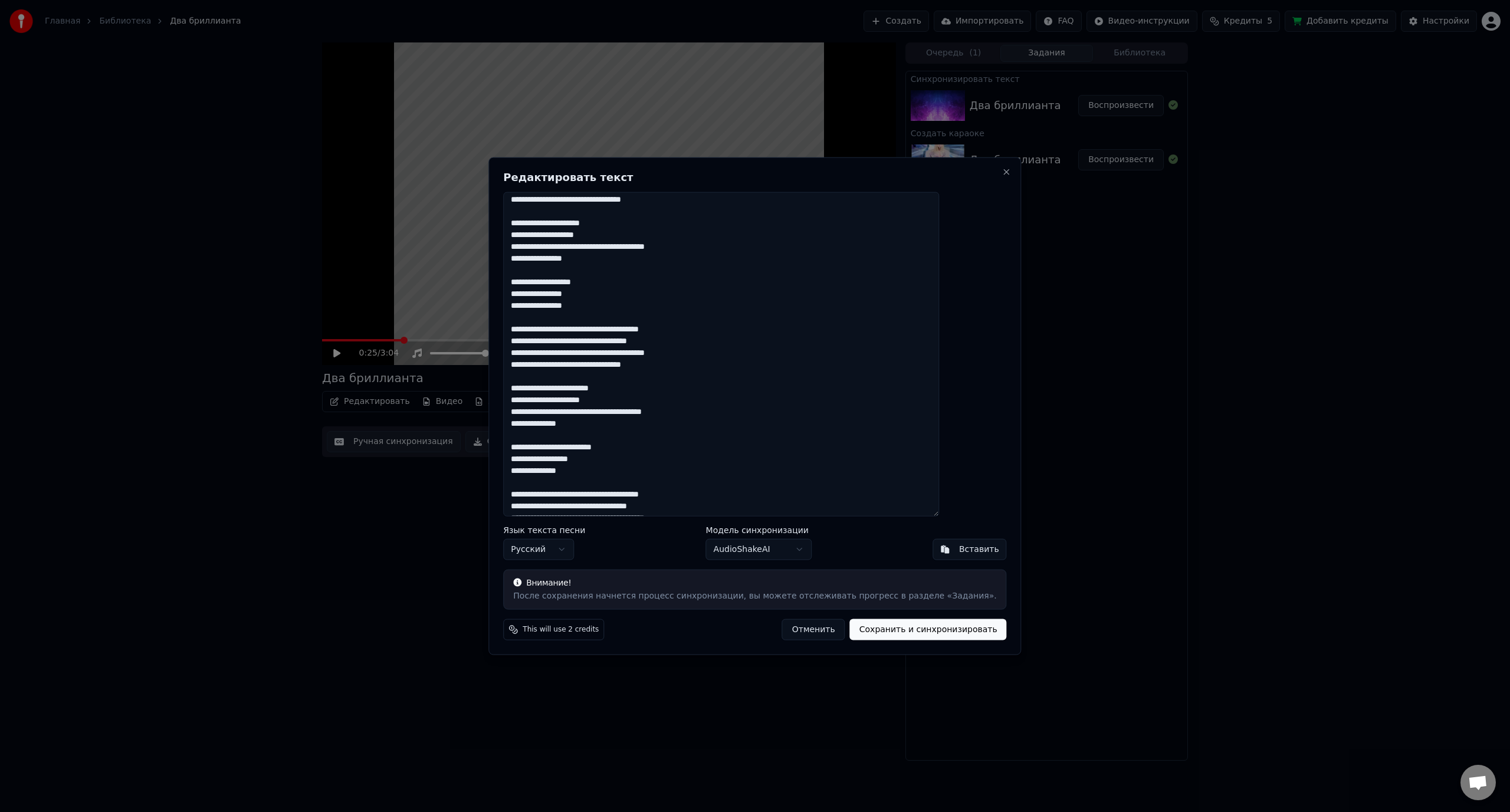
scroll to position [177, 0]
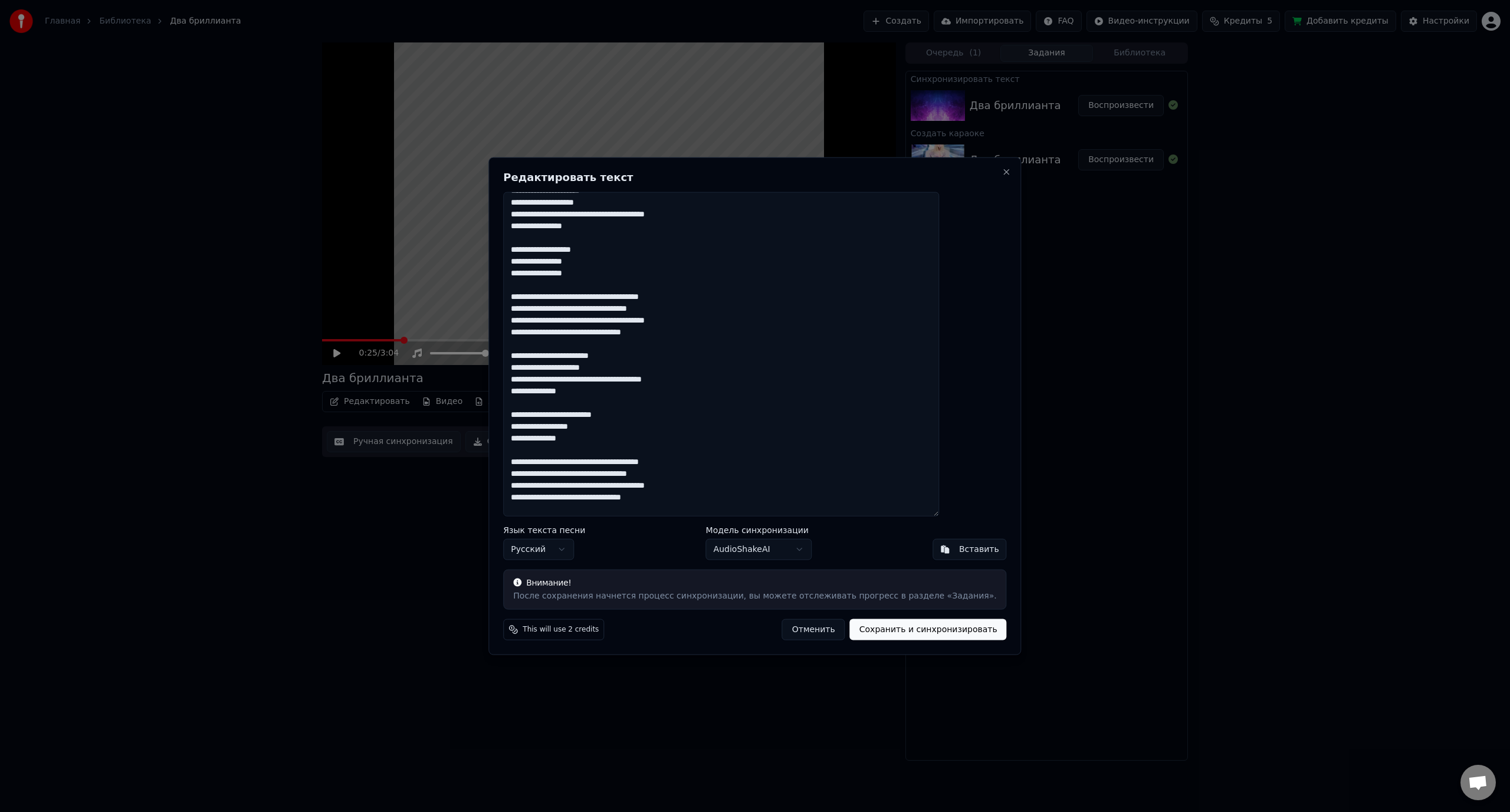
click at [745, 552] on body "Главная Библиотека Два бриллианта Создать Импортировать FAQ Видео-инструкции Кр…" at bounding box center [755, 406] width 1510 height 812
drag, startPoint x: 556, startPoint y: 427, endPoint x: 577, endPoint y: 425, distance: 21.1
click at [577, 425] on textarea at bounding box center [721, 353] width 436 height 325
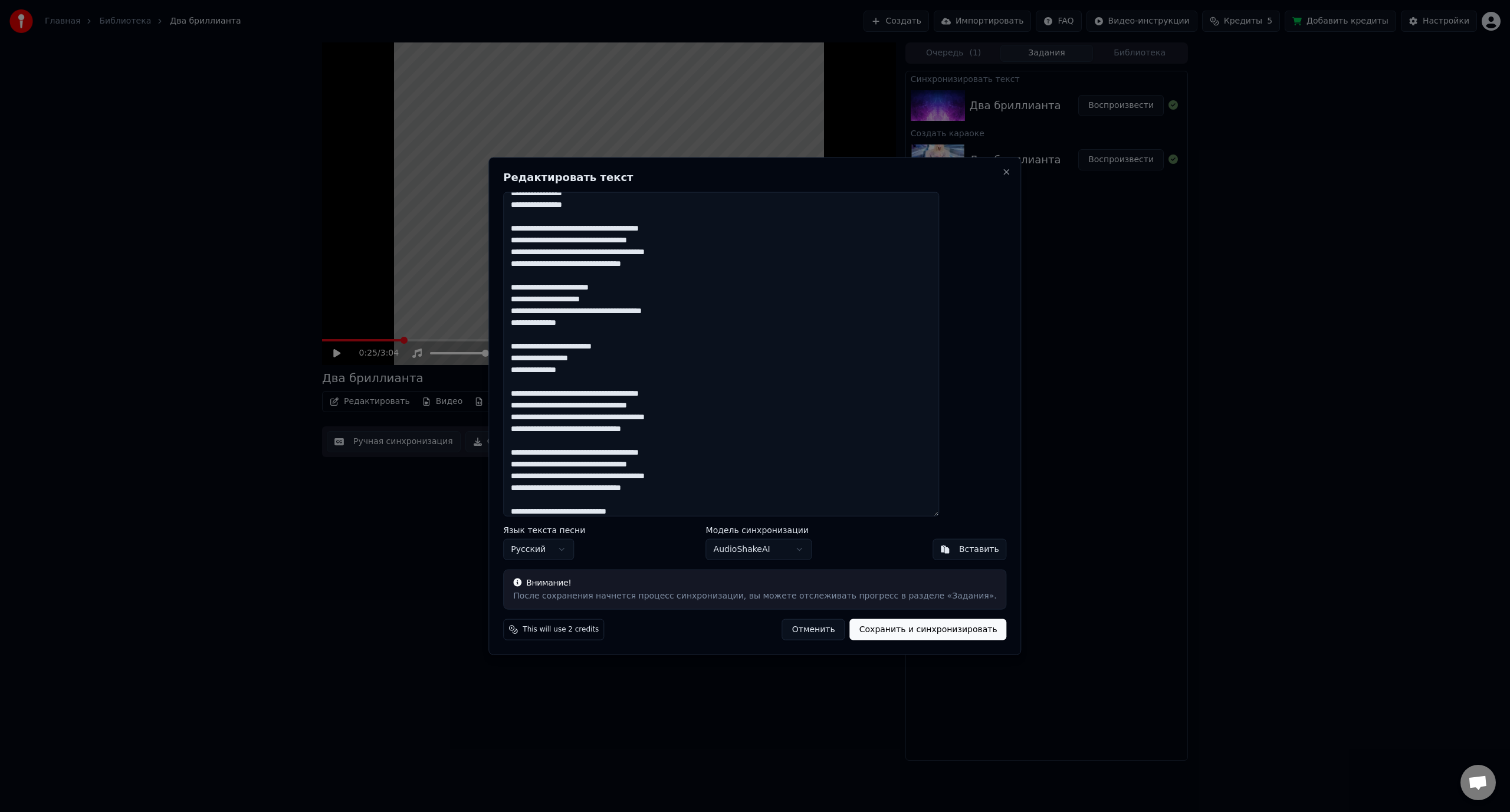
scroll to position [251, 0]
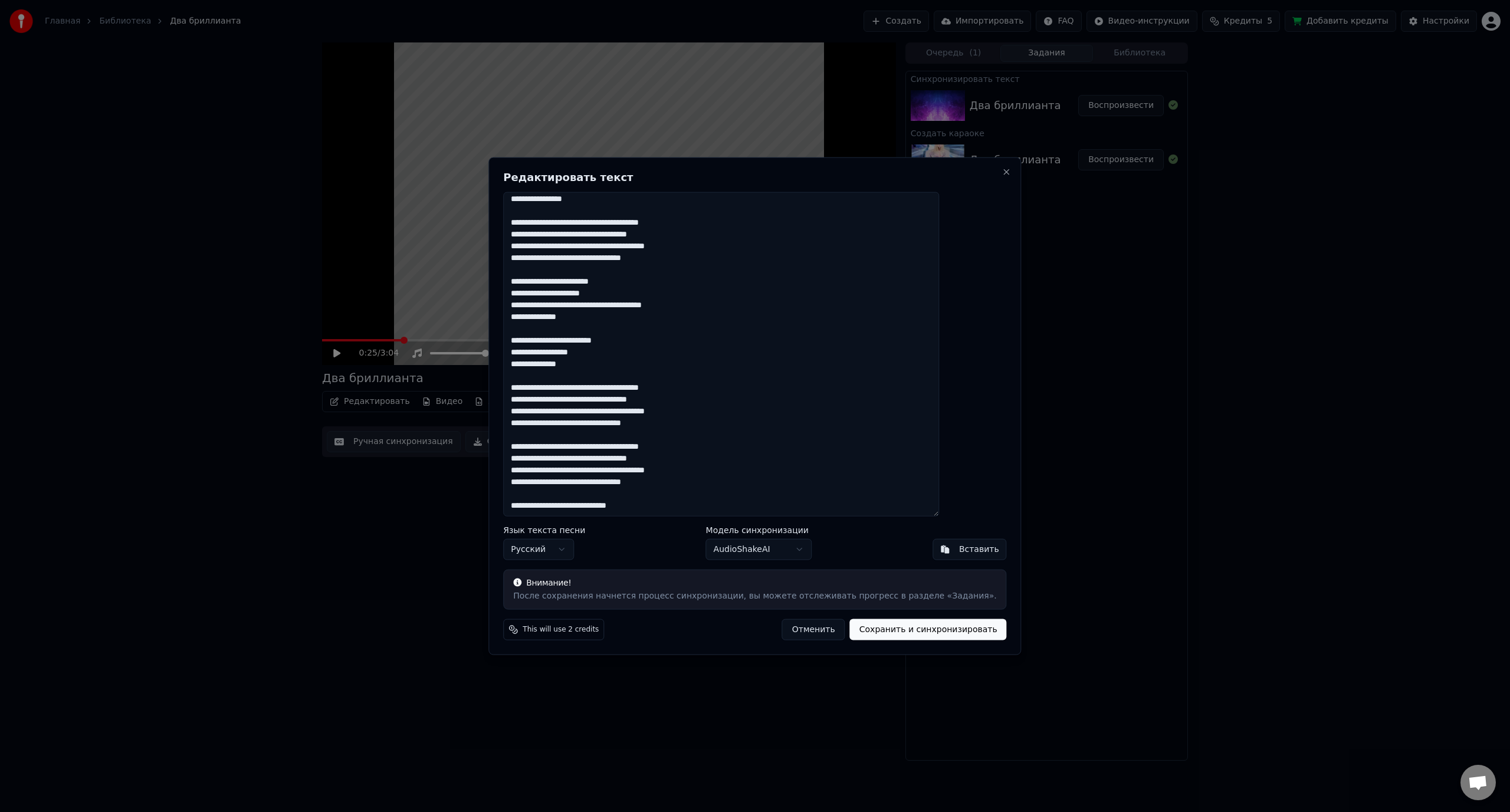
type textarea "**********"
click at [891, 630] on button "Сохранить и синхронизировать" at bounding box center [928, 630] width 157 height 21
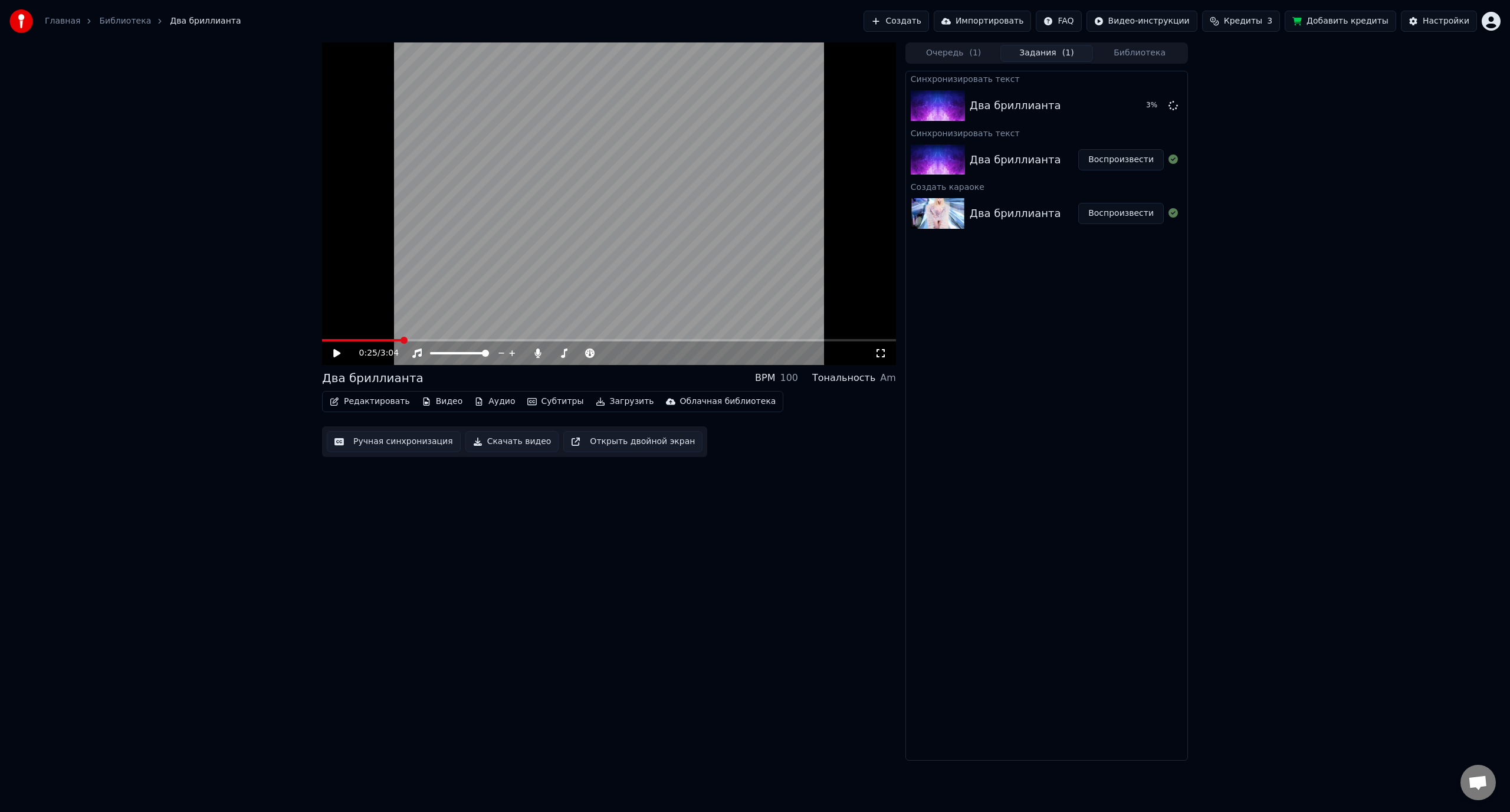
click at [340, 353] on icon at bounding box center [336, 353] width 7 height 8
click at [1016, 157] on div "Два бриллианта" at bounding box center [1016, 160] width 92 height 16
click at [419, 340] on span at bounding box center [377, 340] width 109 height 2
click at [414, 338] on video at bounding box center [609, 204] width 574 height 323
click at [406, 340] on span at bounding box center [364, 340] width 84 height 2
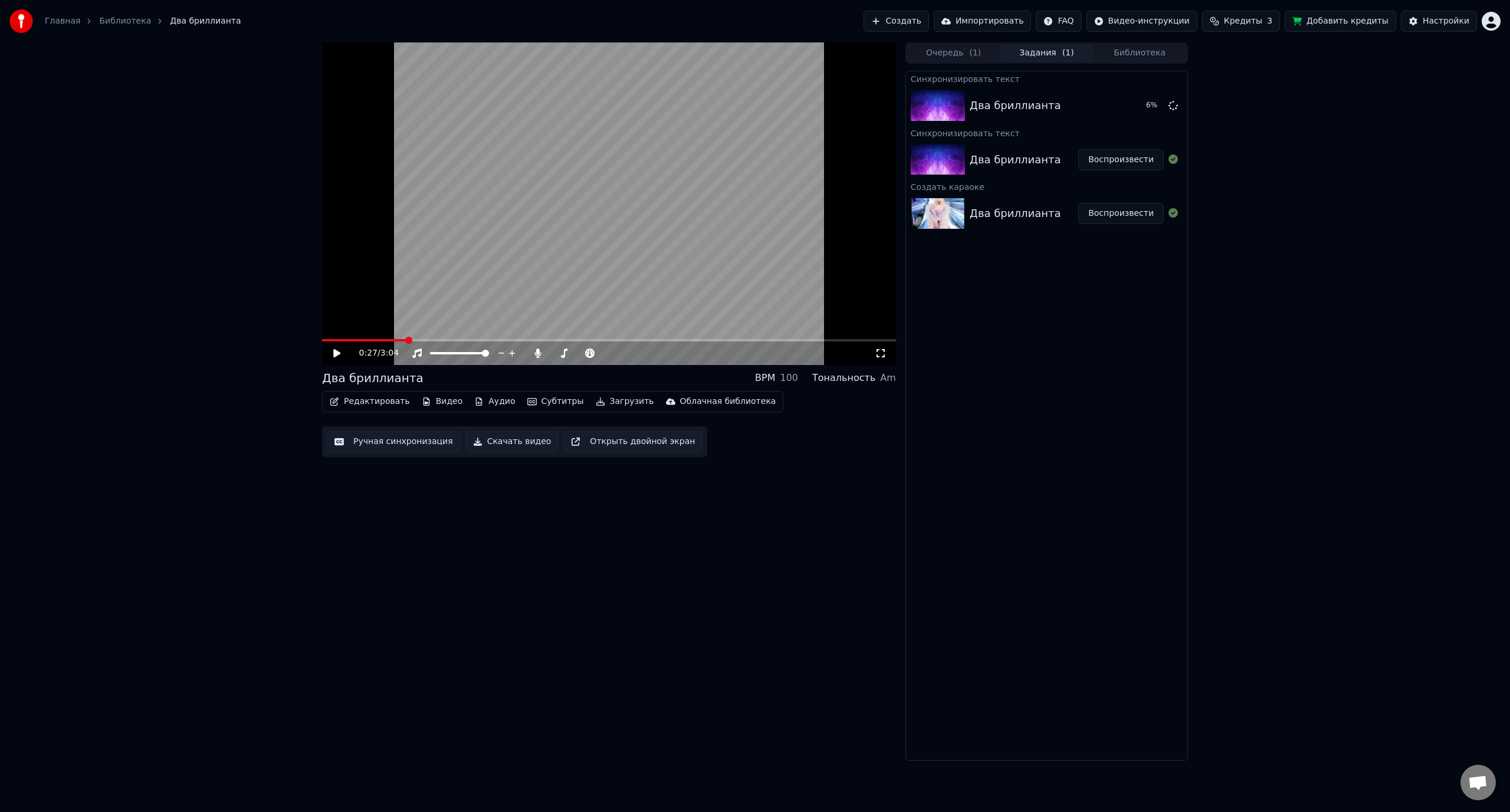
click at [335, 350] on icon at bounding box center [336, 353] width 7 height 8
click at [342, 353] on icon at bounding box center [345, 353] width 28 height 10
click at [596, 202] on video at bounding box center [609, 204] width 574 height 323
click at [981, 110] on div "Два бриллианта" at bounding box center [1016, 105] width 92 height 16
click at [542, 405] on button "Субтитры" at bounding box center [555, 401] width 66 height 16
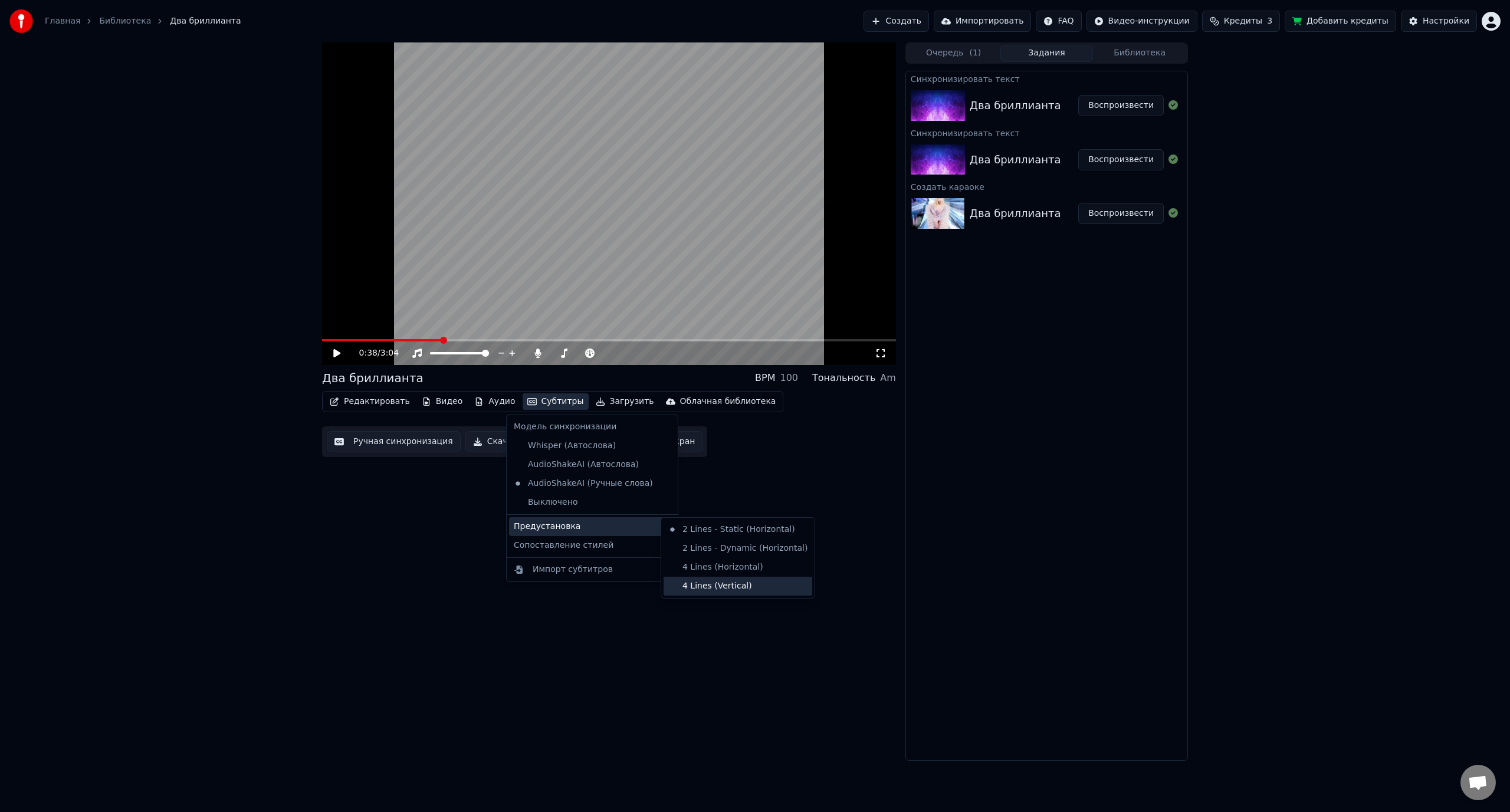
click at [713, 586] on div "4 Lines (Vertical)" at bounding box center [737, 586] width 148 height 19
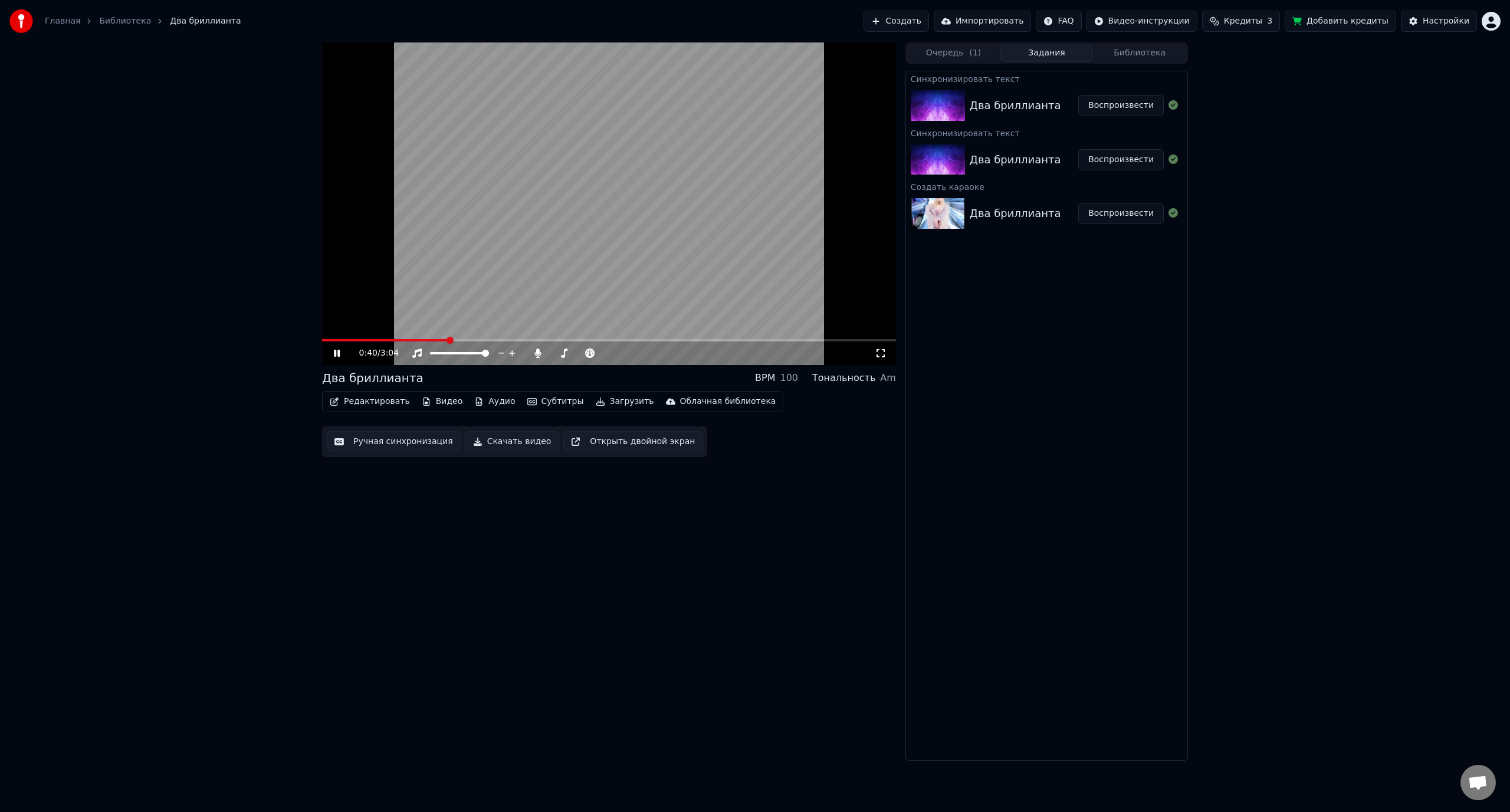
click at [351, 338] on video at bounding box center [609, 204] width 574 height 323
click at [356, 340] on span at bounding box center [385, 340] width 127 height 2
click at [340, 353] on icon at bounding box center [336, 353] width 7 height 8
click at [560, 354] on span at bounding box center [562, 353] width 7 height 7
click at [690, 217] on video at bounding box center [609, 204] width 574 height 323
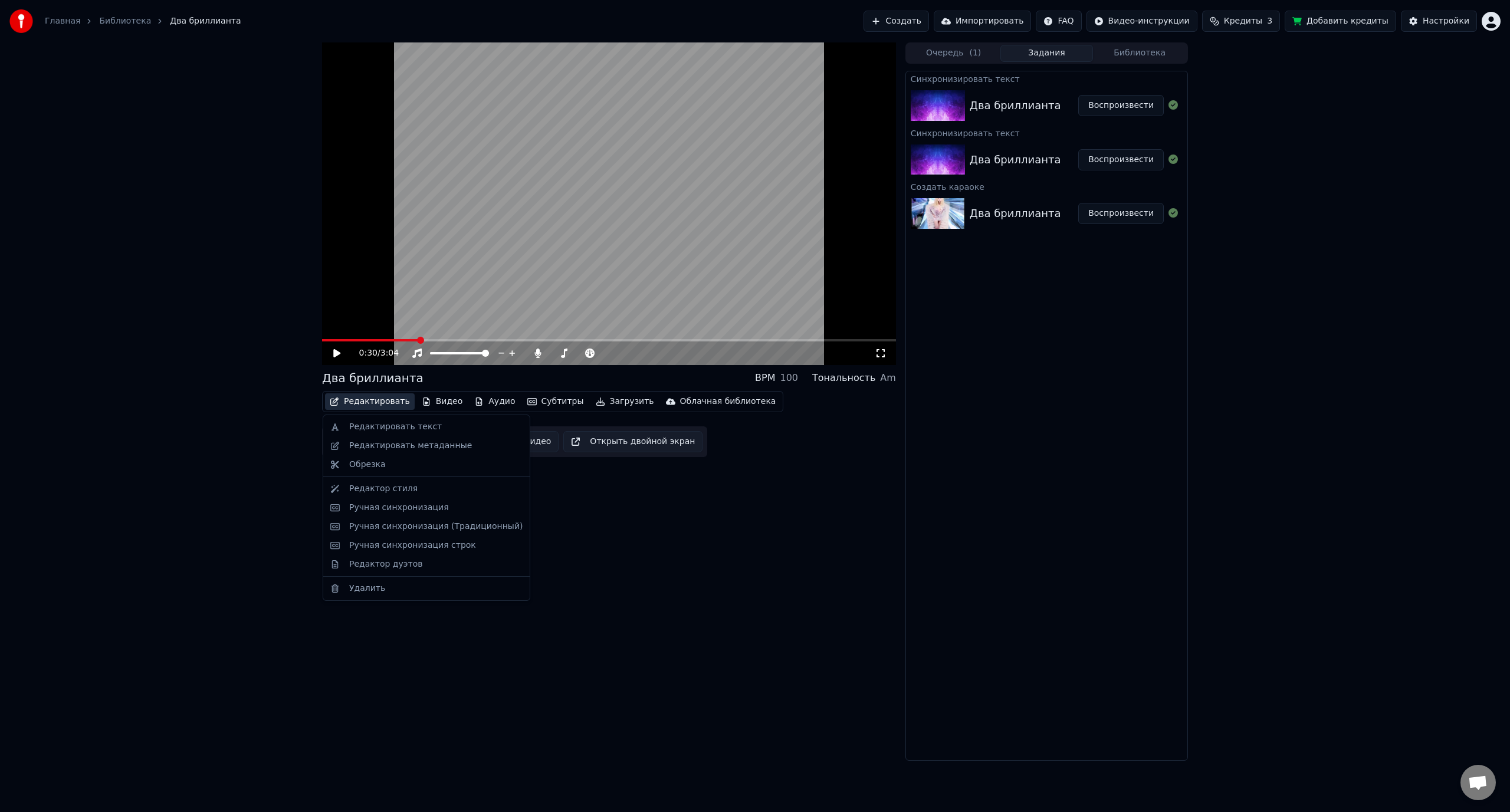
click at [369, 404] on button "Редактировать" at bounding box center [369, 401] width 90 height 16
click at [384, 421] on div "Редактировать текст" at bounding box center [395, 427] width 92 height 12
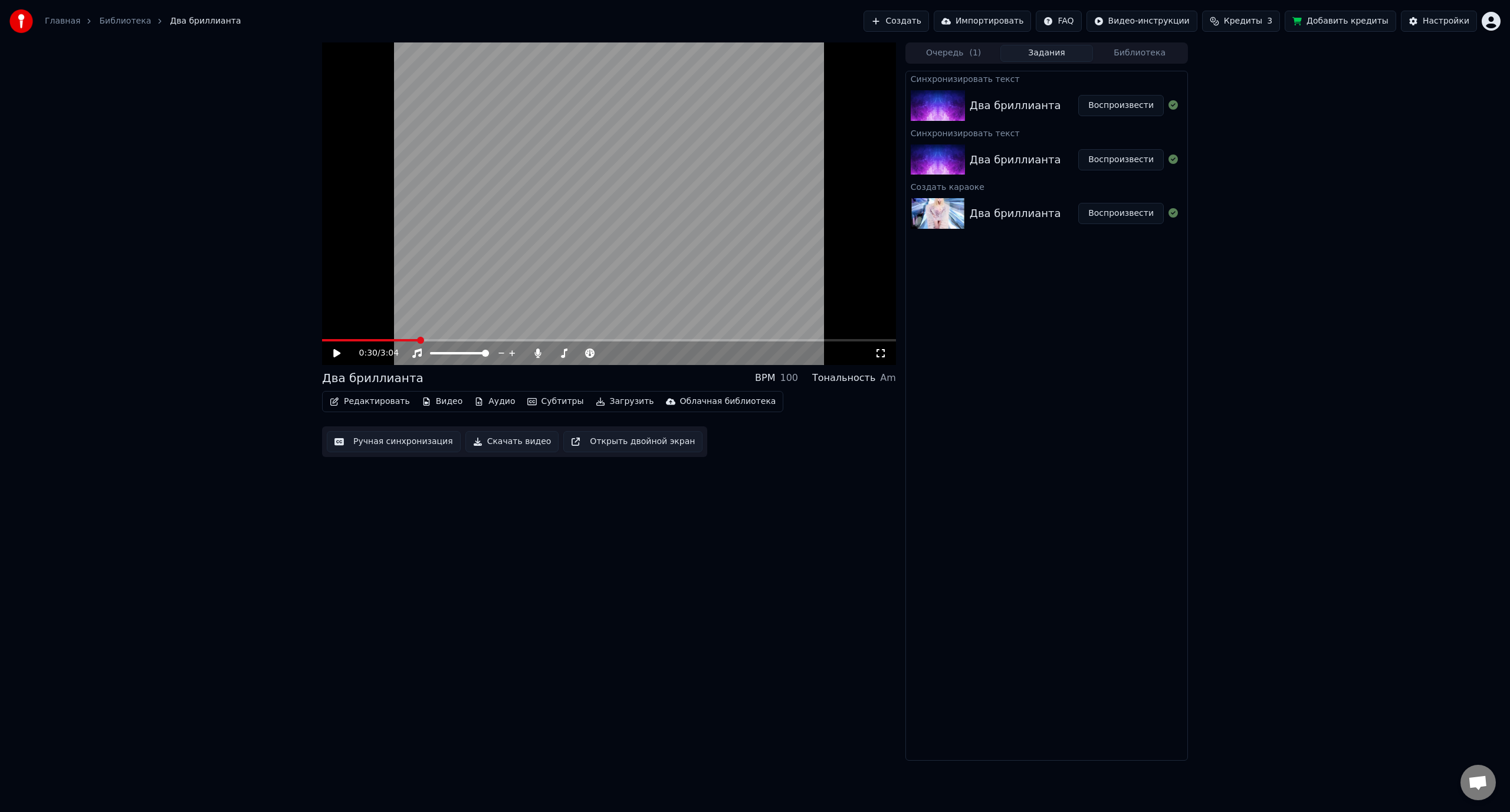
click at [475, 224] on video at bounding box center [609, 204] width 574 height 323
click at [412, 338] on video at bounding box center [609, 204] width 574 height 323
click at [410, 342] on div "0:32 / 3:04" at bounding box center [609, 353] width 574 height 24
click at [409, 338] on video at bounding box center [609, 204] width 574 height 323
click at [412, 340] on span at bounding box center [373, 340] width 103 height 2
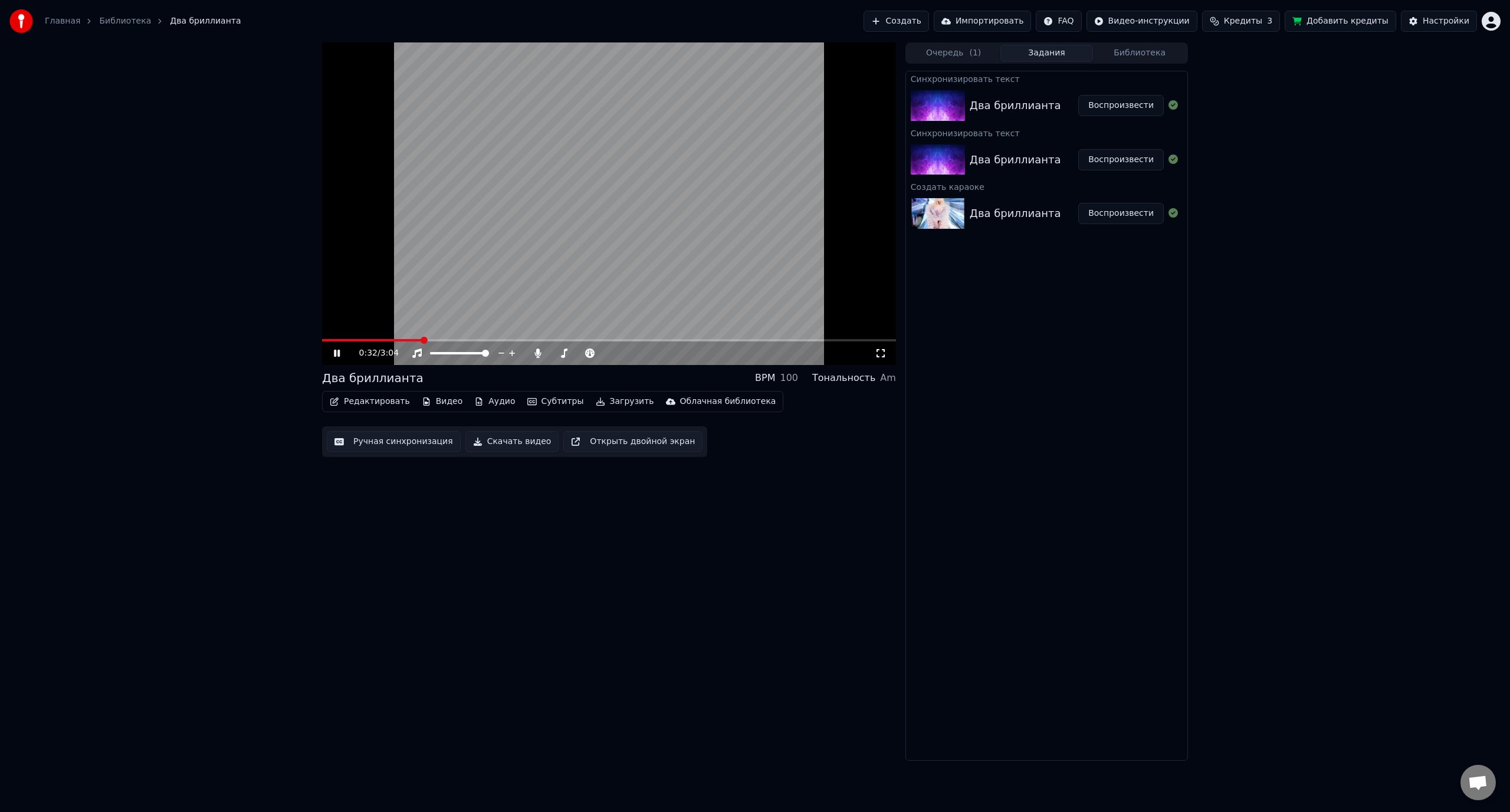
click at [398, 341] on span at bounding box center [372, 340] width 100 height 2
click at [389, 338] on video at bounding box center [609, 204] width 574 height 323
click at [386, 341] on span at bounding box center [355, 340] width 66 height 2
click at [340, 353] on icon at bounding box center [336, 353] width 7 height 8
click at [610, 350] on span at bounding box center [607, 353] width 7 height 7
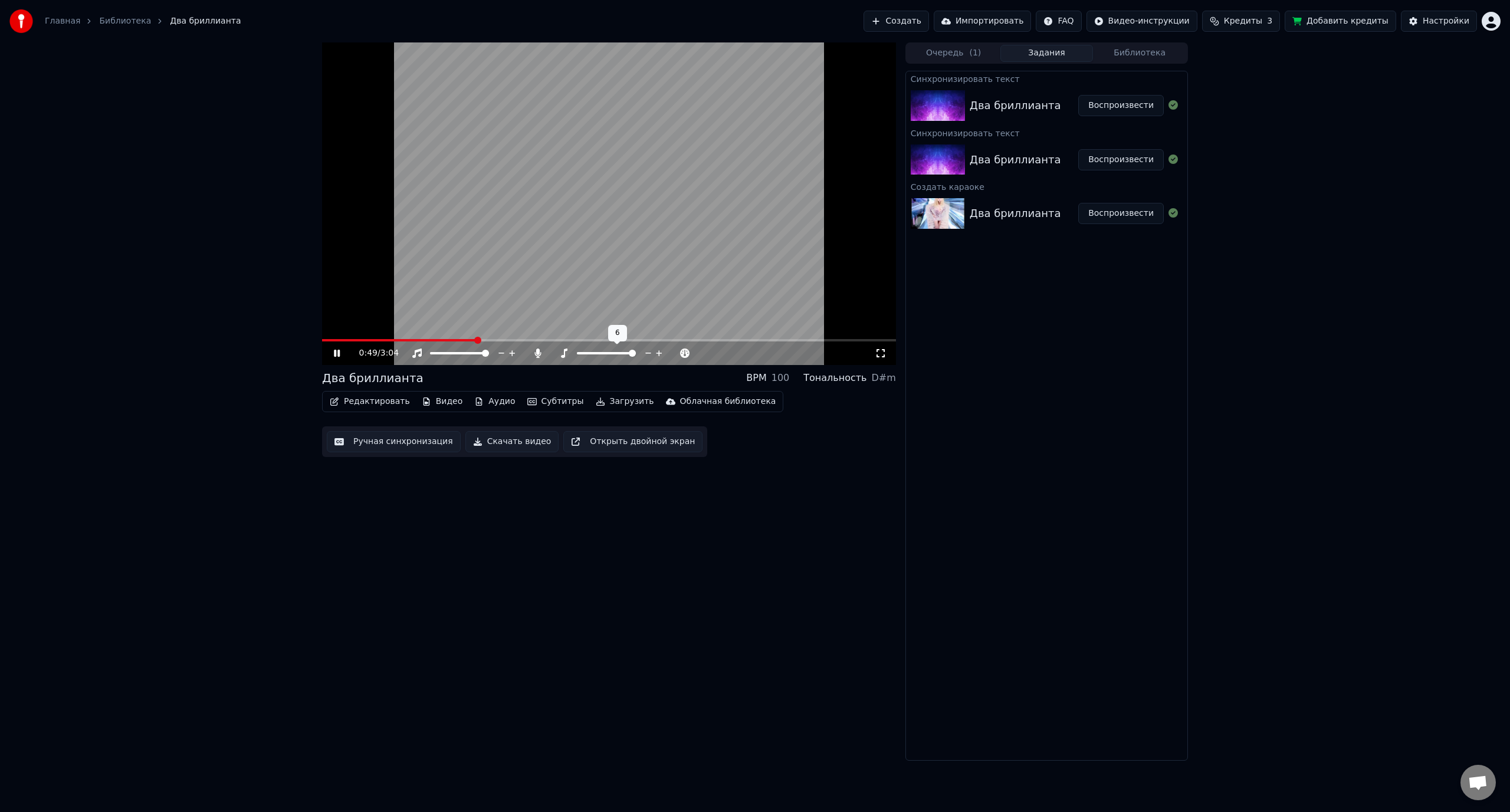
click at [636, 350] on span at bounding box center [633, 353] width 7 height 7
click at [606, 353] on span at bounding box center [607, 353] width 7 height 7
click at [599, 353] on span at bounding box center [592, 353] width 29 height 2
click at [603, 353] on span at bounding box center [602, 353] width 7 height 7
click at [607, 352] on span at bounding box center [607, 353] width 59 height 2
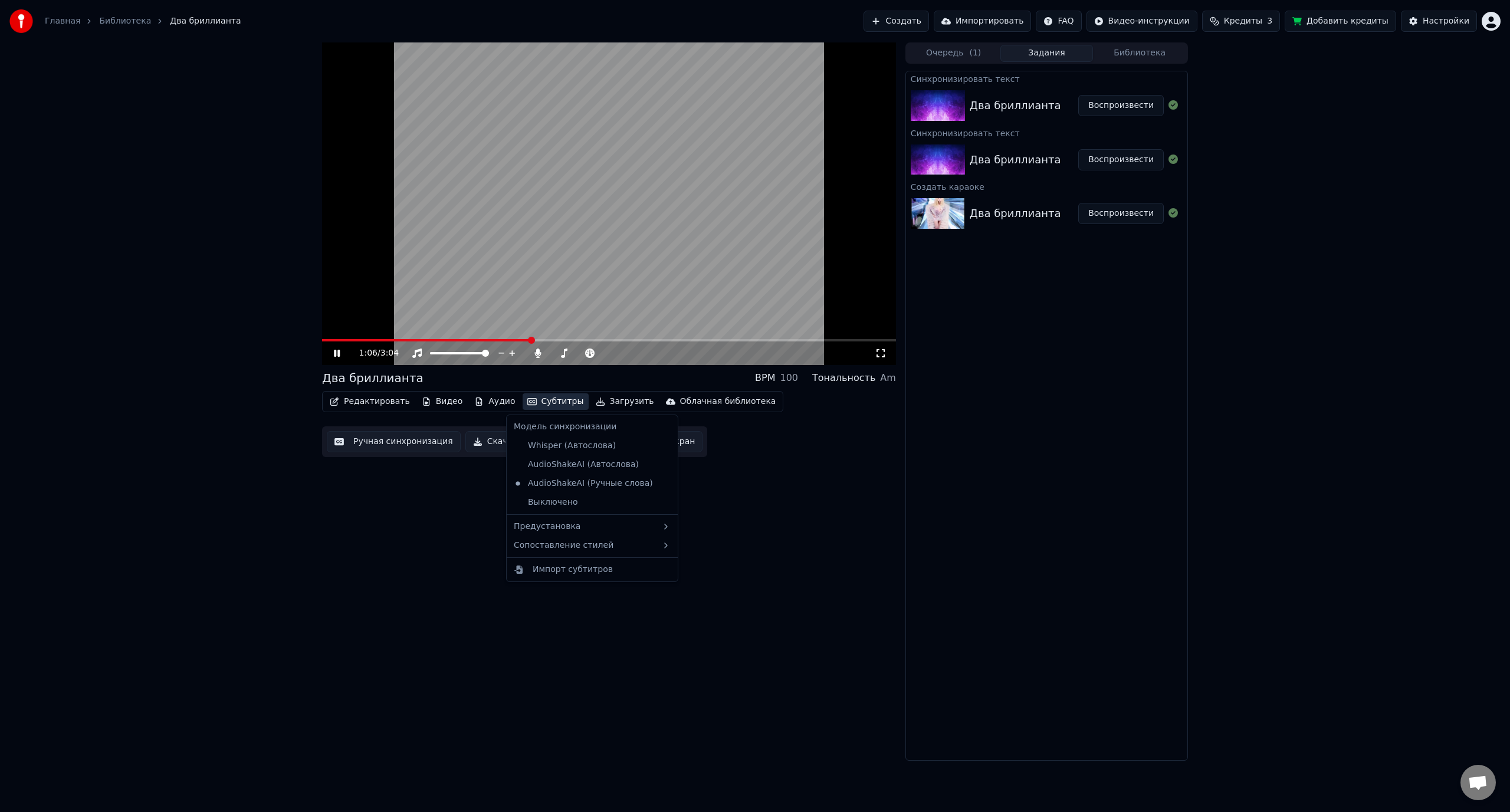
click at [535, 408] on button "Субтитры" at bounding box center [555, 401] width 66 height 16
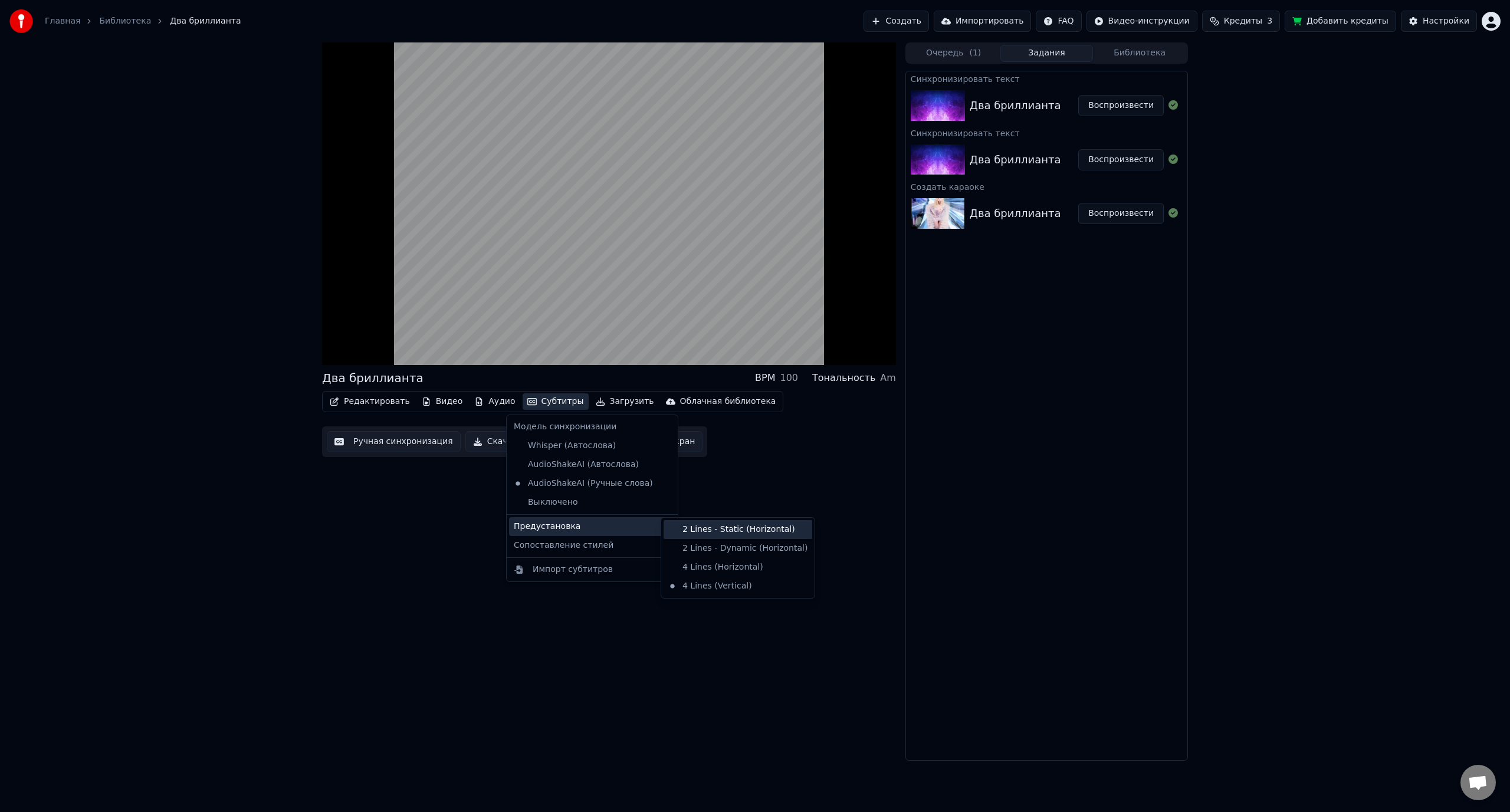
click at [718, 533] on div "2 Lines - Static (Horizontal)" at bounding box center [737, 530] width 148 height 19
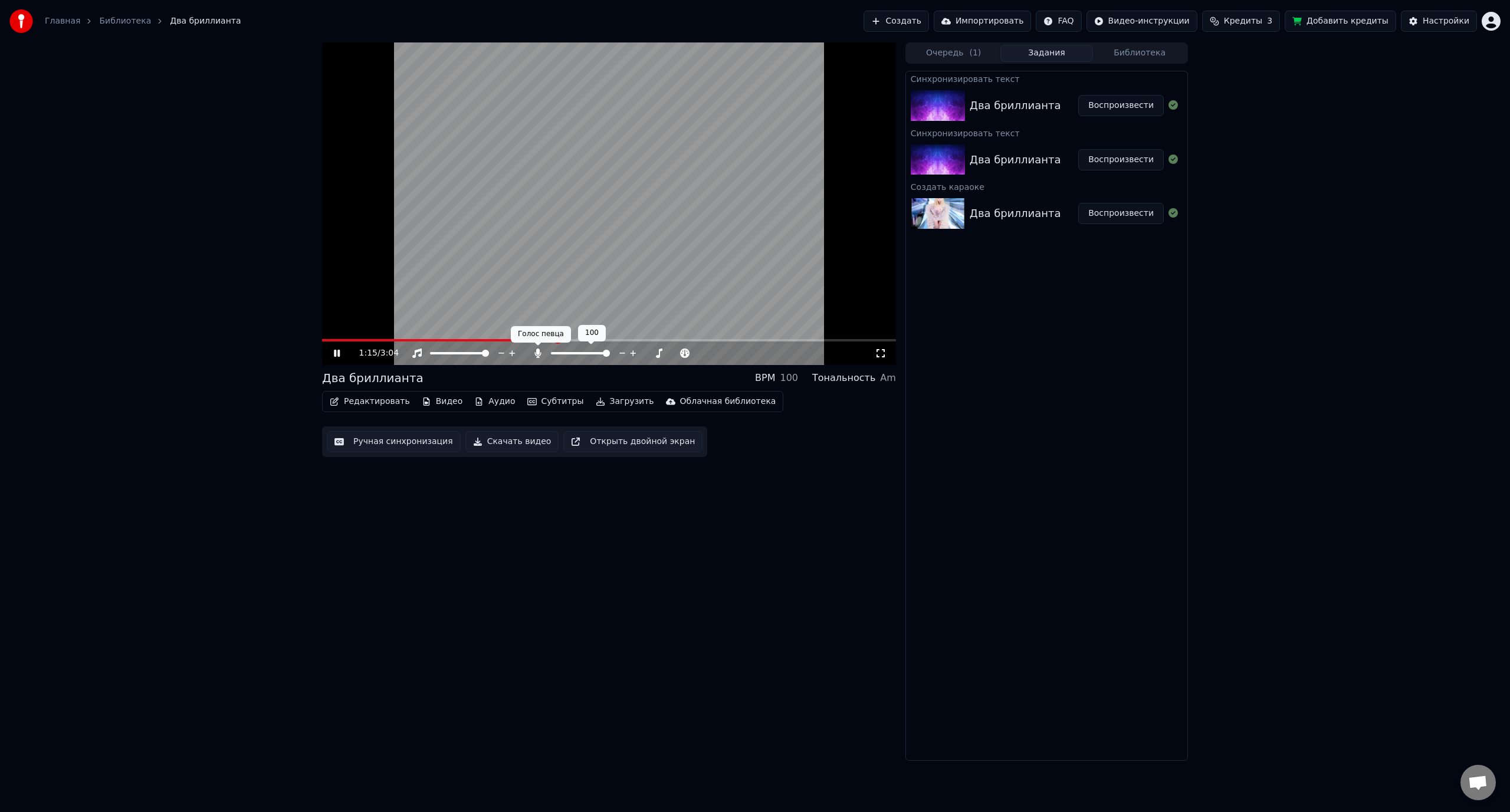
click at [553, 351] on div at bounding box center [591, 353] width 95 height 12
click at [556, 351] on div at bounding box center [591, 353] width 95 height 12
drag, startPoint x: 611, startPoint y: 351, endPoint x: 589, endPoint y: 354, distance: 22.2
click at [583, 353] on div at bounding box center [591, 353] width 95 height 12
click at [555, 356] on span at bounding box center [559, 353] width 7 height 7
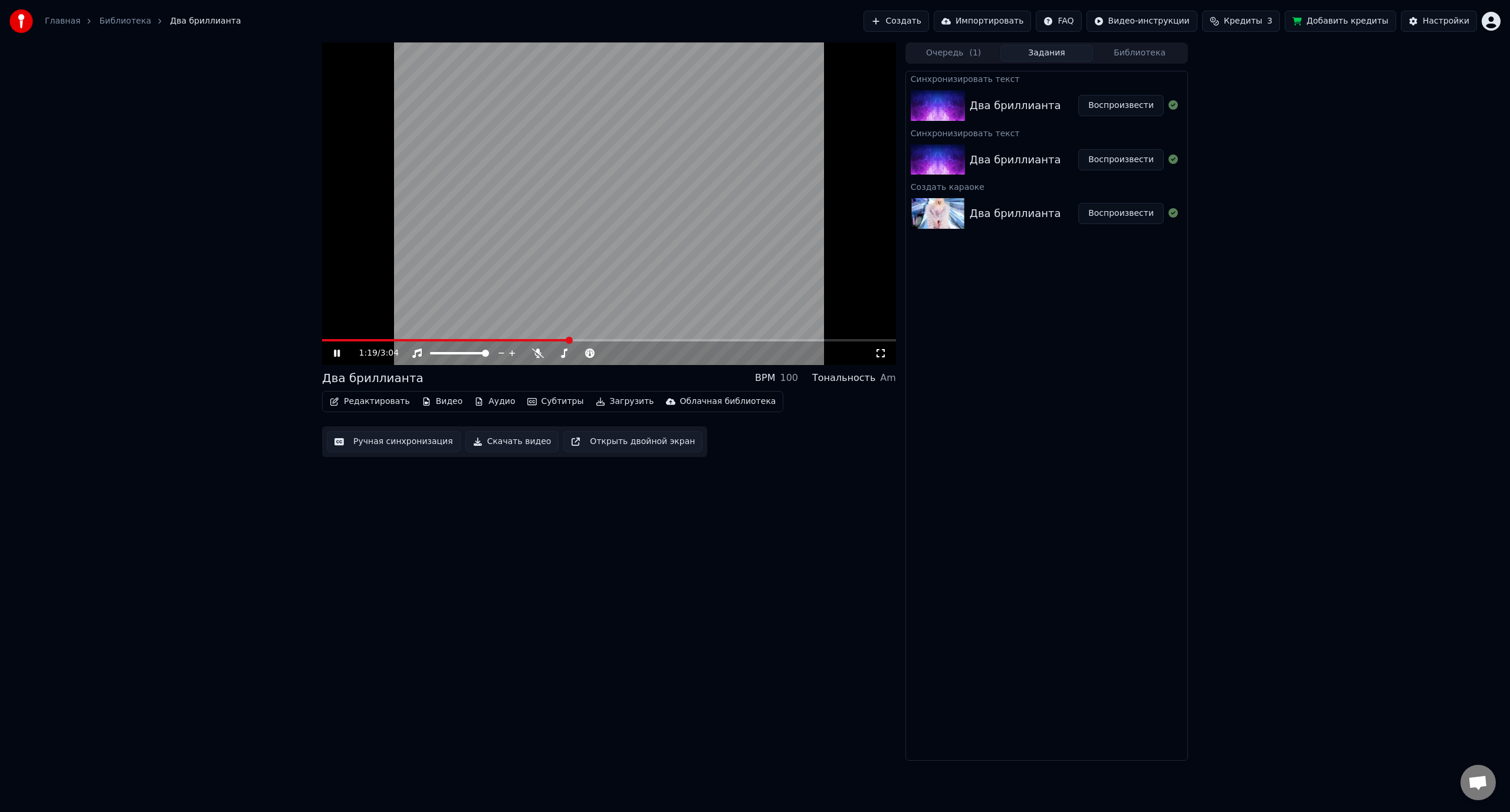
click at [330, 340] on span at bounding box center [445, 340] width 247 height 2
click at [359, 340] on span at bounding box center [609, 340] width 574 height 2
click at [371, 340] on span at bounding box center [609, 340] width 574 height 2
click at [496, 448] on button "Скачать видео" at bounding box center [512, 442] width 94 height 21
click at [1141, 105] on button "Показать" at bounding box center [1133, 105] width 61 height 21
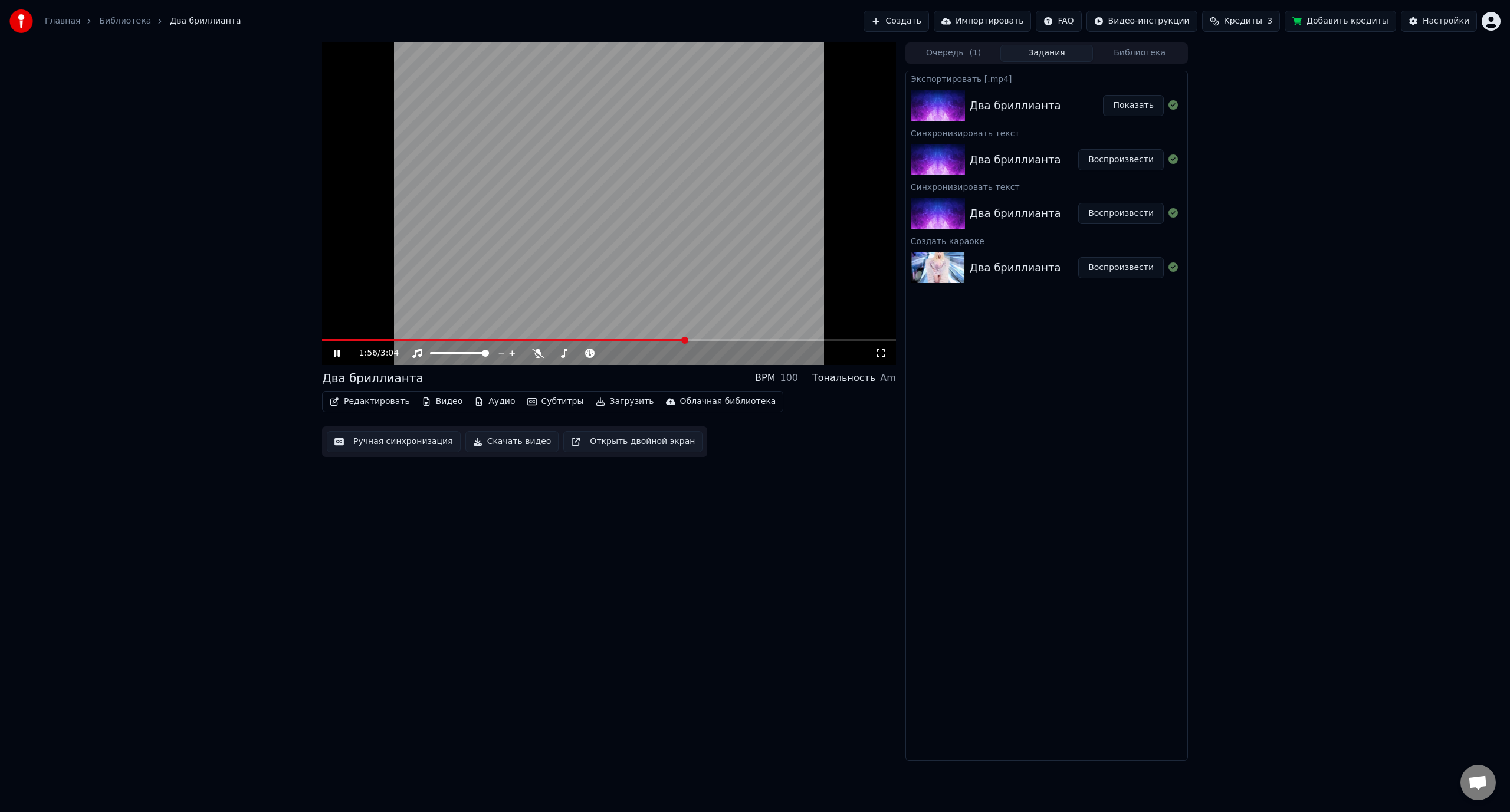
click at [337, 354] on icon at bounding box center [345, 353] width 28 height 10
